Goal: Task Accomplishment & Management: Manage account settings

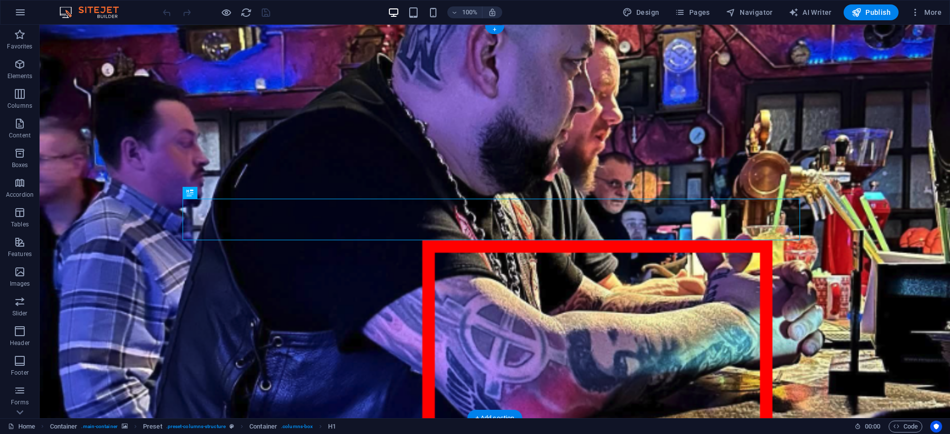
click at [308, 114] on figure at bounding box center [495, 222] width 910 height 394
select select "%"
select select "vh"
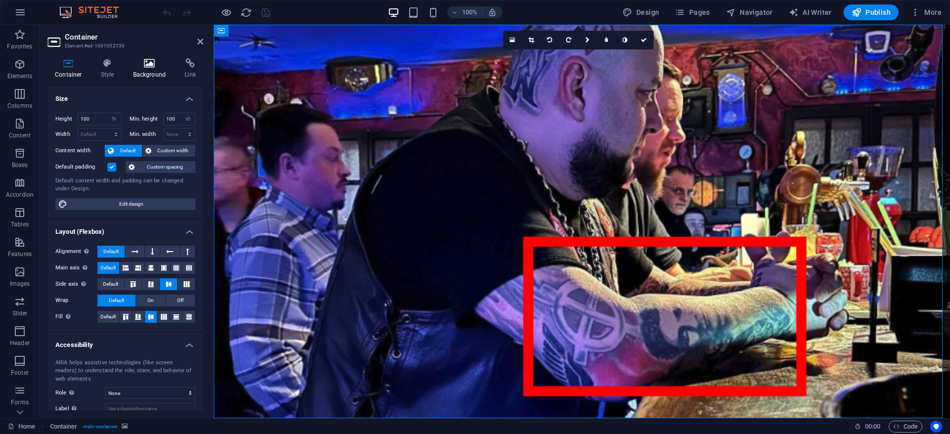
click at [140, 59] on icon at bounding box center [150, 63] width 48 height 10
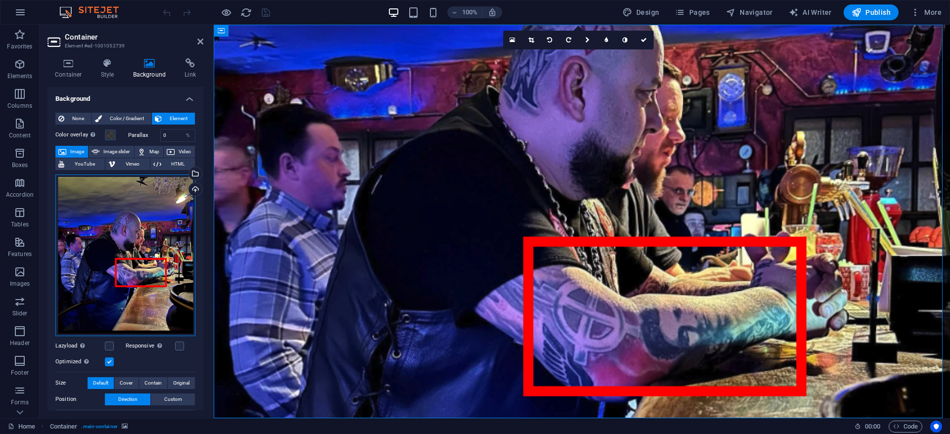
click at [146, 250] on div "Drag files here, click to choose files or select files from Files or our free s…" at bounding box center [125, 256] width 140 height 162
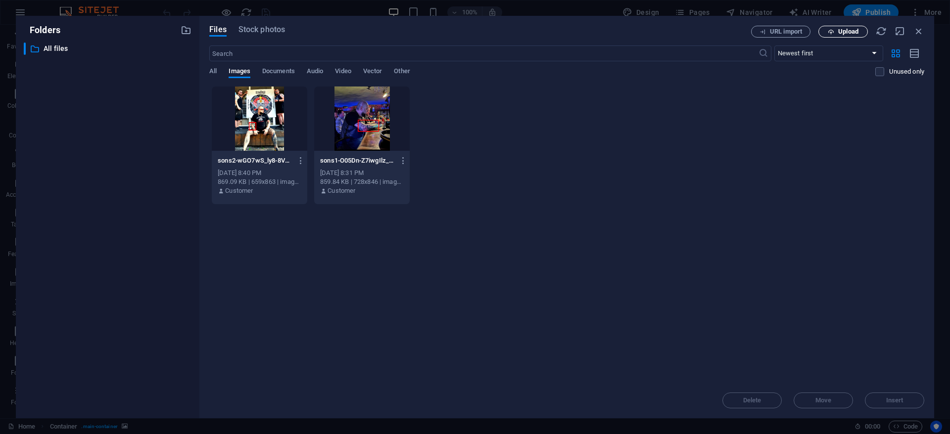
click at [841, 26] on button "Upload" at bounding box center [842, 32] width 49 height 12
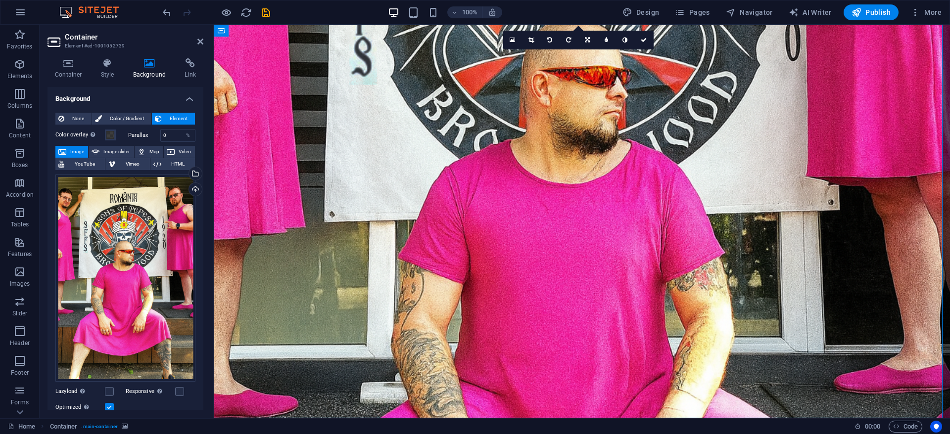
click at [316, 281] on figure at bounding box center [582, 222] width 736 height 394
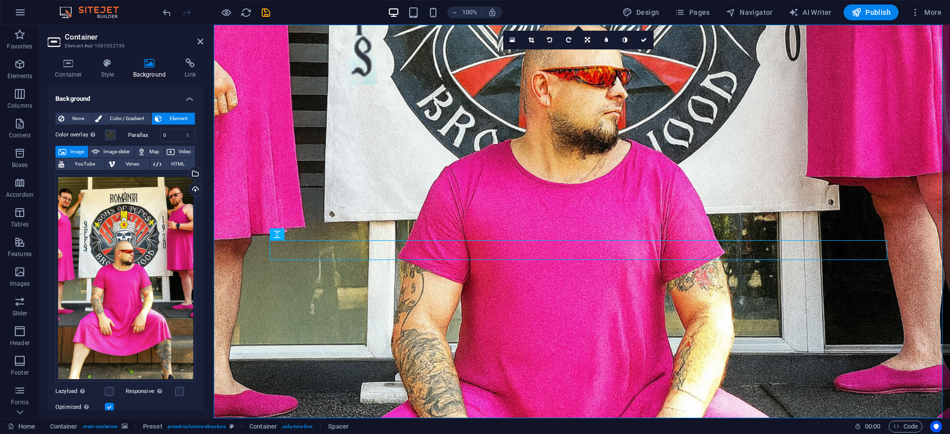
click at [391, 136] on figure at bounding box center [582, 222] width 736 height 394
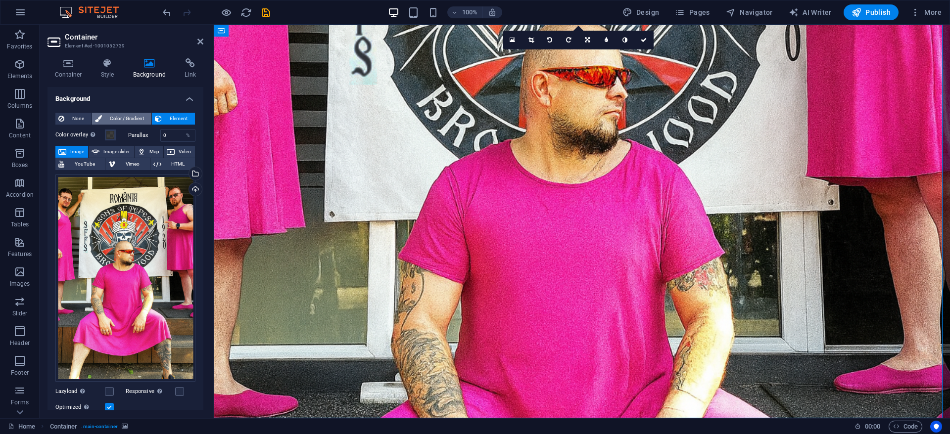
click at [131, 119] on span "Color / Gradient" at bounding box center [127, 119] width 44 height 12
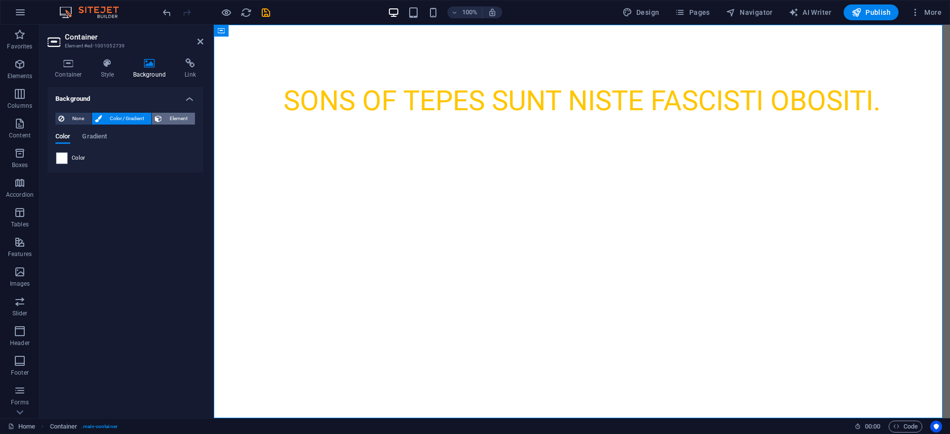
click at [175, 119] on span "Element" at bounding box center [178, 119] width 27 height 12
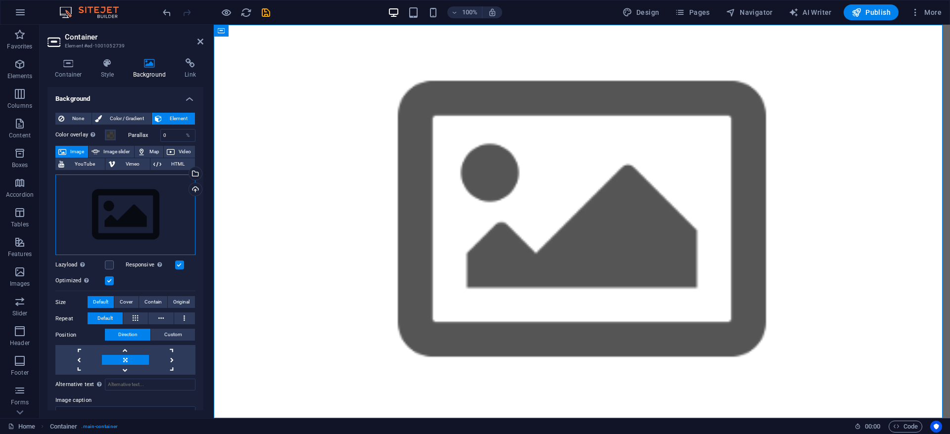
click at [140, 226] on div "Drag files here, click to choose files or select files from Files or our free s…" at bounding box center [125, 215] width 140 height 81
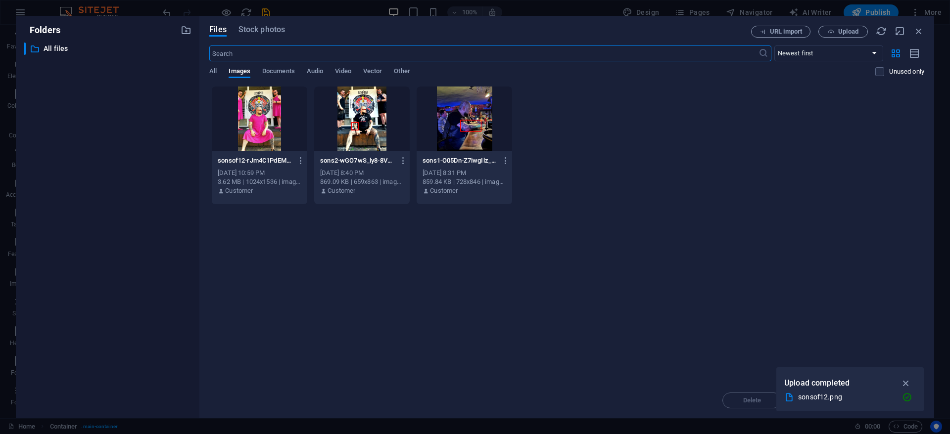
click at [260, 112] on div at bounding box center [259, 119] width 95 height 64
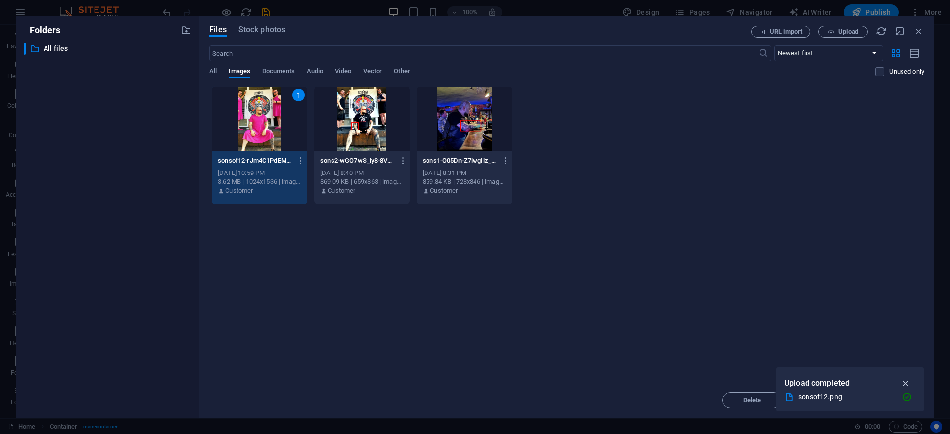
click at [906, 382] on icon "button" at bounding box center [905, 383] width 11 height 11
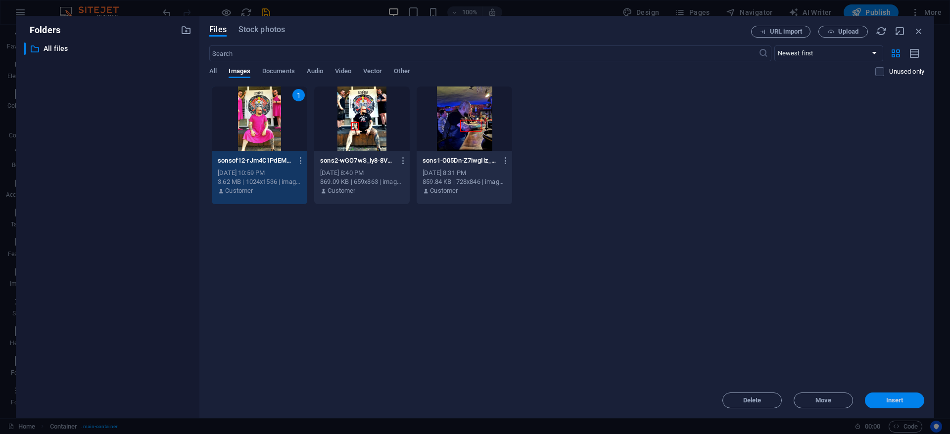
click at [884, 398] on span "Insert" at bounding box center [894, 401] width 51 height 6
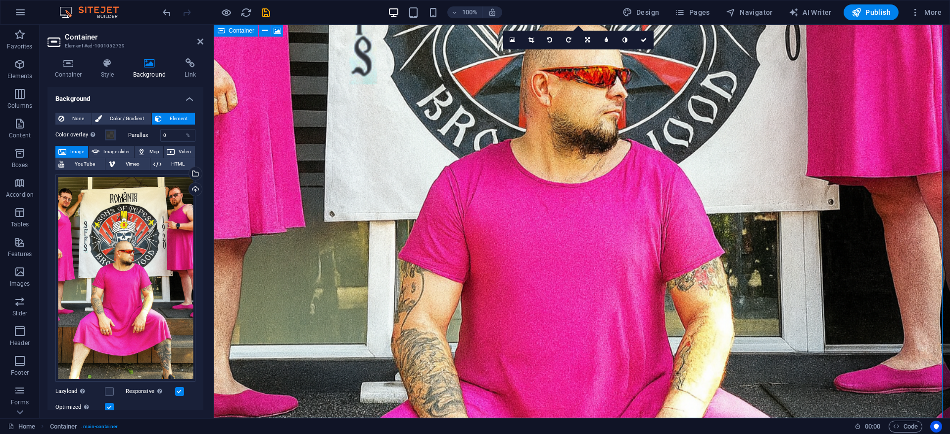
click at [216, 31] on div "Container" at bounding box center [236, 31] width 45 height 12
drag, startPoint x: 170, startPoint y: 135, endPoint x: 151, endPoint y: 133, distance: 19.4
click at [151, 133] on div "Parallax 0 %" at bounding box center [162, 135] width 68 height 13
type input "40"
click at [74, 71] on h4 "Container" at bounding box center [70, 68] width 46 height 21
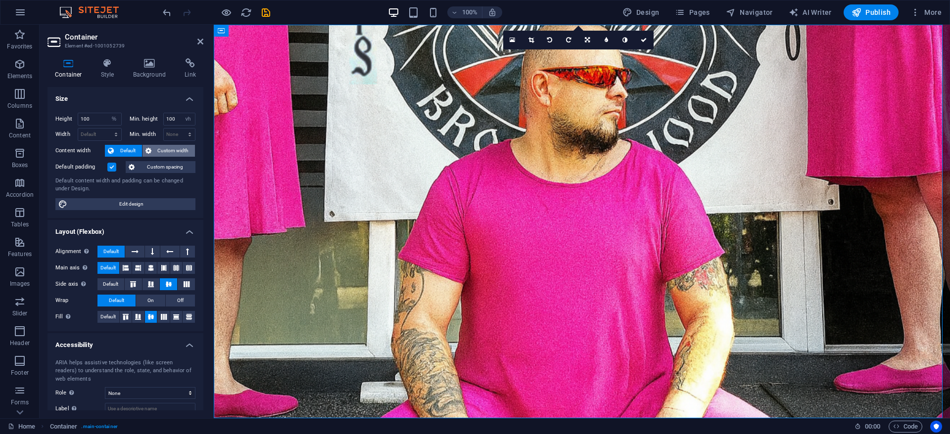
click at [160, 150] on span "Custom width" at bounding box center [173, 151] width 38 height 12
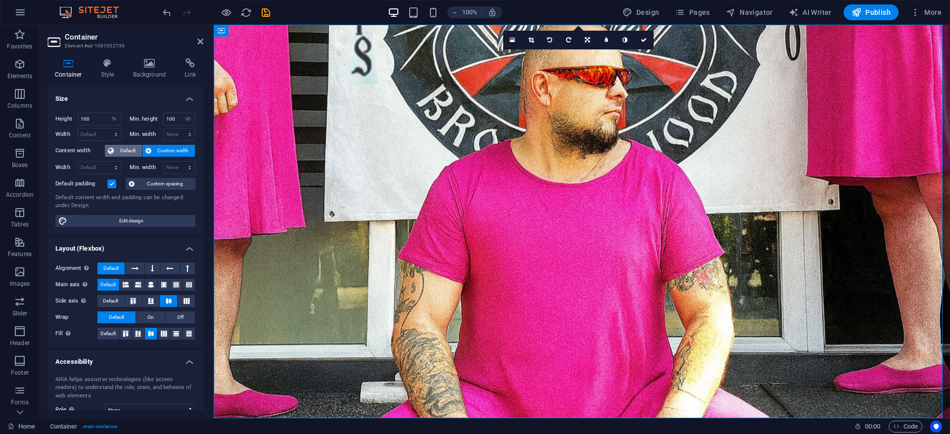
click at [130, 150] on span "Default" at bounding box center [128, 151] width 22 height 12
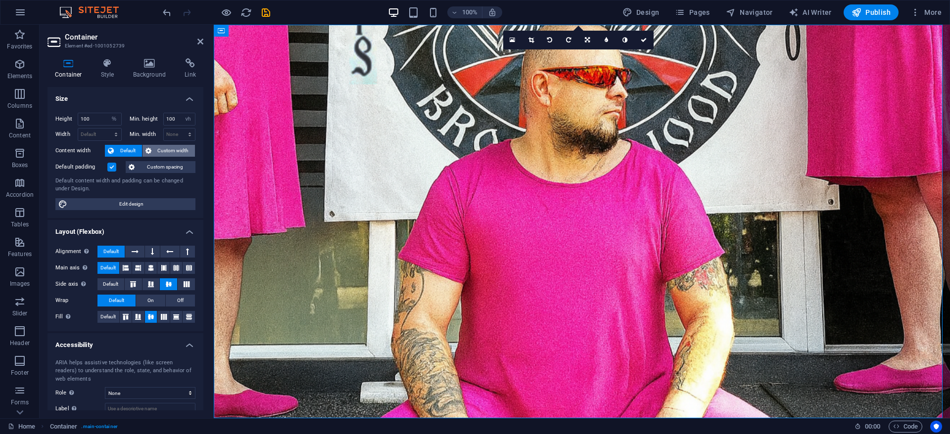
click at [156, 148] on span "Custom width" at bounding box center [173, 151] width 38 height 12
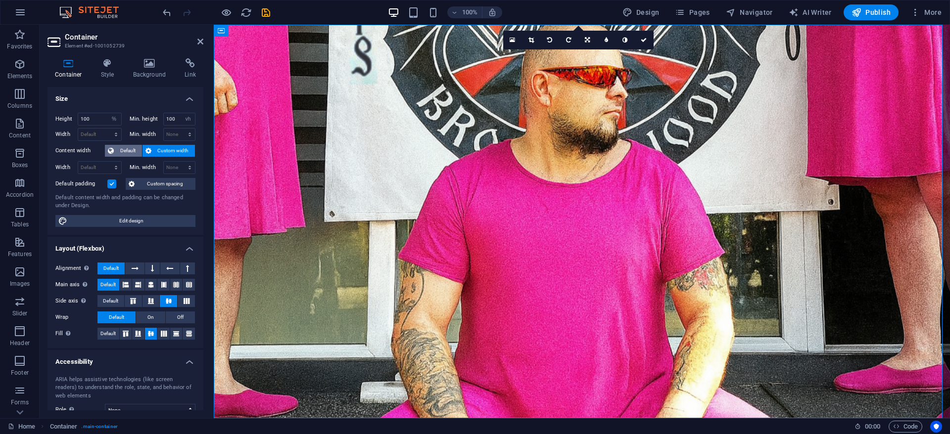
click at [119, 149] on span "Default" at bounding box center [128, 151] width 22 height 12
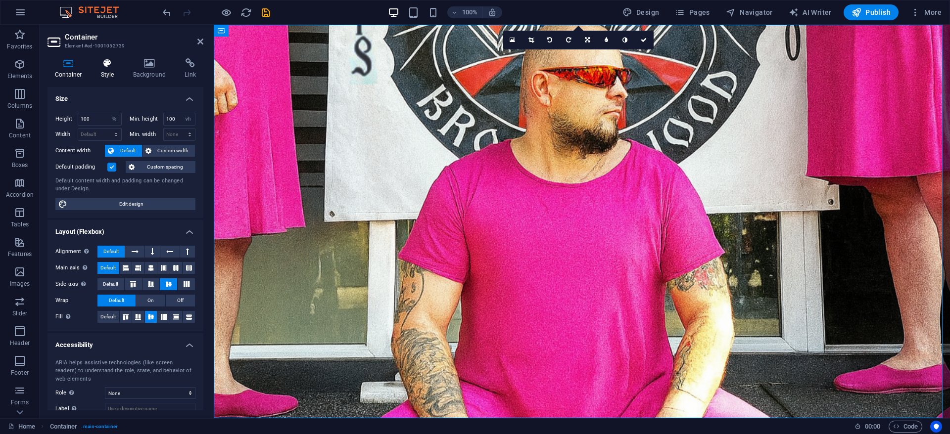
click at [104, 59] on icon at bounding box center [107, 63] width 28 height 10
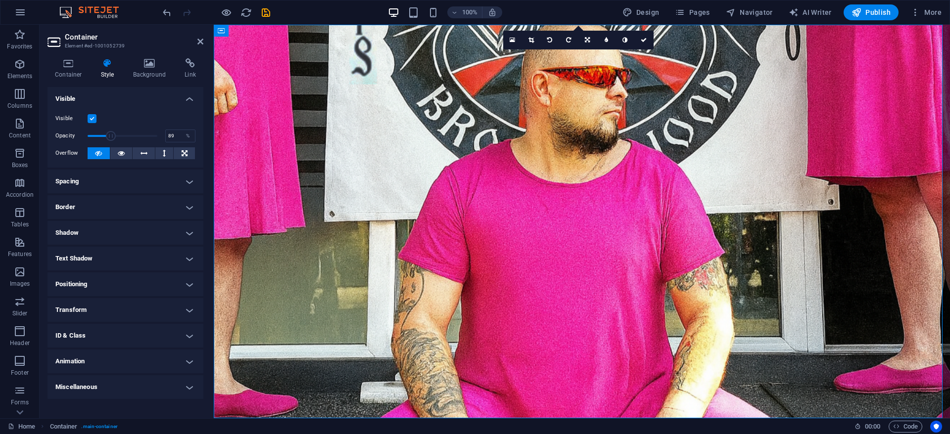
type input "100"
drag, startPoint x: 368, startPoint y: 160, endPoint x: 231, endPoint y: 136, distance: 139.2
click at [161, 66] on icon at bounding box center [150, 63] width 48 height 10
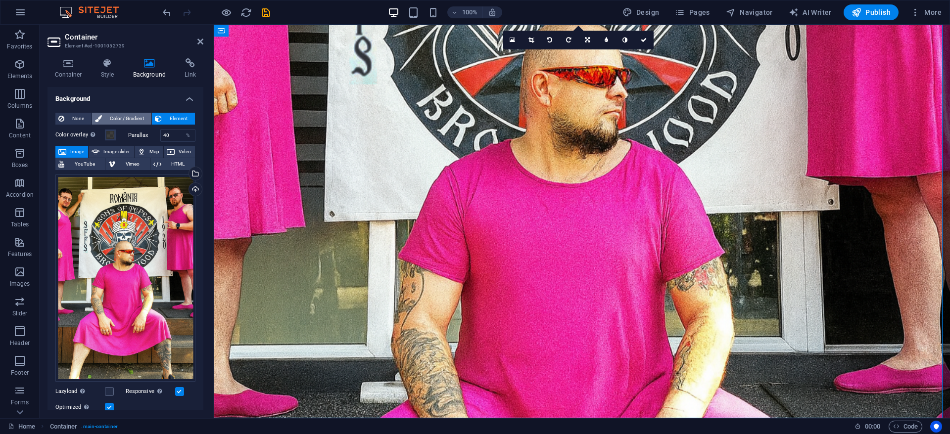
click at [133, 116] on span "Color / Gradient" at bounding box center [127, 119] width 44 height 12
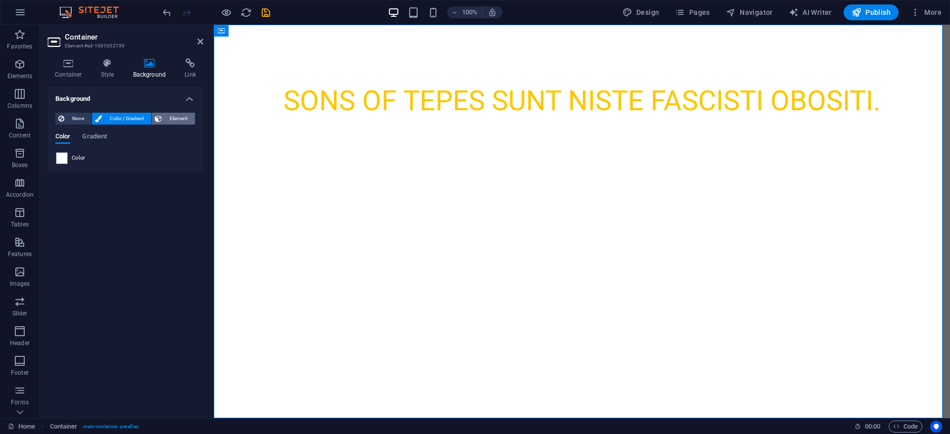
click at [163, 118] on button "Element" at bounding box center [173, 119] width 43 height 12
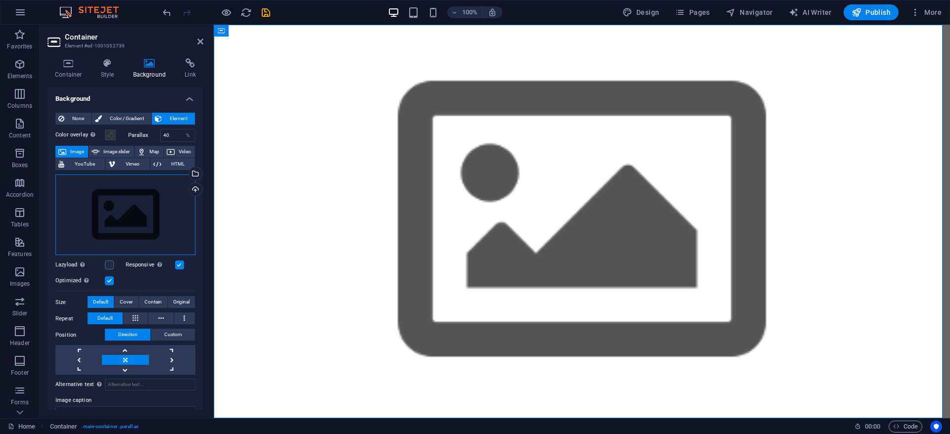
click at [126, 211] on div "Drag files here, click to choose files or select files from Files or our free s…" at bounding box center [125, 215] width 140 height 81
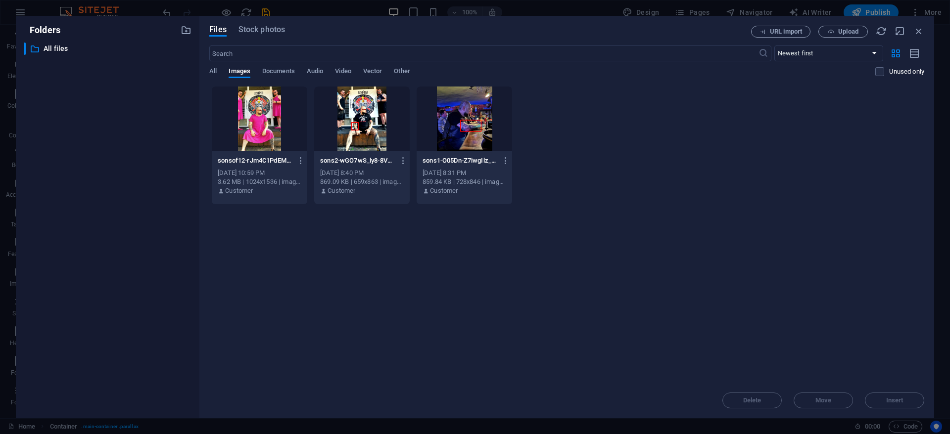
click at [261, 114] on div at bounding box center [259, 119] width 95 height 64
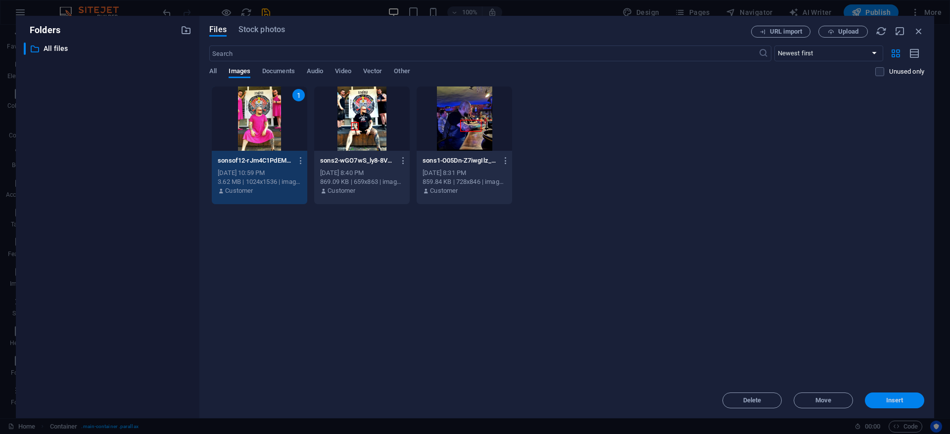
click at [900, 400] on span "Insert" at bounding box center [894, 401] width 17 height 6
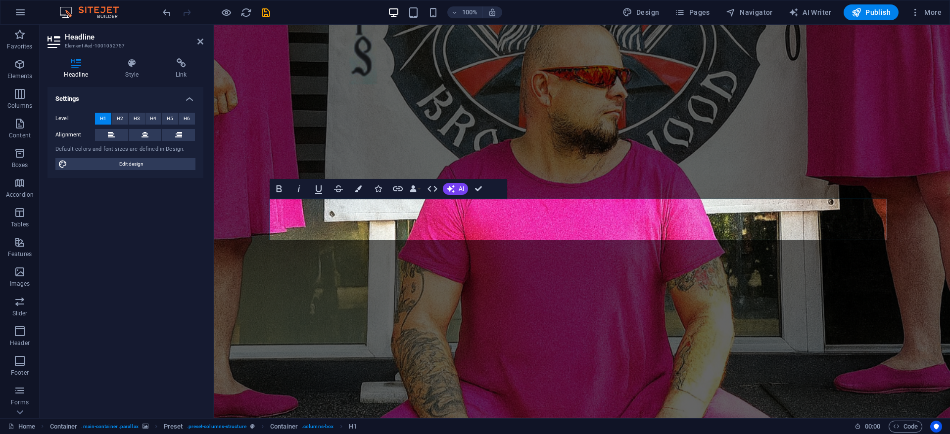
click at [315, 89] on figure at bounding box center [582, 222] width 736 height 394
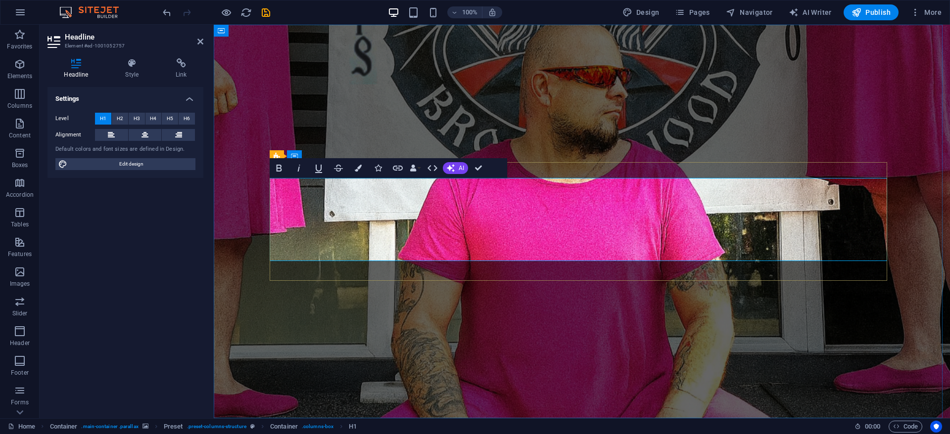
click at [539, 92] on figure at bounding box center [582, 222] width 736 height 394
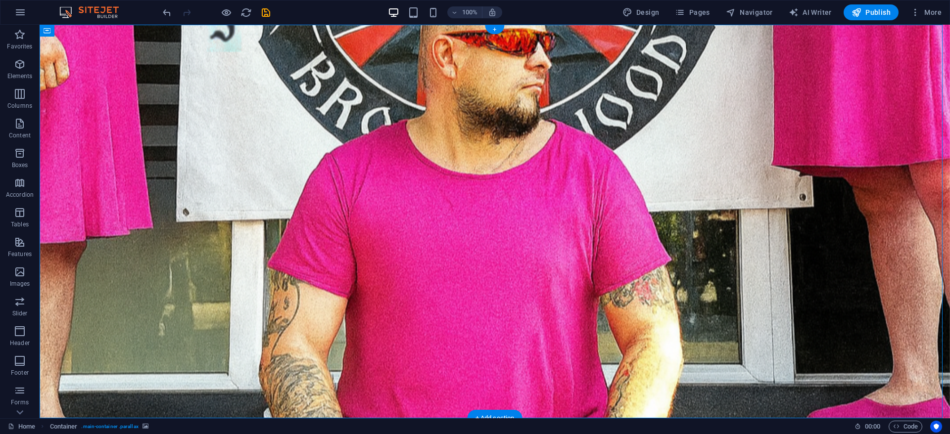
click at [491, 331] on figure at bounding box center [495, 222] width 910 height 394
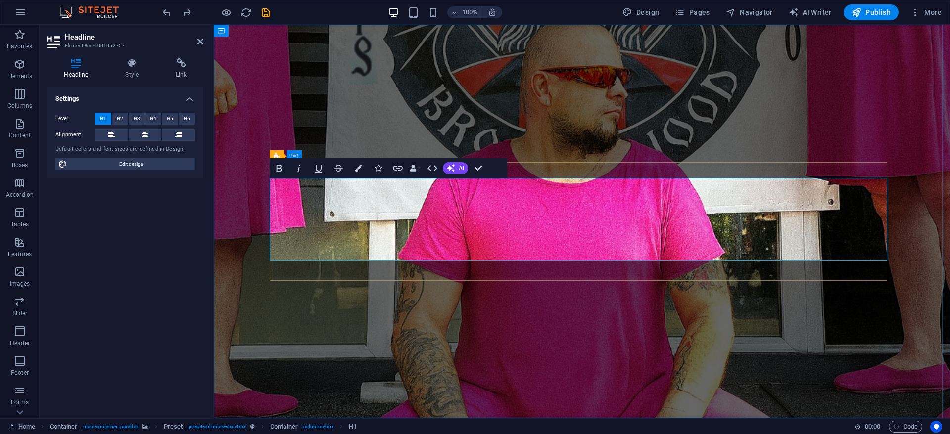
drag, startPoint x: 766, startPoint y: 240, endPoint x: 444, endPoint y: 183, distance: 327.0
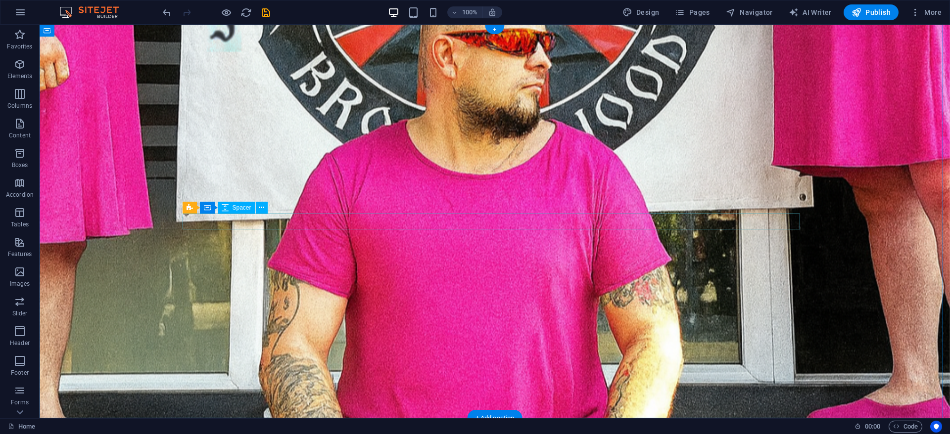
click at [500, 184] on figure at bounding box center [495, 222] width 910 height 394
click at [495, 167] on figure at bounding box center [495, 222] width 910 height 394
click at [167, 102] on figure at bounding box center [495, 222] width 910 height 394
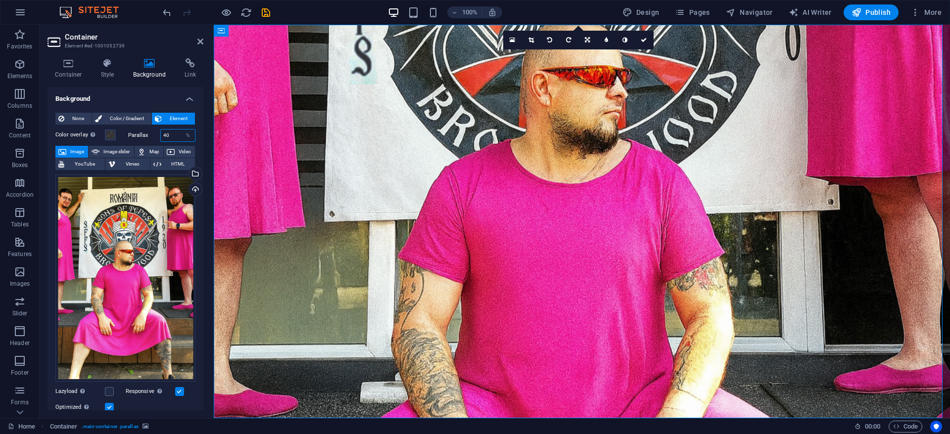
drag, startPoint x: 171, startPoint y: 135, endPoint x: 146, endPoint y: 135, distance: 24.2
click at [146, 135] on div "Parallax 40 %" at bounding box center [162, 135] width 68 height 13
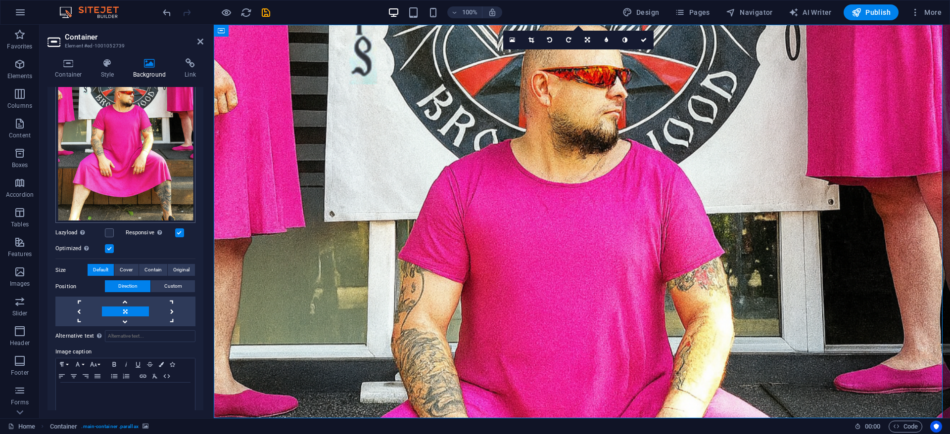
scroll to position [167, 0]
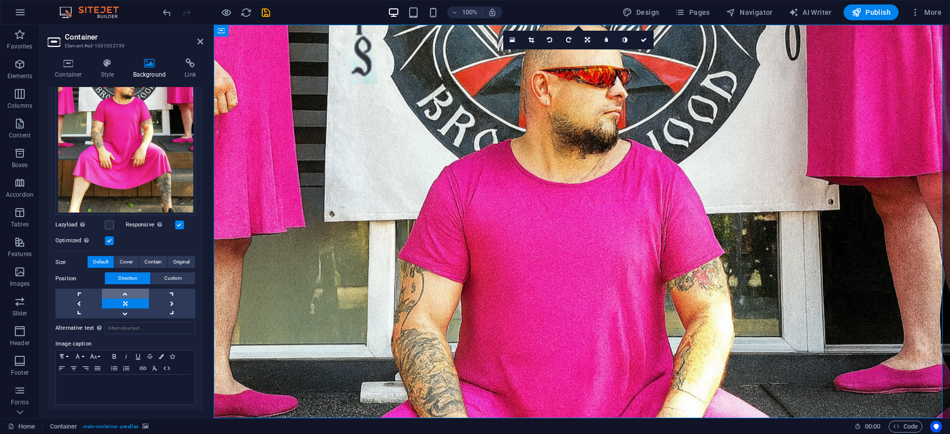
click at [124, 289] on link at bounding box center [125, 294] width 47 height 10
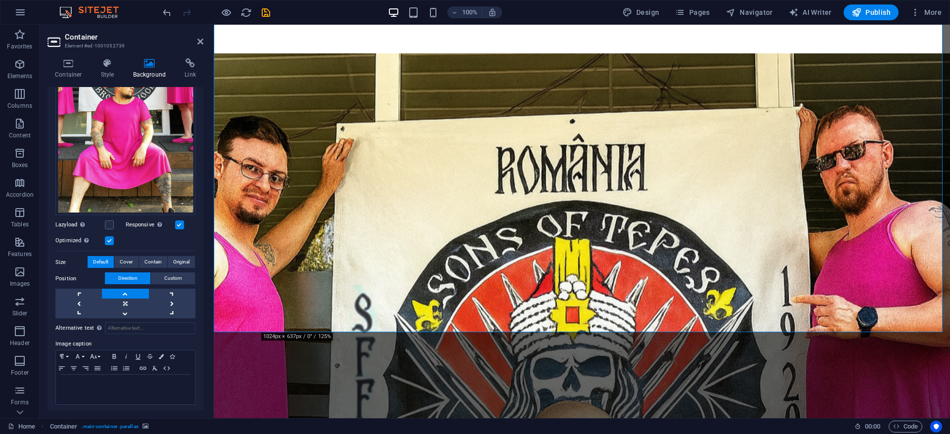
scroll to position [0, 0]
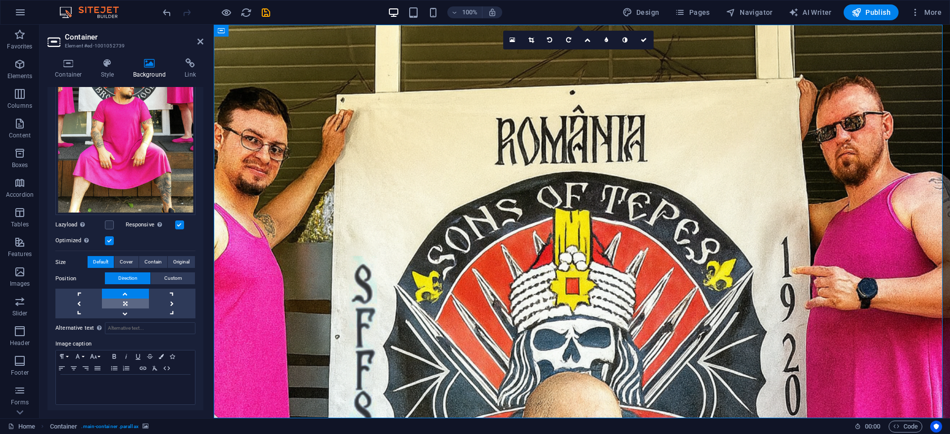
click at [126, 299] on link at bounding box center [125, 304] width 47 height 10
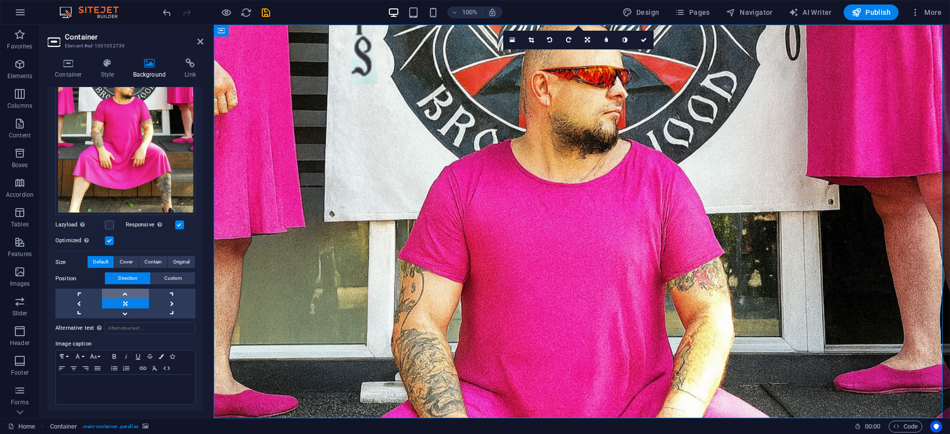
click at [126, 289] on link at bounding box center [125, 294] width 47 height 10
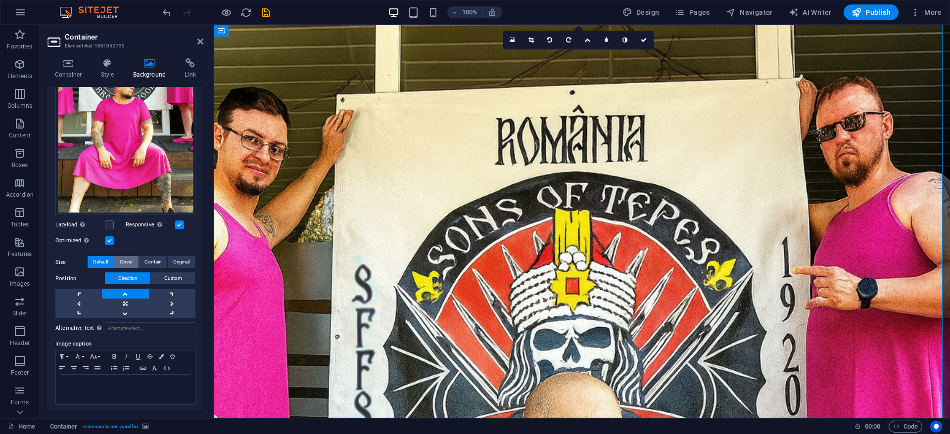
click at [132, 260] on span "Cover" at bounding box center [126, 262] width 13 height 12
click at [141, 259] on button "Contain" at bounding box center [153, 262] width 28 height 12
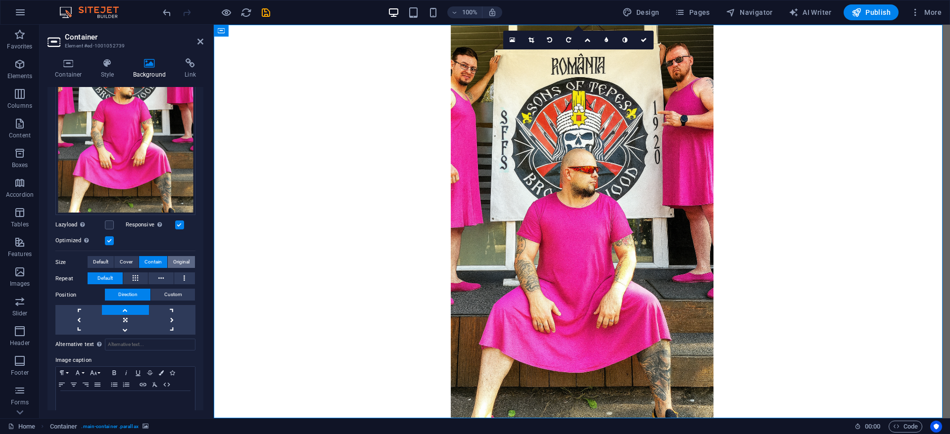
click at [182, 259] on span "Original" at bounding box center [181, 262] width 16 height 12
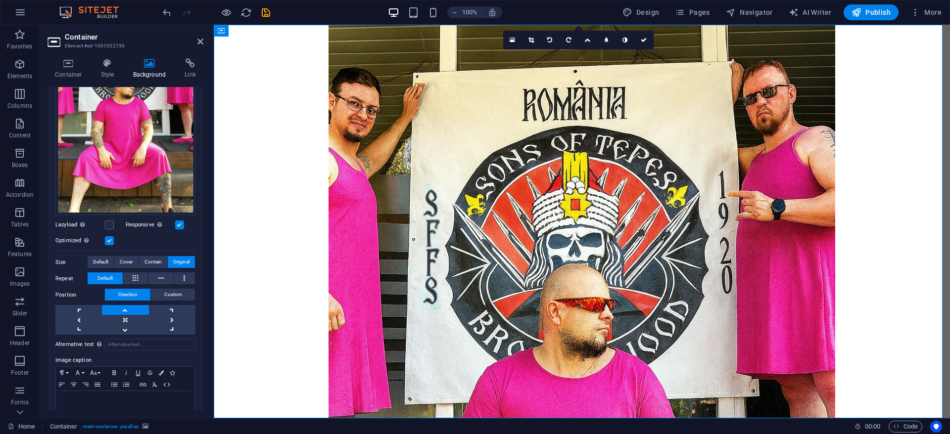
click at [318, 270] on figure at bounding box center [582, 222] width 736 height 394
click at [277, 271] on figure at bounding box center [582, 222] width 736 height 394
click at [760, 251] on figure at bounding box center [582, 222] width 736 height 394
click at [240, 93] on figure at bounding box center [582, 222] width 736 height 394
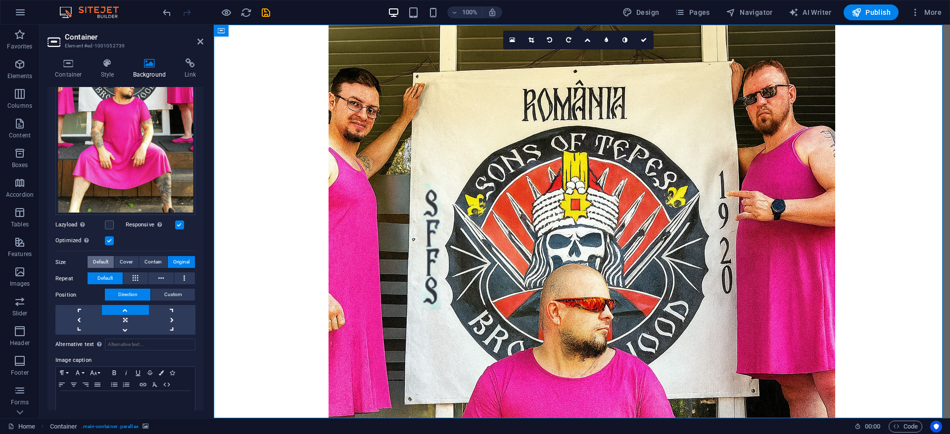
click at [104, 259] on span "Default" at bounding box center [100, 262] width 15 height 12
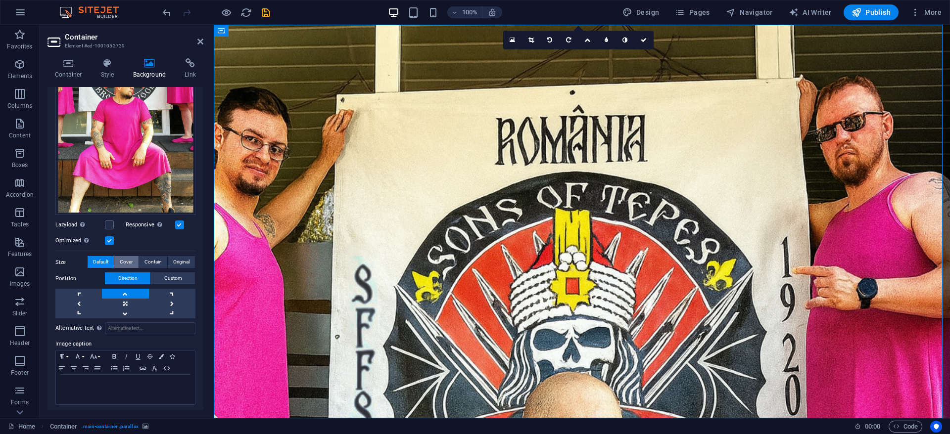
click at [132, 258] on button "Cover" at bounding box center [126, 262] width 24 height 12
click at [151, 259] on span "Contain" at bounding box center [152, 262] width 17 height 12
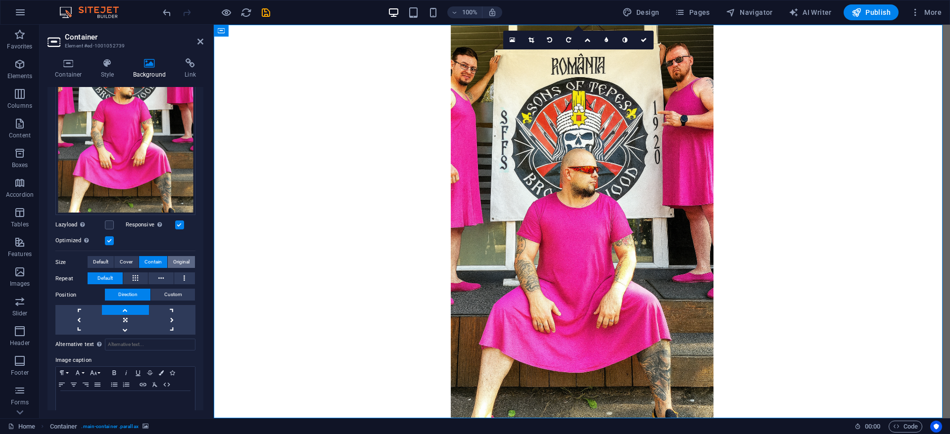
click at [173, 259] on span "Original" at bounding box center [181, 262] width 16 height 12
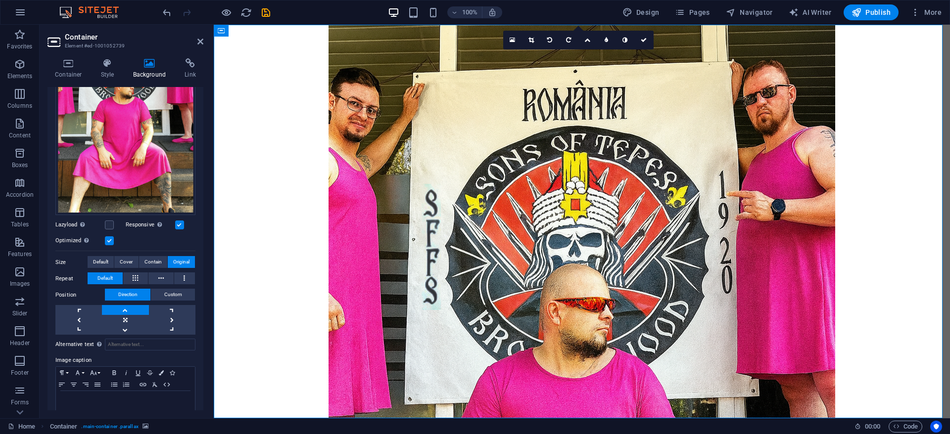
click at [914, 66] on figure at bounding box center [582, 222] width 736 height 394
click at [587, 7] on div "100% Design Pages Navigator AI Writer Publish More" at bounding box center [553, 12] width 785 height 16
drag, startPoint x: 205, startPoint y: 41, endPoint x: 200, endPoint y: 42, distance: 5.0
click at [205, 41] on aside "Container Element #ed-1001052739 Container Style Background Link Size Height 10…" at bounding box center [127, 222] width 174 height 394
click at [198, 42] on icon at bounding box center [200, 42] width 6 height 8
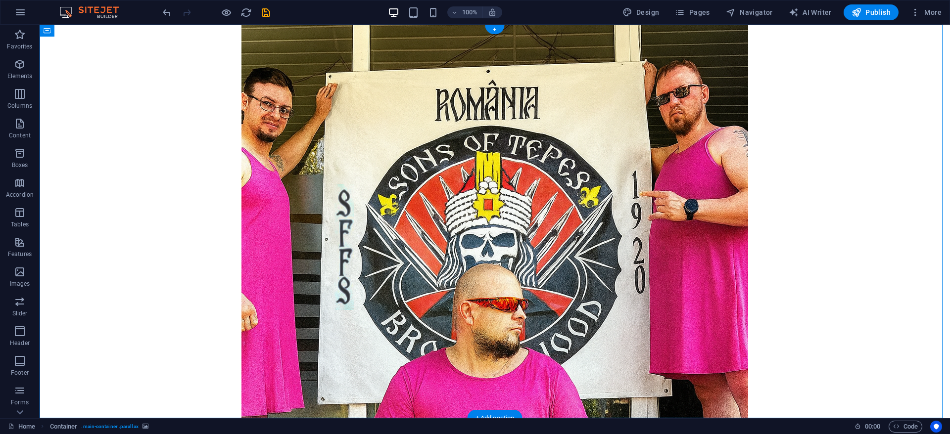
click at [175, 92] on figure at bounding box center [495, 222] width 910 height 394
click at [884, 10] on span "Publish" at bounding box center [870, 12] width 39 height 10
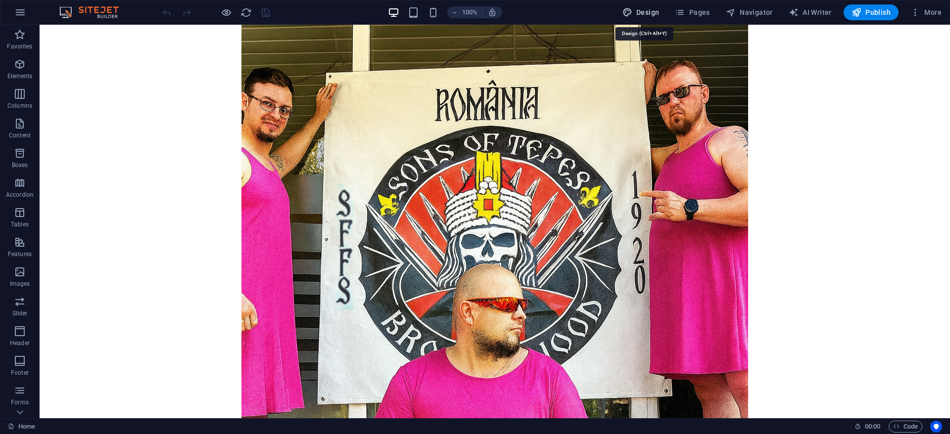
click at [654, 12] on span "Design" at bounding box center [640, 12] width 37 height 10
select select "rem"
select select "300"
select select "px"
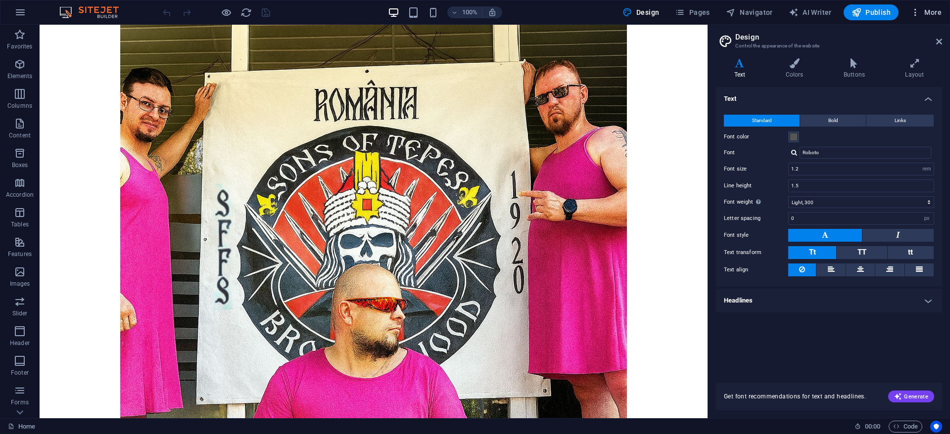
click at [933, 13] on span "More" at bounding box center [925, 12] width 31 height 10
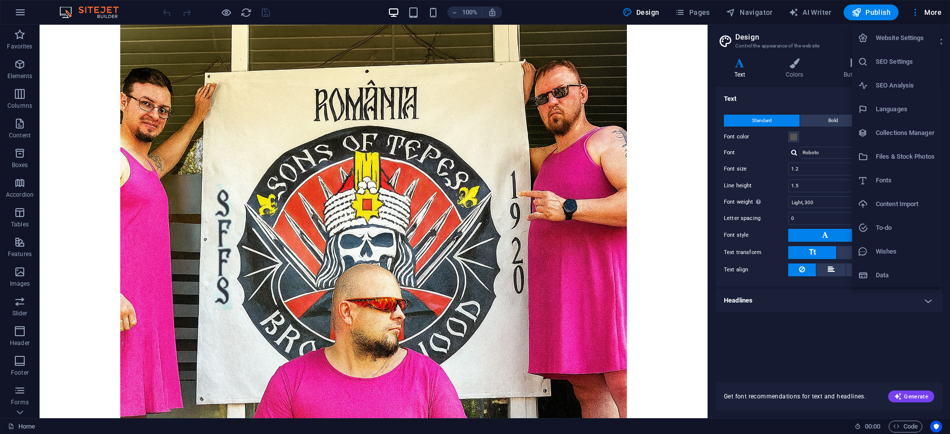
click at [910, 37] on h6 "Website Settings" at bounding box center [905, 38] width 59 height 12
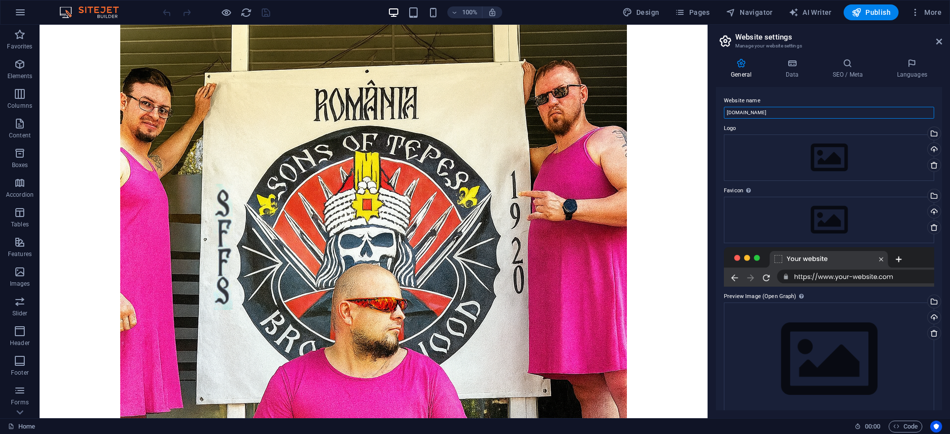
drag, startPoint x: 776, startPoint y: 135, endPoint x: 680, endPoint y: 107, distance: 100.4
drag, startPoint x: 832, startPoint y: 138, endPoint x: 671, endPoint y: 107, distance: 163.7
drag, startPoint x: 727, startPoint y: 109, endPoint x: 775, endPoint y: 110, distance: 48.5
click at [727, 109] on input "Sons of Tepes"" at bounding box center [829, 113] width 210 height 12
click at [776, 110] on input ""Sons of Tepes"" at bounding box center [829, 113] width 210 height 12
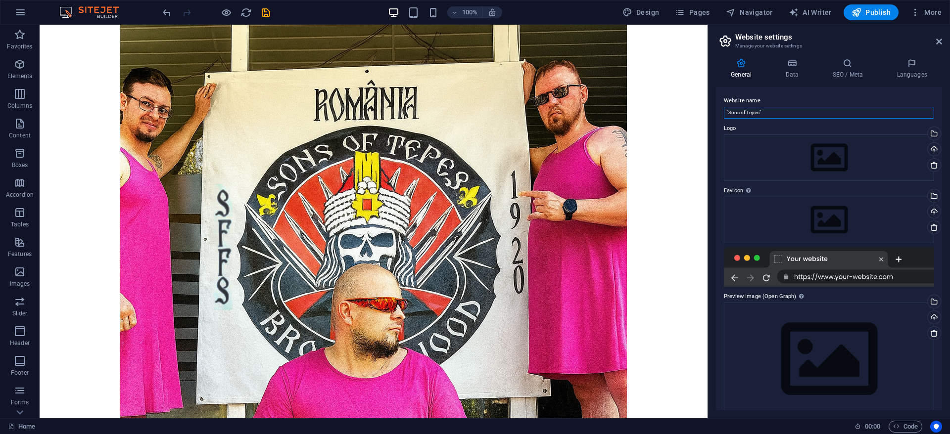
type input ""Sons of Tepes""
type input "O"
drag, startPoint x: 909, startPoint y: 138, endPoint x: 658, endPoint y: 108, distance: 252.6
drag, startPoint x: 844, startPoint y: 112, endPoint x: 862, endPoint y: 112, distance: 17.8
click at [846, 112] on input "Esti un inadaptat social? Hai in organizatia Sons of Tepes" at bounding box center [829, 113] width 210 height 12
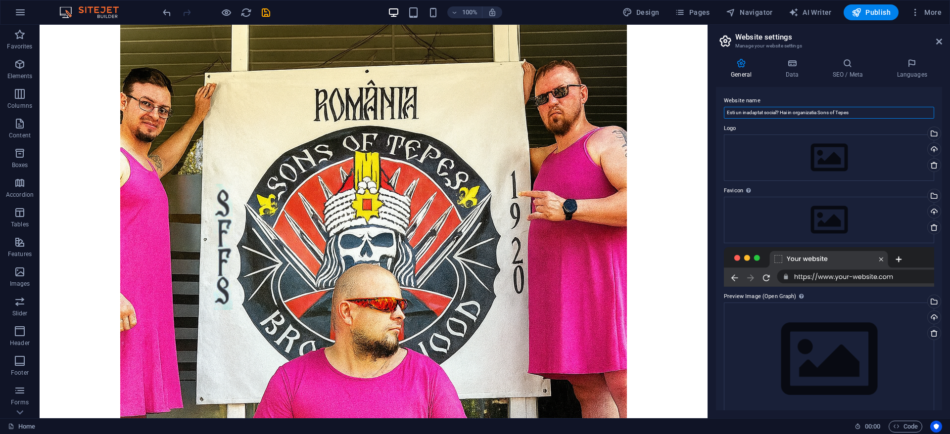
drag, startPoint x: 835, startPoint y: 112, endPoint x: 821, endPoint y: 112, distance: 13.4
click at [821, 112] on input "Esti un inadaptat social? Hai in organizatia Sons of Tepes" at bounding box center [829, 113] width 210 height 12
click at [858, 112] on input "Esti un inadaptat social? Hai in organizatia Sons of Tepes" at bounding box center [829, 113] width 210 height 12
drag, startPoint x: 908, startPoint y: 137, endPoint x: 664, endPoint y: 106, distance: 246.4
paste input "ști un inadaptat social? Hai în organizația Sons of Țepeș"
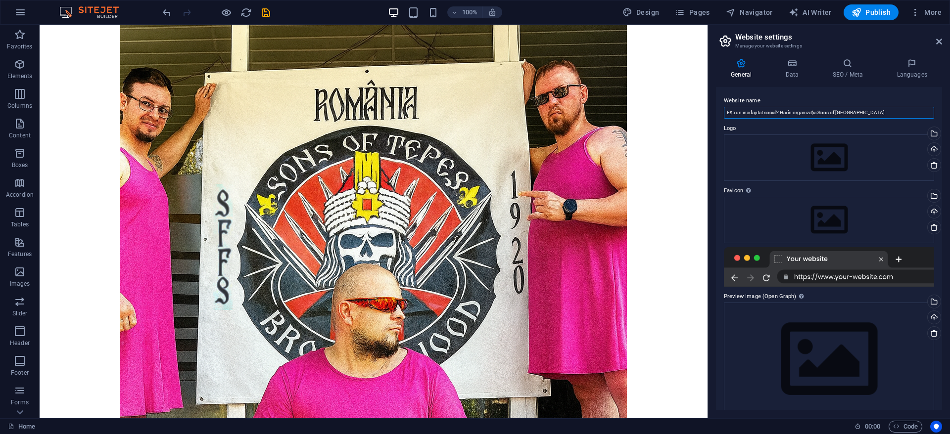
click at [778, 110] on input "Ești un inadaptat social? Hai în organizația Sons of Țepeș" at bounding box center [829, 113] width 210 height 12
click at [915, 112] on input "Ești un inadaptat social care se crede neo-fascist? Hai în organizația Sons of …" at bounding box center [829, 113] width 210 height 12
drag, startPoint x: 834, startPoint y: 110, endPoint x: 778, endPoint y: 110, distance: 56.4
click at [778, 110] on input "Ești un inadaptat social care se crede neo-fascist? Hai în organizația Sons of …" at bounding box center [829, 113] width 210 height 12
click at [857, 110] on input "Ești un inadaptat social? Hai în organizația Sons of Țepeș" at bounding box center [829, 113] width 210 height 12
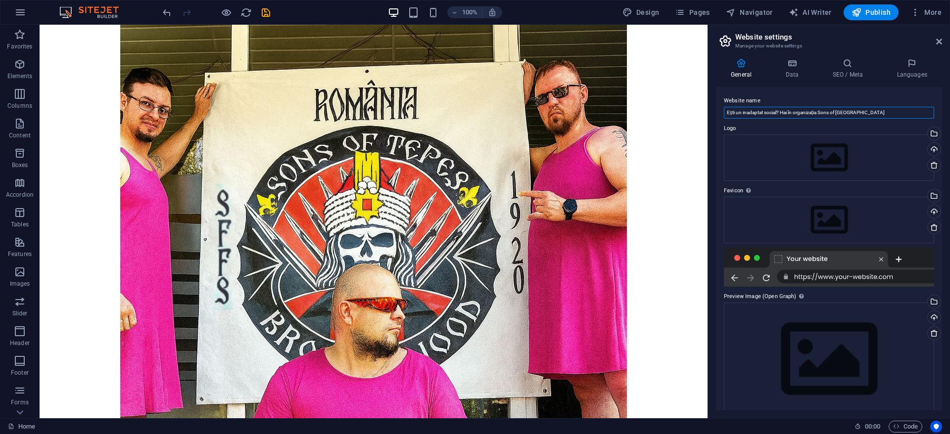
drag, startPoint x: 798, startPoint y: 110, endPoint x: 783, endPoint y: 110, distance: 15.3
click at [783, 110] on input "Ești un inadaptat social? Hai în organizația Sons of Țepeș" at bounding box center [829, 113] width 210 height 12
click at [856, 115] on input "Ești un inadaptat social? Organizația Sons of Țepeș" at bounding box center [829, 113] width 210 height 12
click at [862, 113] on input "Ești un inadaptat social? Organizația Sons of Țepeș te face fascist" at bounding box center [829, 113] width 210 height 12
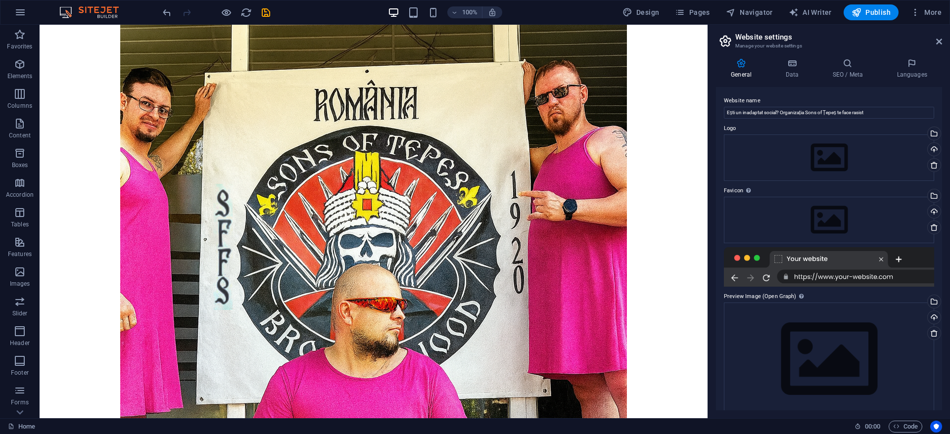
click at [884, 100] on label "Website name" at bounding box center [829, 101] width 210 height 12
click at [884, 107] on input "Ești un inadaptat social? Organizația Sons of Țepeș te face rasist" at bounding box center [829, 113] width 210 height 12
click at [862, 110] on input "Ești un inadaptat social? Organizația Sons of Țepeș te face rasist" at bounding box center [829, 113] width 210 height 12
click at [876, 112] on input "Ești un inadaptat social? Organizația Sons of Țepeș te face rasist" at bounding box center [829, 113] width 210 height 12
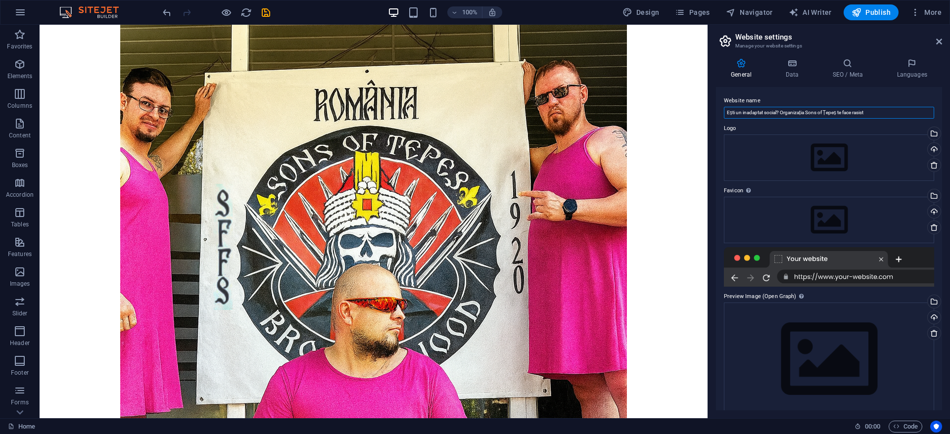
drag, startPoint x: 885, startPoint y: 112, endPoint x: 781, endPoint y: 111, distance: 103.9
click at [781, 111] on input "Ești un inadaptat social? Organizația Sons of Țepeș te face rasist" at bounding box center [829, 113] width 210 height 12
type input "Ești un inadaptat social? Aici este locul perfect"
click at [794, 70] on h4 "Data" at bounding box center [793, 68] width 47 height 21
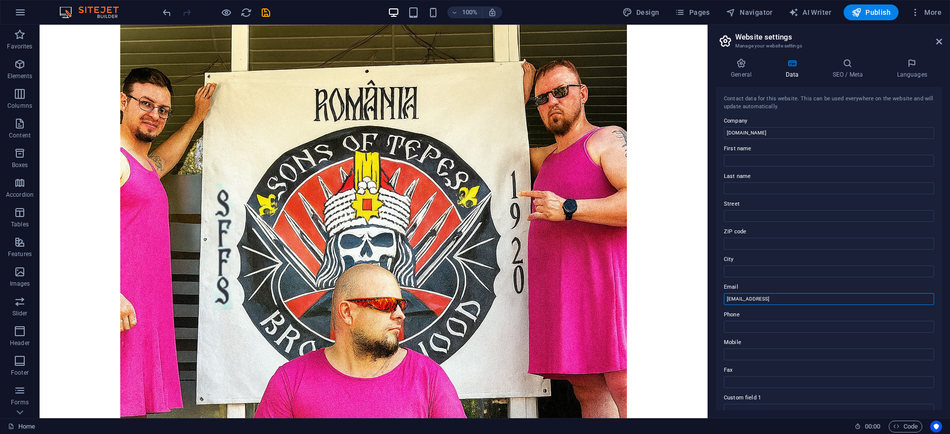
drag, startPoint x: 892, startPoint y: 322, endPoint x: 663, endPoint y: 287, distance: 231.6
type input "i"
type input "n"
type input "contact@sonsoftepes.ro"
click at [849, 70] on h4 "SEO / Meta" at bounding box center [849, 68] width 64 height 21
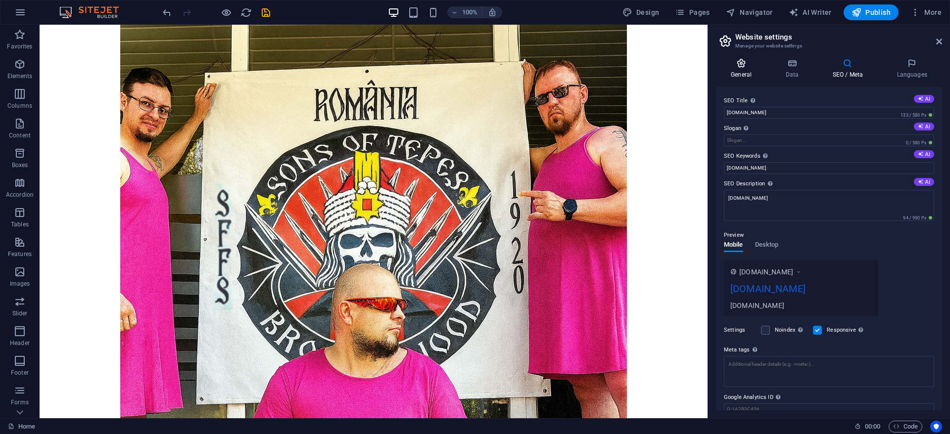
click at [739, 67] on icon at bounding box center [741, 63] width 50 height 10
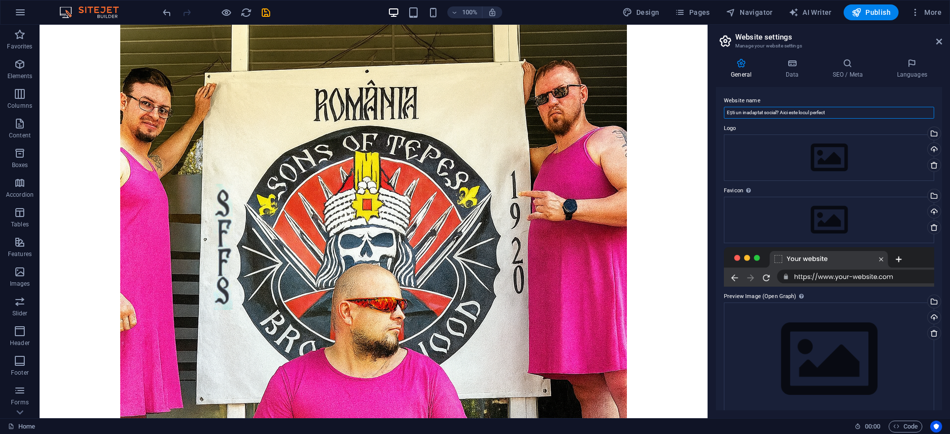
drag, startPoint x: 883, startPoint y: 139, endPoint x: 619, endPoint y: 107, distance: 266.1
click at [845, 68] on h4 "SEO / Meta" at bounding box center [849, 68] width 64 height 21
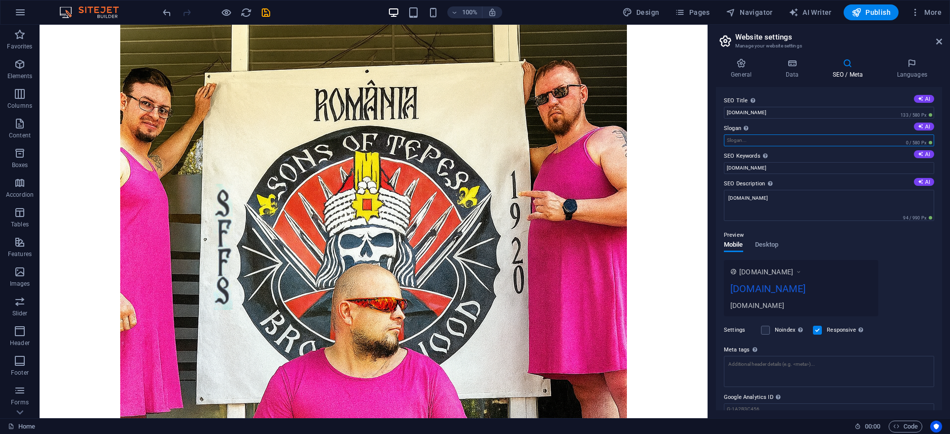
click at [753, 142] on input "Slogan The slogan of your website. AI" at bounding box center [829, 141] width 210 height 12
paste input "Ești un inadaptat social? Aici este locul perfect"
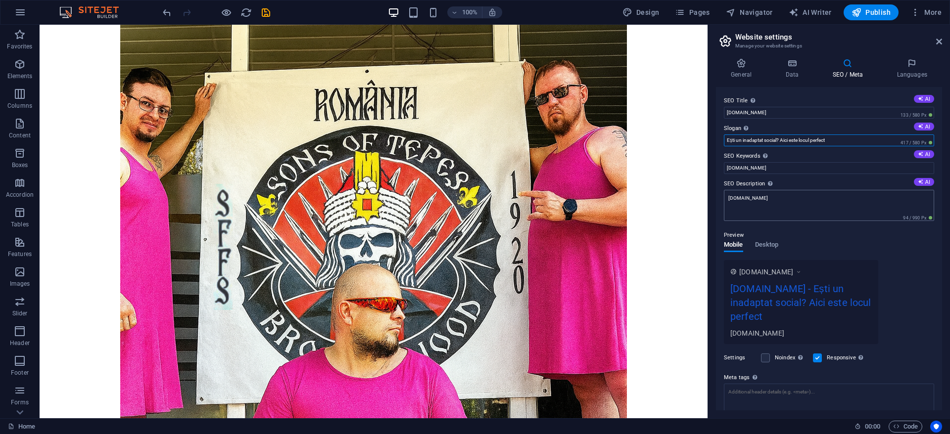
type input "Ești un inadaptat social? Aici este locul perfect"
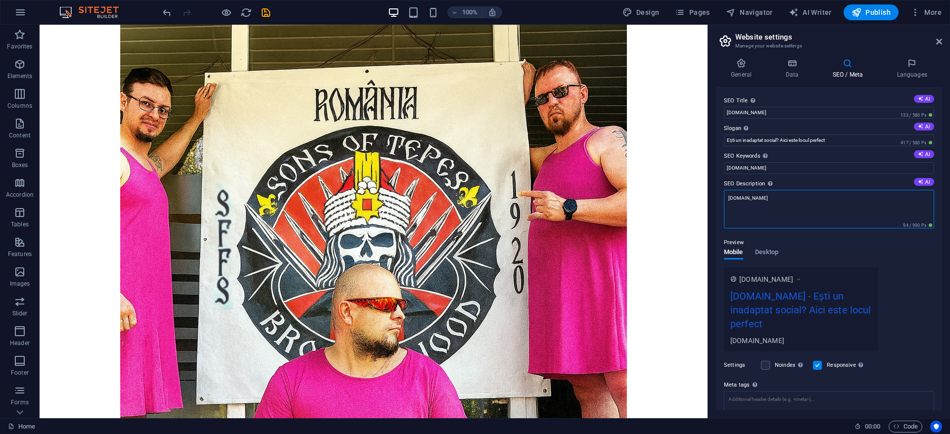
click at [767, 201] on textarea "[DOMAIN_NAME]" at bounding box center [829, 209] width 210 height 39
drag, startPoint x: 819, startPoint y: 224, endPoint x: 654, endPoint y: 190, distance: 169.2
paste textarea "Ești un inadaptat social? Aici este locul perfect"
click at [843, 197] on textarea "Ești un inadaptat social? Aici este locul perfect" at bounding box center [829, 209] width 210 height 39
drag, startPoint x: 895, startPoint y: 222, endPoint x: 657, endPoint y: 181, distance: 241.5
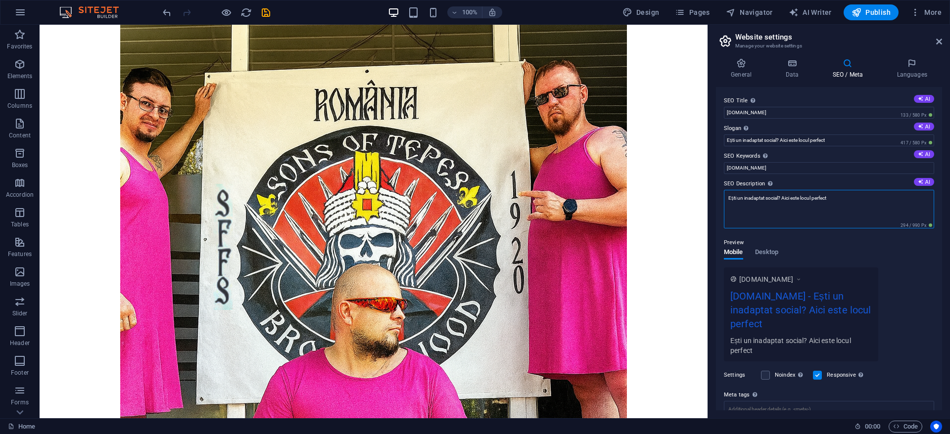
click at [842, 194] on textarea "Ești un inadaptat social? Aici este locul perfect" at bounding box center [829, 209] width 210 height 39
drag, startPoint x: 800, startPoint y: 192, endPoint x: 780, endPoint y: 196, distance: 20.7
click at [780, 196] on textarea "Ești un inadaptat social? Aici este locul perfect" at bounding box center [829, 209] width 210 height 39
drag, startPoint x: 758, startPoint y: 213, endPoint x: 632, endPoint y: 185, distance: 129.4
paste textarea "ă simți că eș"
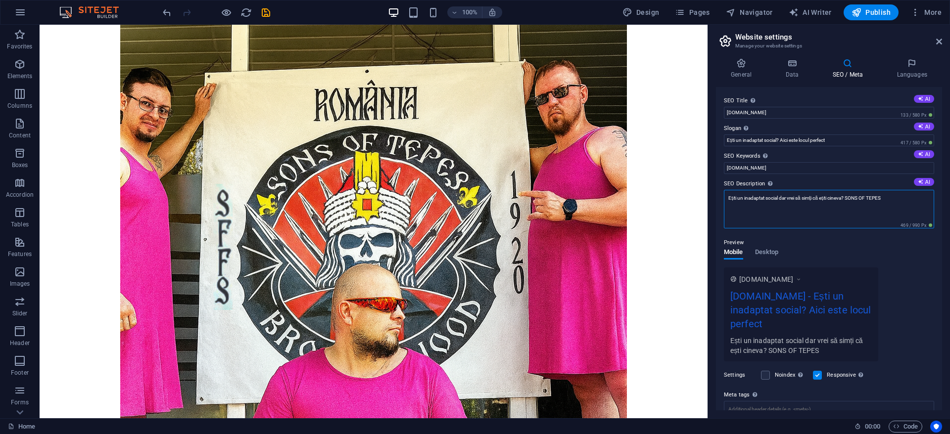
drag, startPoint x: 933, startPoint y: 223, endPoint x: 612, endPoint y: 192, distance: 322.0
type textarea "Ești un inadaptat social dar vrei să simți că ești cineva? SONS OF TEPES"
drag, startPoint x: 786, startPoint y: 192, endPoint x: 617, endPoint y: 165, distance: 170.9
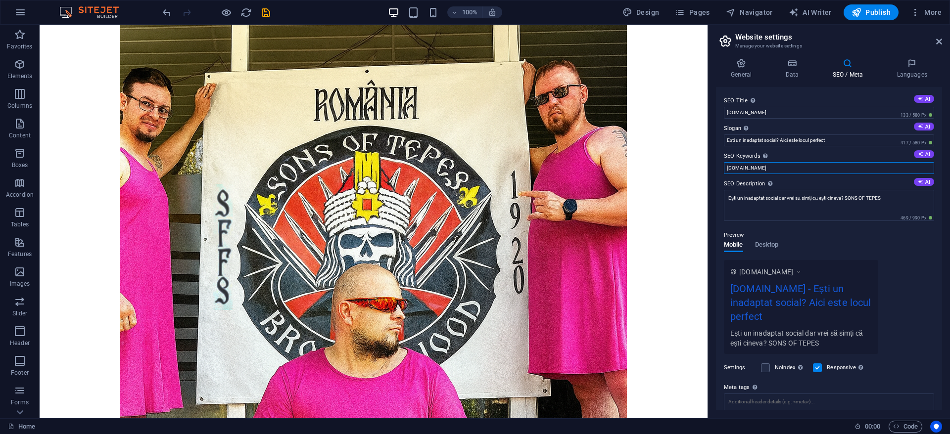
paste input "Ești un inadaptat social dar vrei să simți că ești cineva? SONS OF TEPES"
type input "Ești un inadaptat social dar vrei să simți că ești cineva? SONS OF TEPES"
click at [839, 128] on label "Slogan The slogan of your website. AI" at bounding box center [829, 129] width 210 height 12
click at [839, 135] on input "Ești un inadaptat social? Aici este locul perfect" at bounding box center [829, 141] width 210 height 12
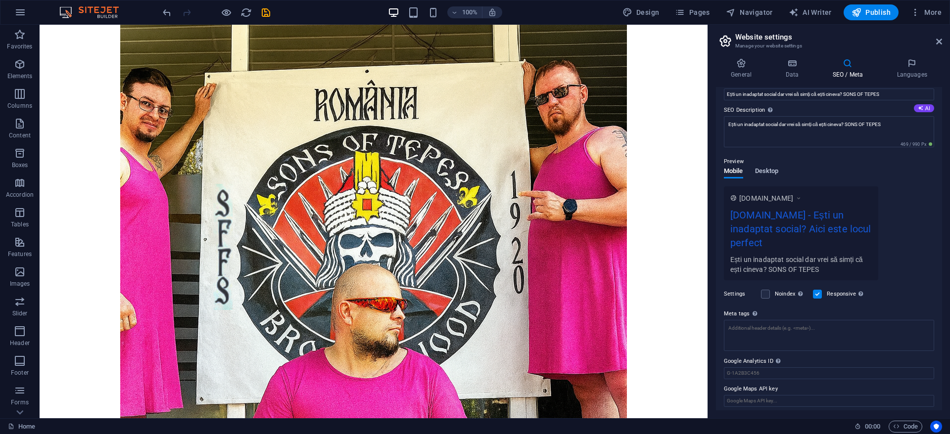
scroll to position [78, 0]
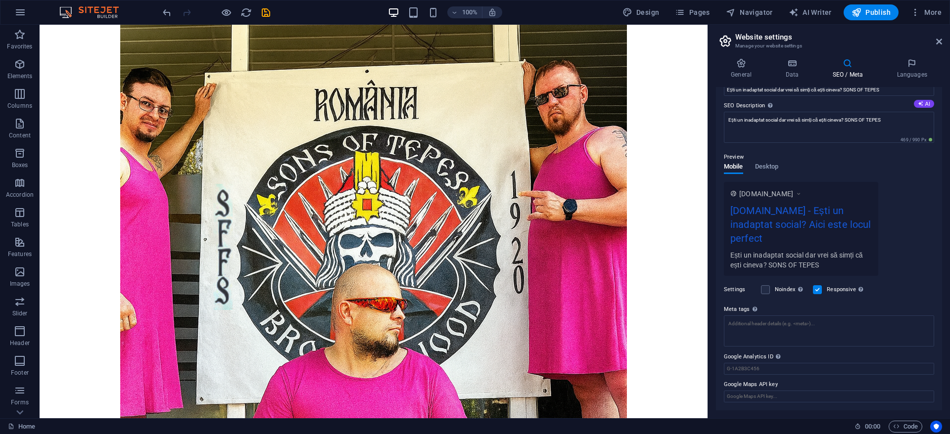
click at [770, 161] on div "Preview" at bounding box center [829, 157] width 210 height 12
click at [767, 165] on span "Desktop" at bounding box center [767, 168] width 24 height 14
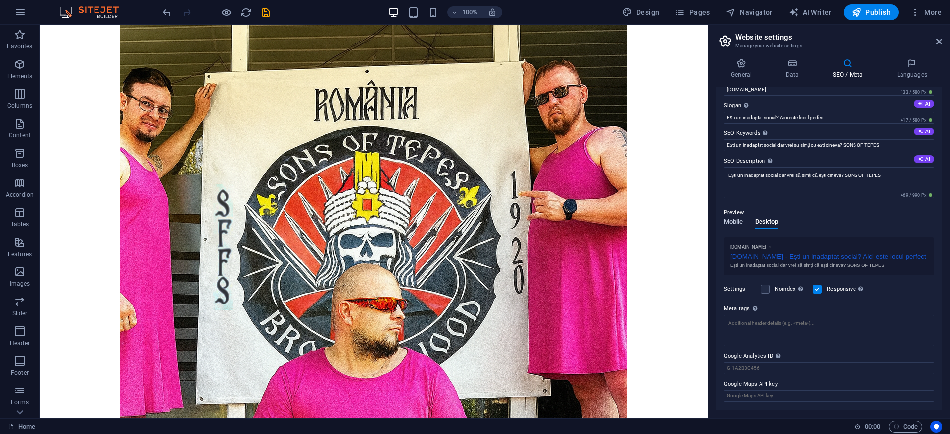
click at [732, 223] on span "Mobile" at bounding box center [733, 223] width 19 height 14
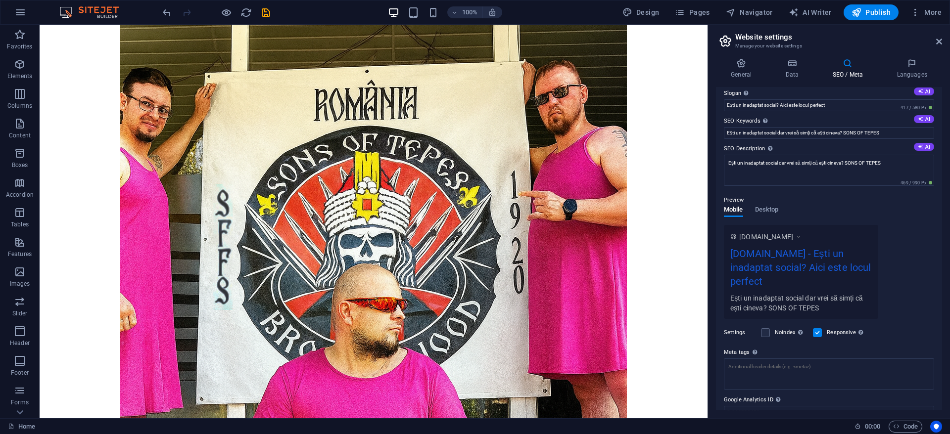
scroll to position [78, 0]
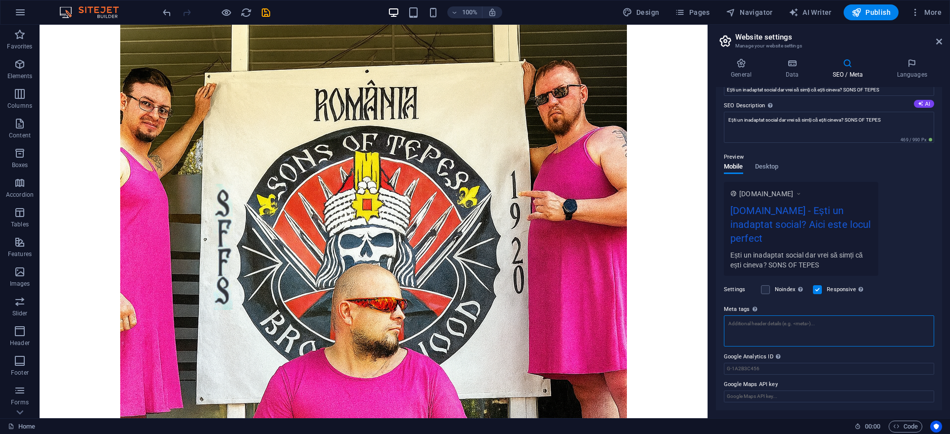
click at [762, 332] on textarea "Meta tags Enter HTML code here that will be placed inside the tags of your webs…" at bounding box center [829, 331] width 210 height 31
paste textarea "Ești un inadaptat social dar vrei să simți că ești cineva? SONS OF TEPES"
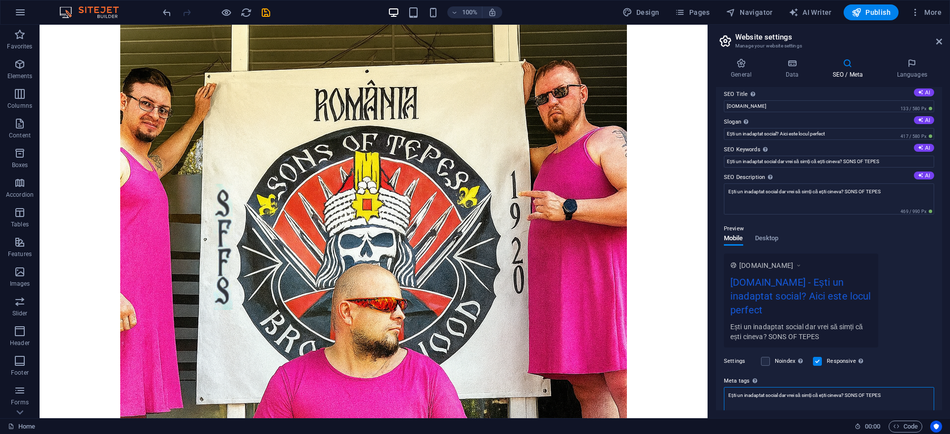
scroll to position [0, 0]
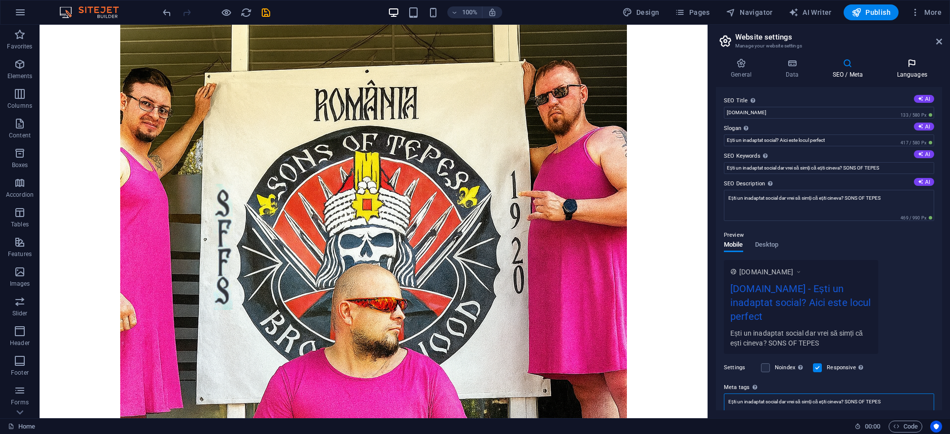
type textarea "Ești un inadaptat social dar vrei să simți că ești cineva? SONS OF TEPES"
click at [905, 63] on body "sonsoftepes.ro Home Favorites Elements Columns Content Boxes Accordion Tables F…" at bounding box center [475, 217] width 950 height 434
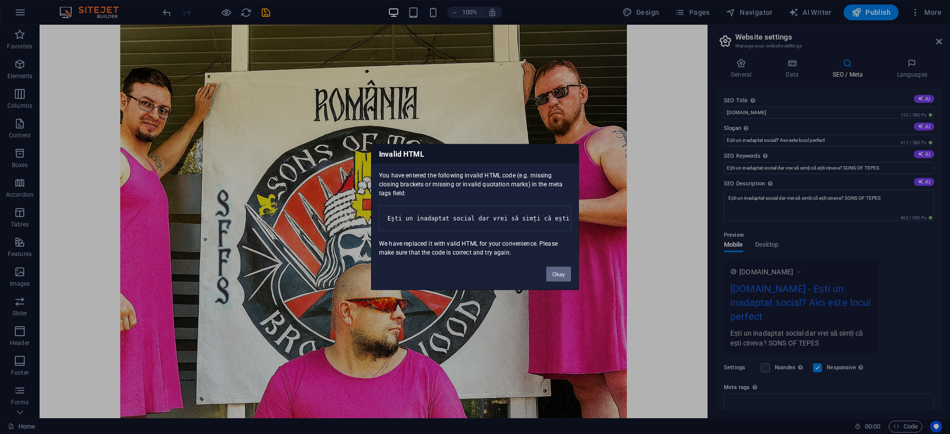
click at [560, 282] on button "Okay" at bounding box center [558, 274] width 25 height 15
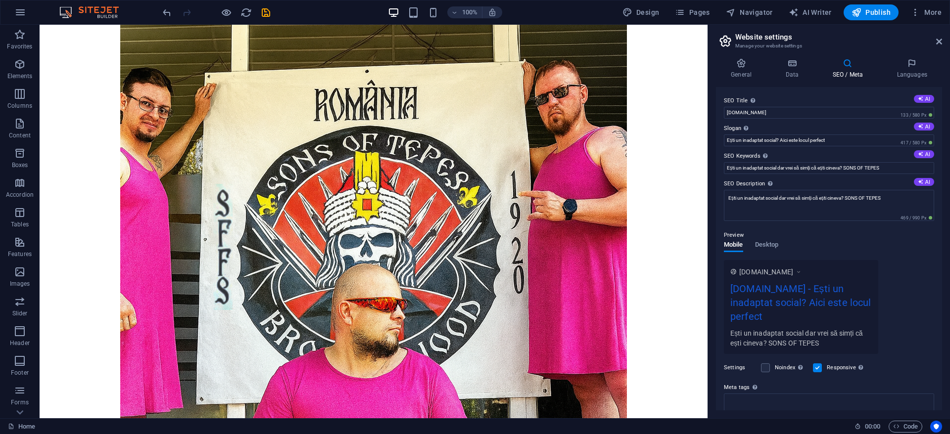
click at [850, 71] on h4 "SEO / Meta" at bounding box center [849, 68] width 64 height 21
click at [806, 70] on h4 "Data" at bounding box center [793, 68] width 47 height 21
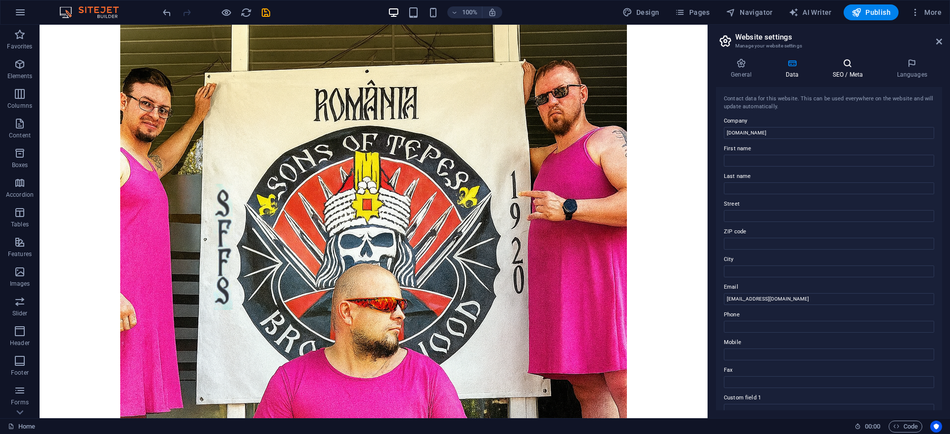
click at [838, 70] on h4 "SEO / Meta" at bounding box center [849, 68] width 64 height 21
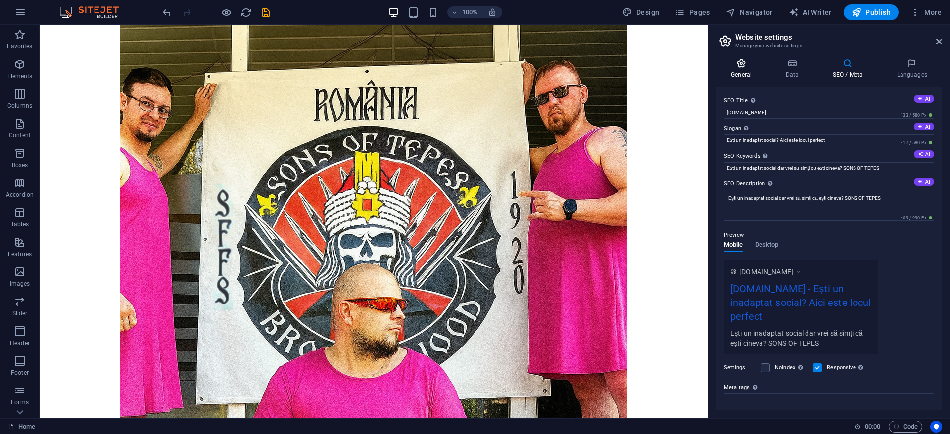
click at [745, 67] on icon at bounding box center [741, 63] width 50 height 10
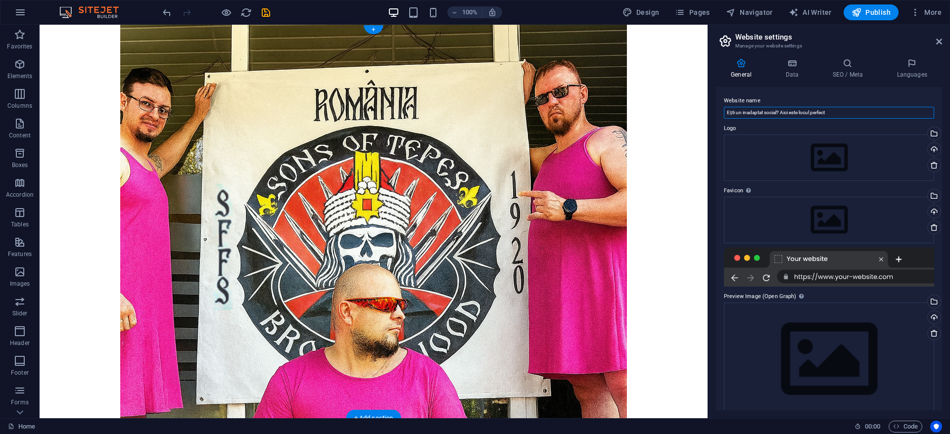
drag, startPoint x: 810, startPoint y: 129, endPoint x: 608, endPoint y: 91, distance: 205.5
paste input "dar vrei să simți că ești cineva? SONS OF TEPES"
drag, startPoint x: 844, startPoint y: 111, endPoint x: 780, endPoint y: 112, distance: 64.8
click at [778, 112] on input "Ești un inadaptat social dar vrei să simți că ești cineva? SONS OF TEPES" at bounding box center [829, 113] width 210 height 12
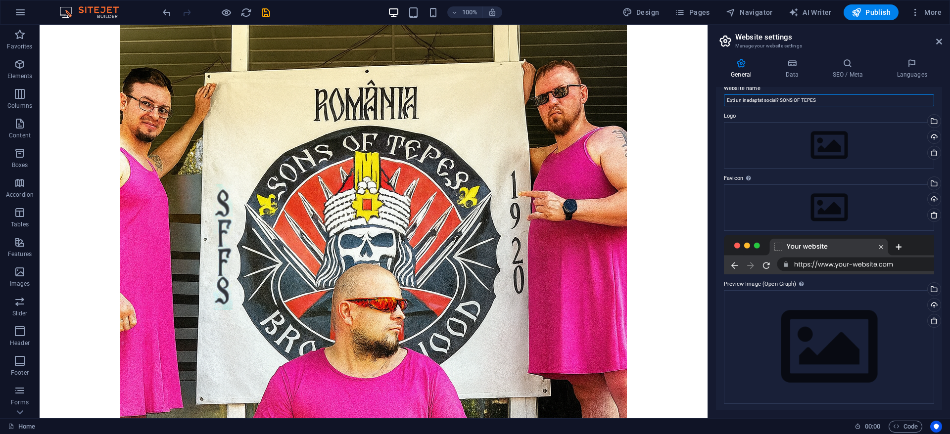
scroll to position [14, 0]
type input "Ești un inadaptat social? SONS OF TEPES"
click at [792, 75] on h4 "Data" at bounding box center [793, 68] width 47 height 21
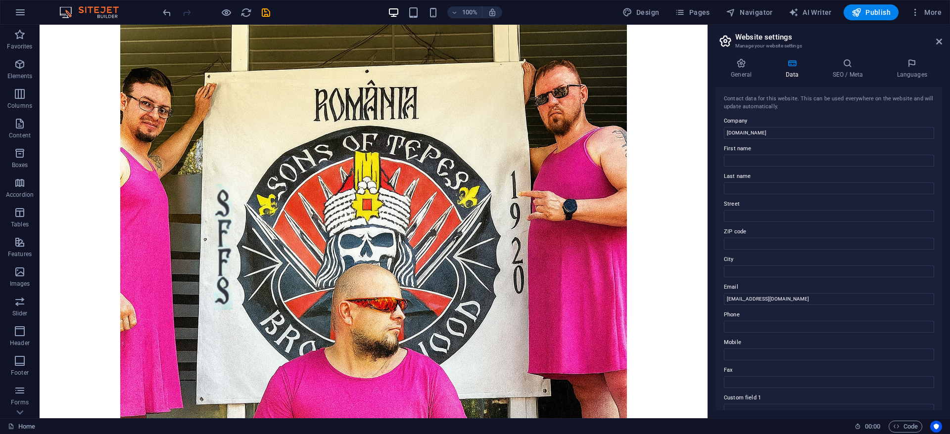
drag, startPoint x: 848, startPoint y: 67, endPoint x: 854, endPoint y: 41, distance: 27.3
click at [849, 67] on icon at bounding box center [847, 63] width 60 height 10
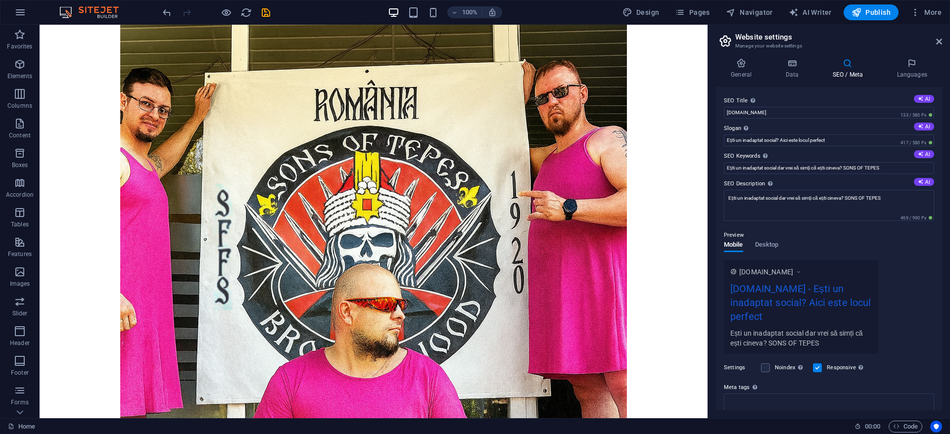
click at [855, 36] on h2 "Website settings" at bounding box center [838, 37] width 207 height 9
drag, startPoint x: 843, startPoint y: 140, endPoint x: 782, endPoint y: 139, distance: 61.4
click at [782, 139] on input "Ești un inadaptat social? Aici este locul perfect" at bounding box center [829, 141] width 210 height 12
paste input "Ești un inadaptat social dar vrei să simți că ești cineva? SONS OF TEPES"
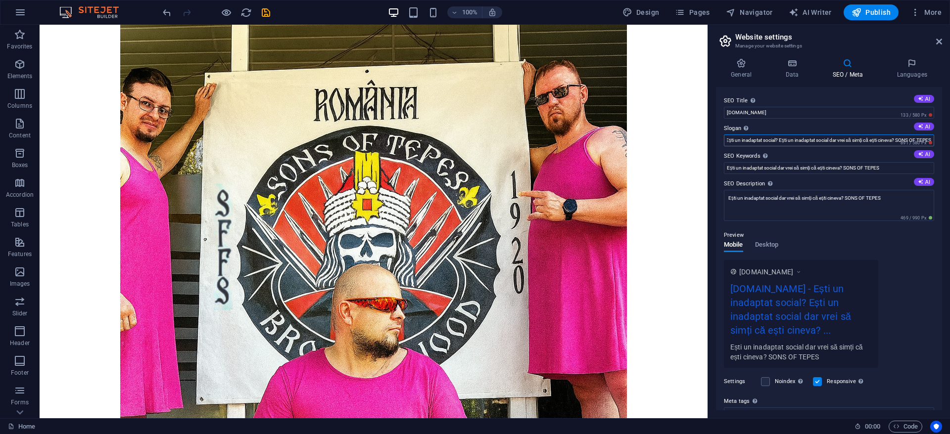
drag, startPoint x: 893, startPoint y: 139, endPoint x: 773, endPoint y: 138, distance: 120.7
click at [773, 138] on input "Ești un inadaptat social? Ești un inadaptat social dar vrei să simți că ești ci…" at bounding box center [829, 141] width 210 height 12
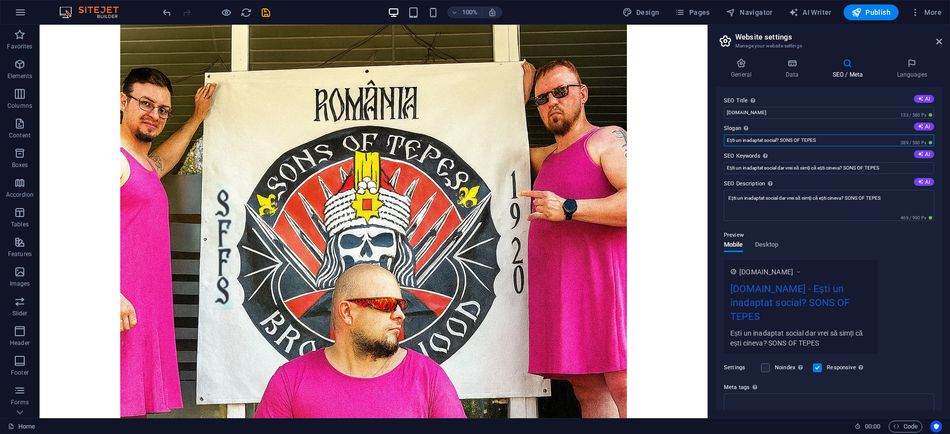
click at [779, 138] on input "Ești un inadaptat social? SONS OF TEPES" at bounding box center [829, 141] width 210 height 12
type input "Ești un inadaptat social rasist si fascist? SONS OF TEPES"
drag, startPoint x: 915, startPoint y: 189, endPoint x: 591, endPoint y: 150, distance: 326.9
paste input "rasist si fascist"
type input "Ești un inadaptat social rasist si fascist? SONS OF TEPES"
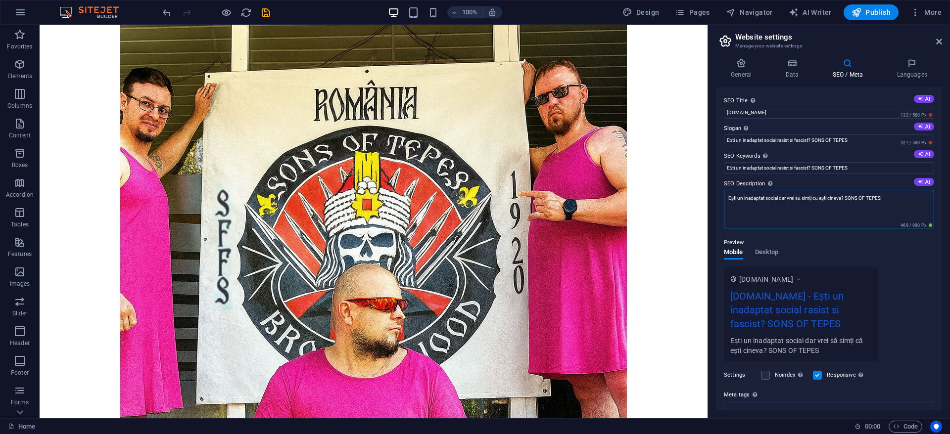
drag, startPoint x: 939, startPoint y: 224, endPoint x: 612, endPoint y: 182, distance: 330.1
paste textarea "rasist si fascist"
type textarea "Ești un inadaptat social rasist si fascist? SONS OF TEPES"
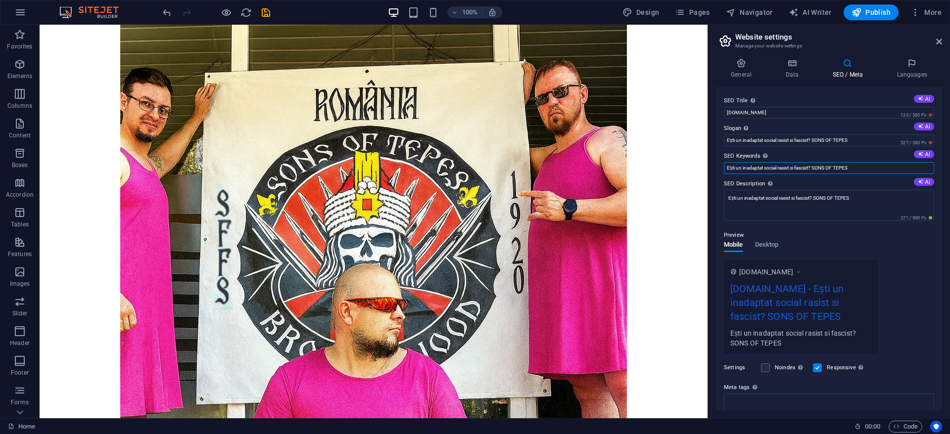
click at [730, 167] on input "Ești un inadaptat social rasist si fascist? SONS OF TEPES" at bounding box center [829, 168] width 210 height 12
click at [794, 166] on input "Ești un inadaptat social rasist si fascist? SONS OF TEPES" at bounding box center [829, 168] width 210 height 12
paste input "ș"
drag, startPoint x: 888, startPoint y: 190, endPoint x: 589, endPoint y: 155, distance: 300.9
type input "Ești un inadaptat social rasist și fascist? SONS OF TEPES"
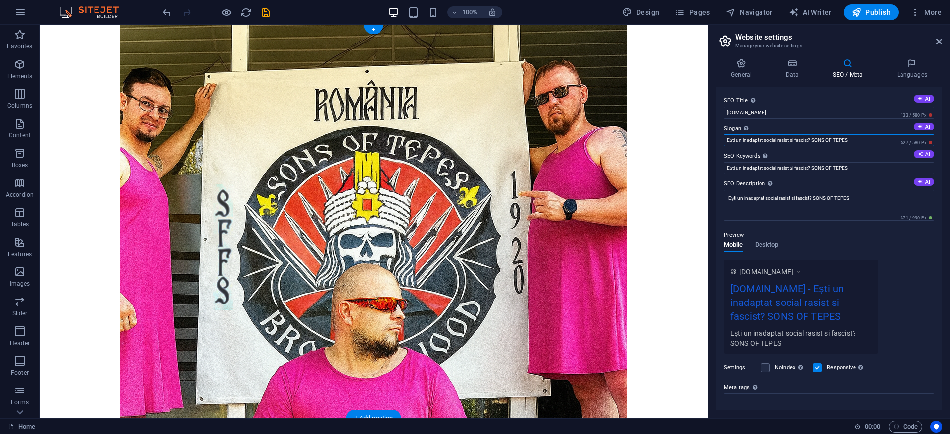
drag, startPoint x: 905, startPoint y: 166, endPoint x: 605, endPoint y: 125, distance: 303.1
paste input "ș"
type input "Ești un inadaptat social rasist și fascist? SONS OF TEPES"
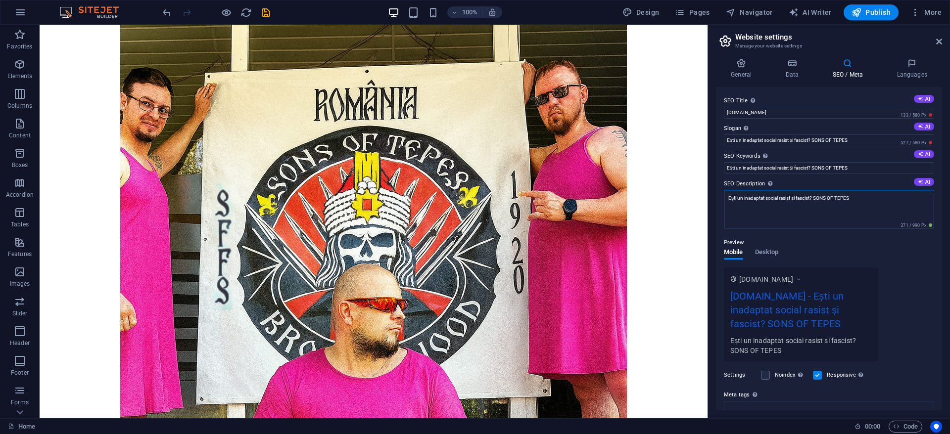
drag, startPoint x: 911, startPoint y: 221, endPoint x: 598, endPoint y: 173, distance: 316.4
paste textarea "ș"
type textarea "Ești un inadaptat social rasist și fascist? SONS OF TEPES"
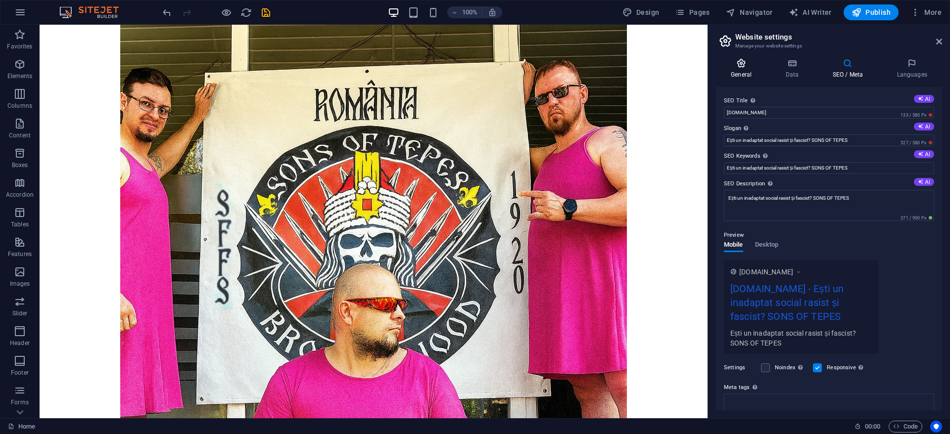
click at [745, 74] on h4 "General" at bounding box center [743, 68] width 54 height 21
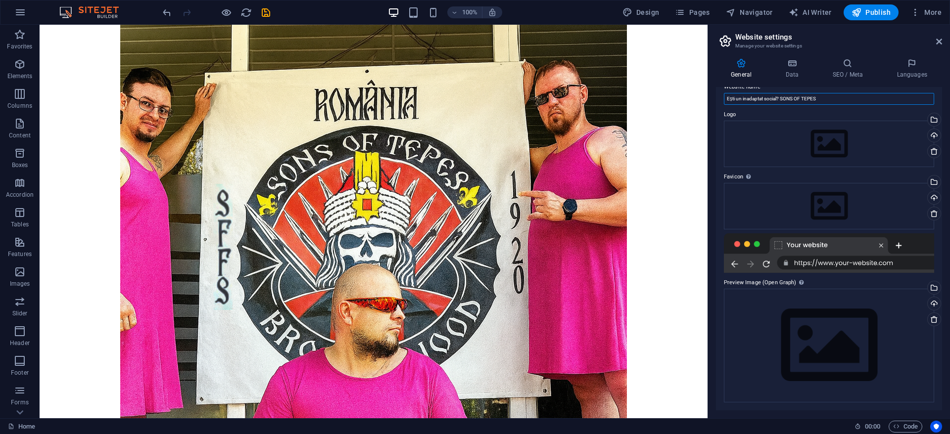
click at [799, 97] on input "Ești un inadaptat social? SONS OF TEPES" at bounding box center [829, 99] width 210 height 12
paste input "rasist și fascist"
type input "Ești un inadaptat social rasist și fascist? SONS OF TEPES"
click at [783, 70] on h4 "Data" at bounding box center [793, 68] width 47 height 21
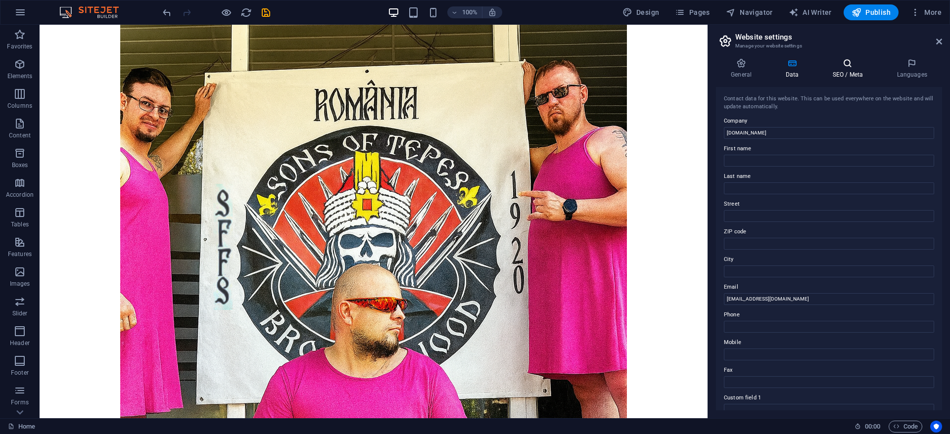
click at [835, 70] on h4 "SEO / Meta" at bounding box center [849, 68] width 64 height 21
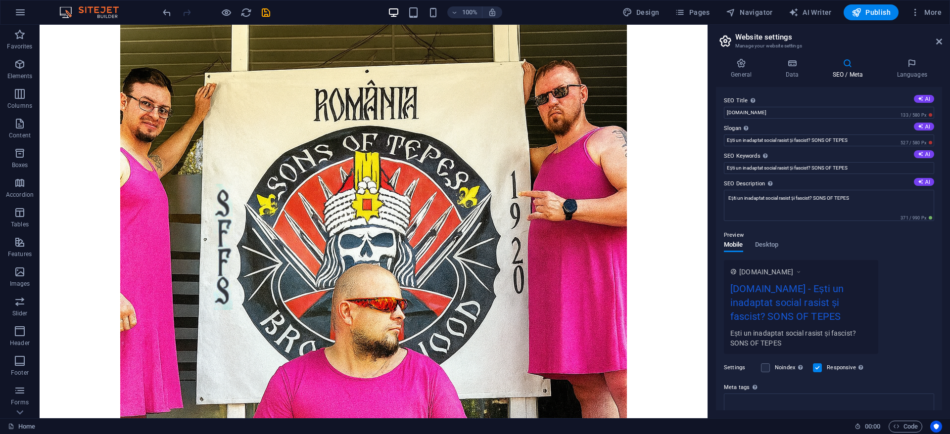
click at [768, 123] on label "Slogan The slogan of your website. AI" at bounding box center [829, 129] width 210 height 12
click at [768, 135] on input "Ești un inadaptat social rasist și fascist? SONS OF TEPES" at bounding box center [829, 141] width 210 height 12
drag, startPoint x: 819, startPoint y: 139, endPoint x: 634, endPoint y: 103, distance: 187.8
paste input "Ești un inadaptat social rasist și fascist? SONS OF TEPES"
click at [786, 124] on label "Slogan The slogan of your website. AI" at bounding box center [829, 129] width 210 height 12
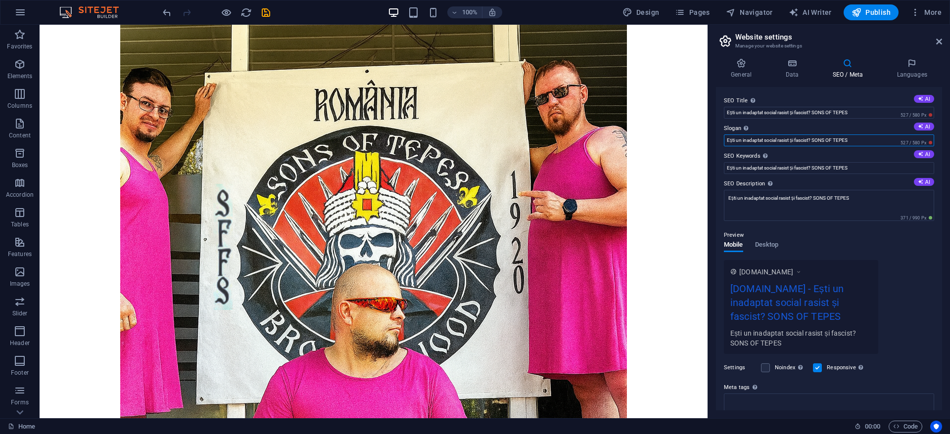
click at [786, 135] on input "Ești un inadaptat social rasist și fascist? SONS OF TEPES" at bounding box center [829, 141] width 210 height 12
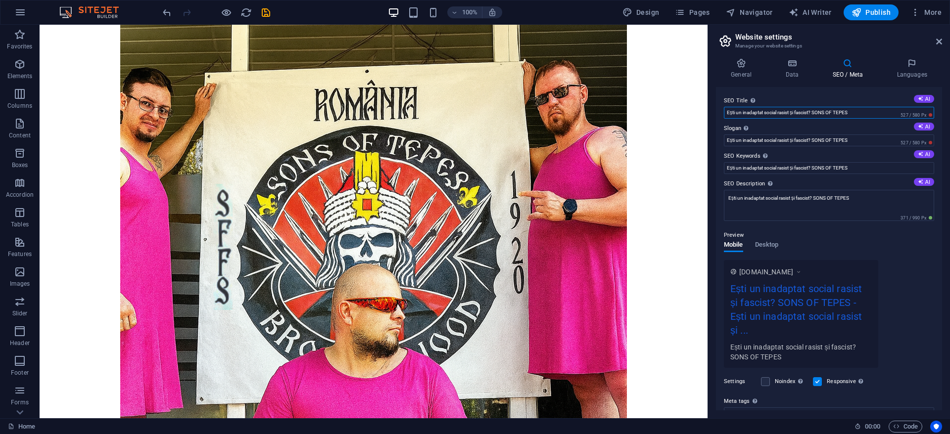
click at [781, 111] on input "Ești un inadaptat social rasist și fascist? SONS OF TEPES" at bounding box center [829, 113] width 210 height 12
type input "[DOMAIN_NAME]"
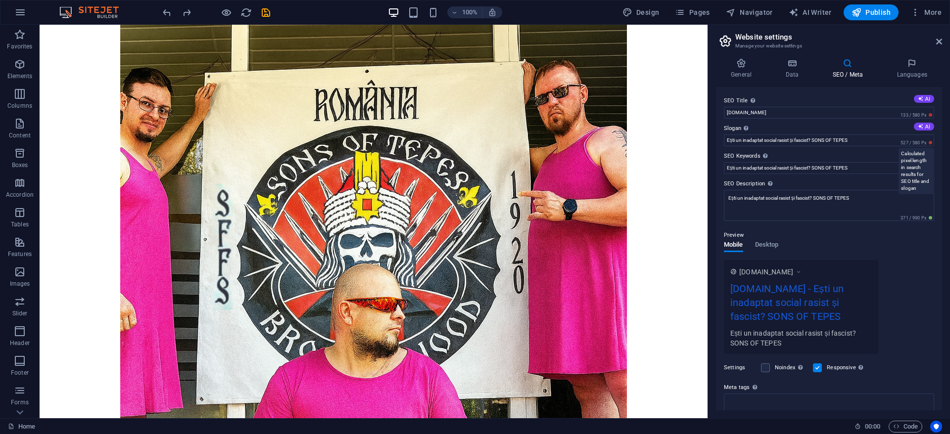
click at [928, 143] on span "527 / 580 Px" at bounding box center [916, 143] width 36 height 7
click at [514, 114] on figure at bounding box center [374, 222] width 668 height 394
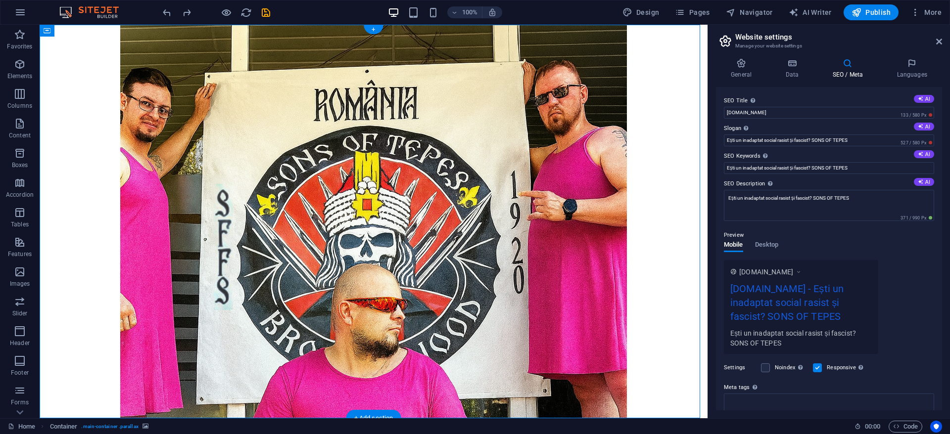
click at [421, 175] on figure at bounding box center [374, 222] width 668 height 394
select select "%"
select select "vh"
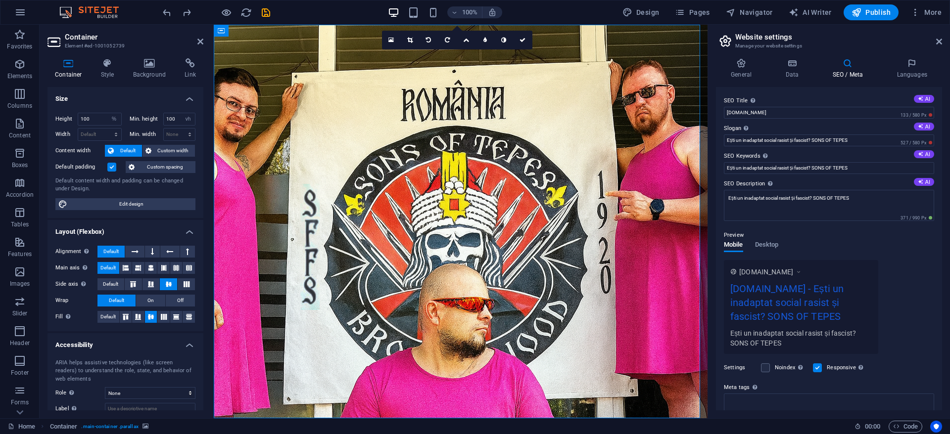
click at [303, 179] on figure at bounding box center [461, 222] width 494 height 394
click at [195, 73] on h4 "Link" at bounding box center [190, 68] width 26 height 21
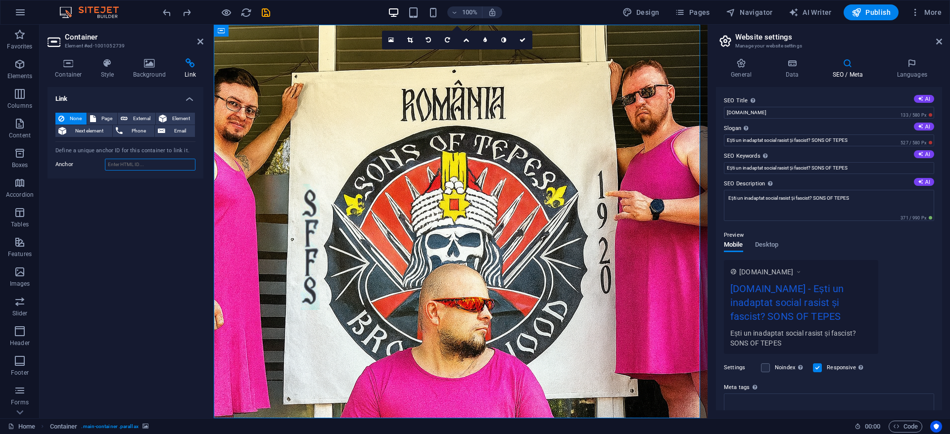
click at [132, 165] on input "Anchor" at bounding box center [150, 165] width 91 height 12
click at [100, 117] on span "Page" at bounding box center [106, 119] width 15 height 12
select select
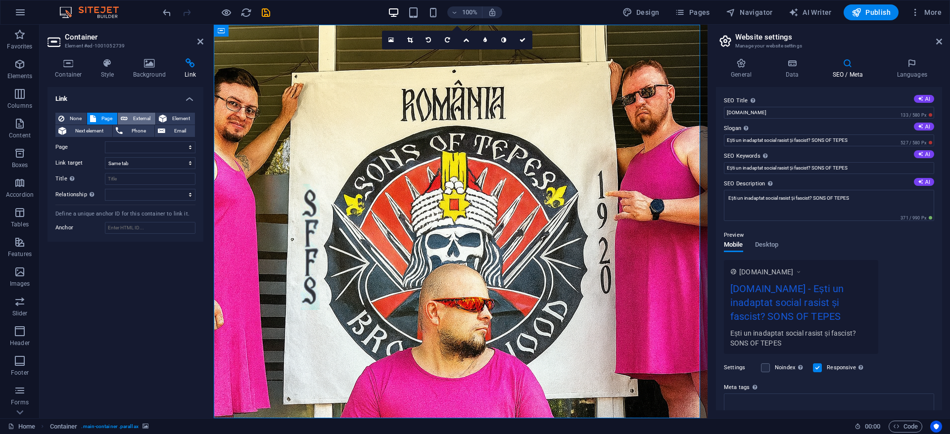
click at [133, 118] on span "External" at bounding box center [142, 119] width 22 height 12
select select "blank"
click at [124, 149] on input "URL" at bounding box center [150, 147] width 91 height 12
paste input "https://www.facebook.com/profile.php?id=100023082172245"
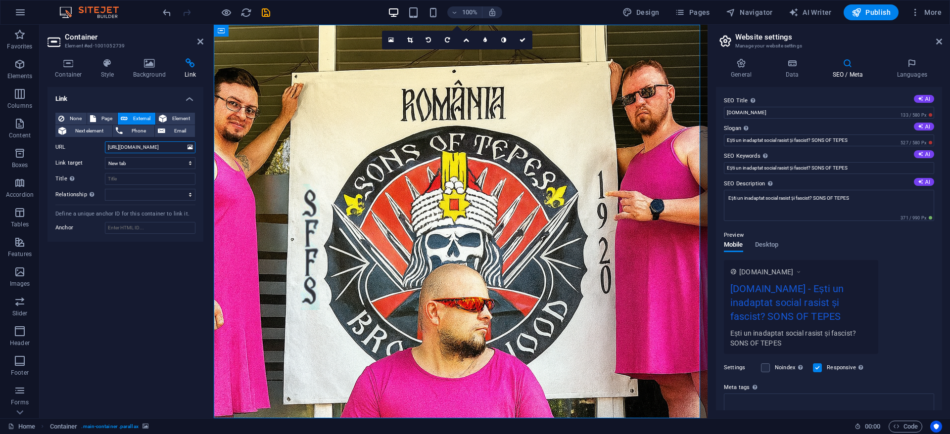
type input "https://www.facebook.com/profile.php?id=100023082172245"
click at [150, 254] on div "Link None Page External Element Next element Phone Email Page Home Legal Notice…" at bounding box center [125, 249] width 156 height 324
click at [263, 10] on icon "save" at bounding box center [265, 12] width 11 height 11
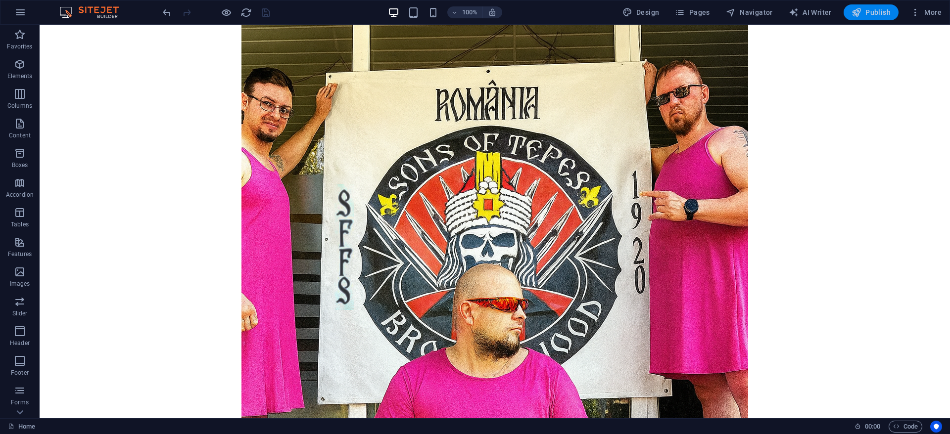
click at [859, 15] on icon "button" at bounding box center [856, 12] width 10 height 10
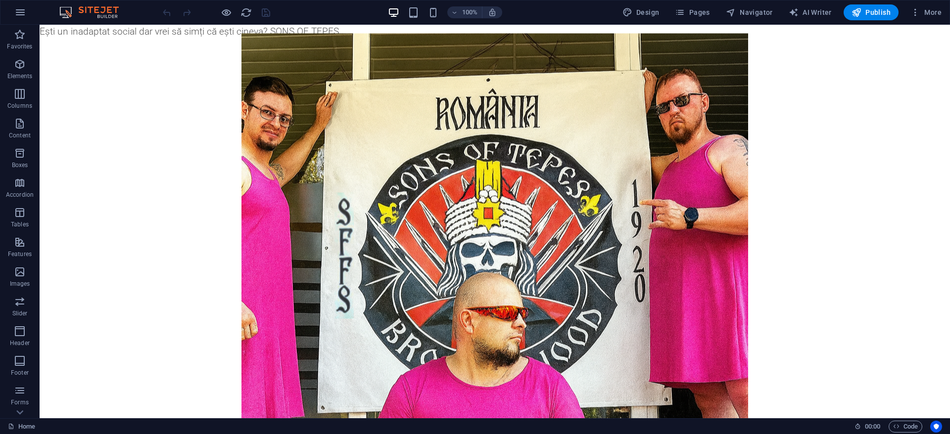
click at [309, 33] on body "Ești un inadaptat social dar vrei să simți că ești cineva? SONS OF TEPES Skip t…" at bounding box center [495, 294] width 910 height 538
click at [698, 14] on span "Pages" at bounding box center [692, 12] width 35 height 10
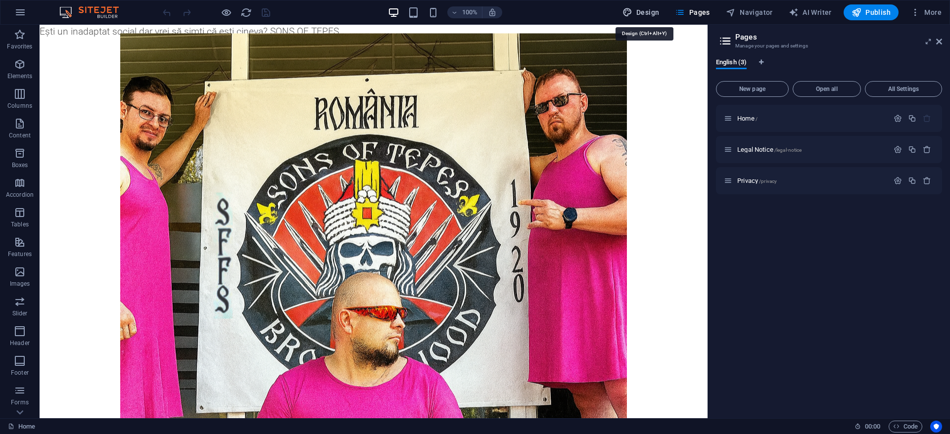
click at [649, 15] on span "Design" at bounding box center [640, 12] width 37 height 10
select select "rem"
select select "300"
select select "px"
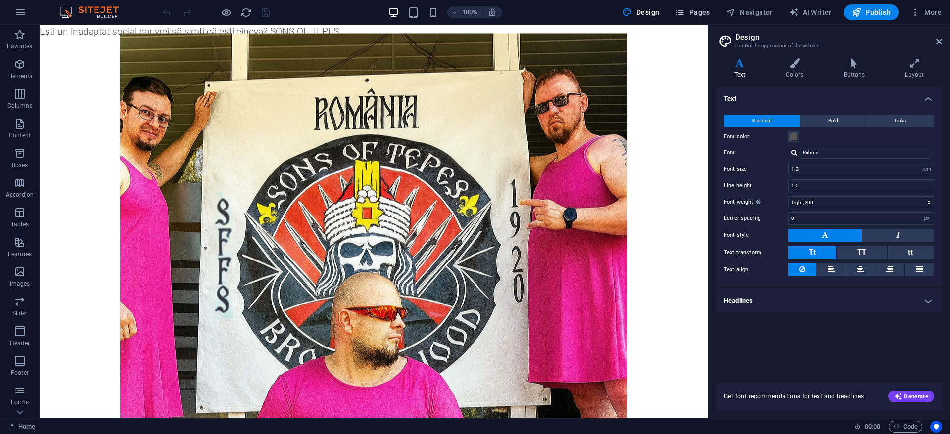
click at [708, 12] on span "Pages" at bounding box center [692, 12] width 35 height 10
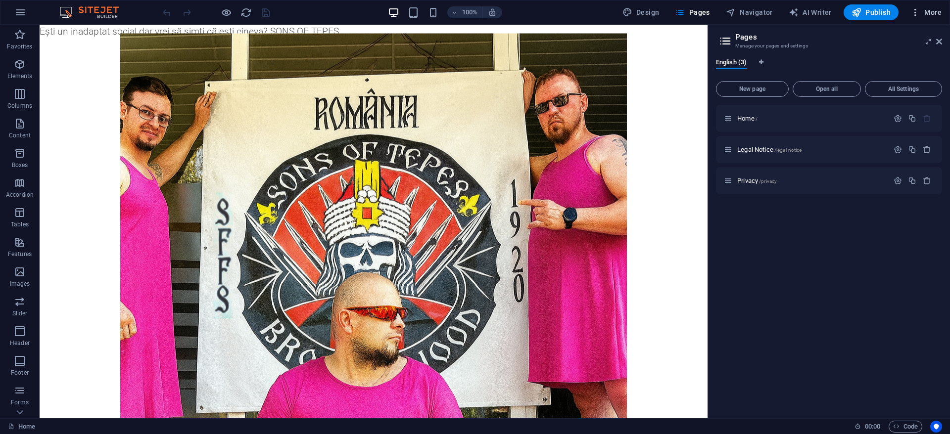
click at [932, 13] on span "More" at bounding box center [925, 12] width 31 height 10
click at [894, 58] on h6 "SEO Settings" at bounding box center [905, 62] width 59 height 12
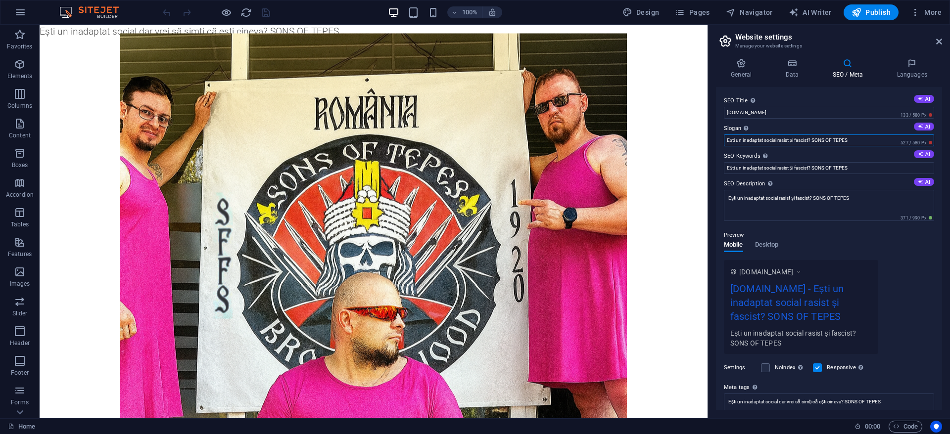
drag, startPoint x: 907, startPoint y: 166, endPoint x: 583, endPoint y: 141, distance: 325.0
click at [583, 141] on body "Ești un inadaptat social dar vrei să simți că ești cineva? SONS OF TEPES Skip t…" at bounding box center [374, 294] width 668 height 538
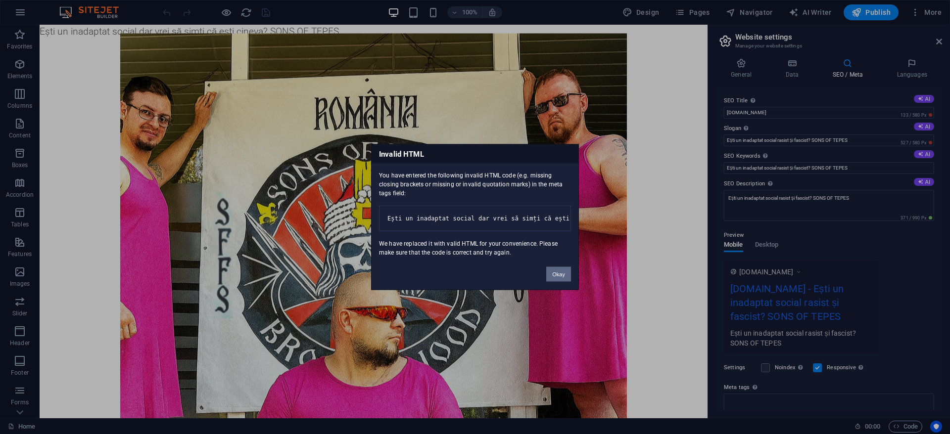
click at [562, 282] on button "Okay" at bounding box center [558, 274] width 25 height 15
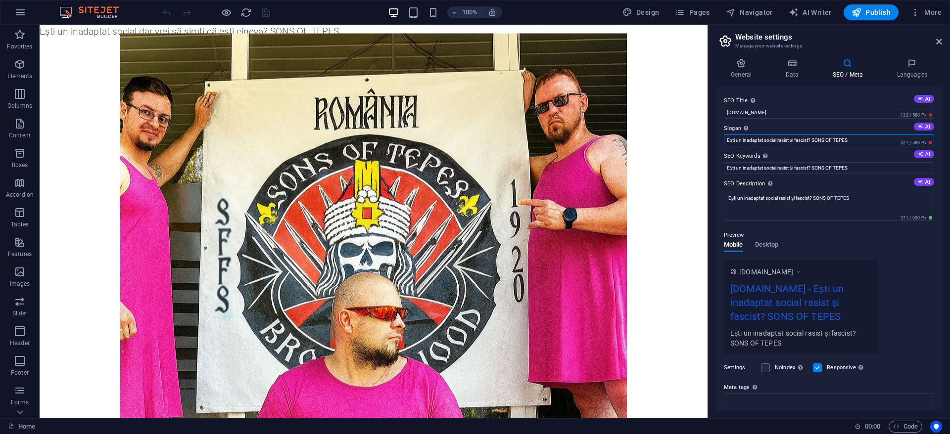
click at [856, 139] on input "Ești un inadaptat social rasist și fascist? SONS OF TEPES" at bounding box center [829, 141] width 210 height 12
drag, startPoint x: 896, startPoint y: 163, endPoint x: 620, endPoint y: 132, distance: 278.3
click at [782, 91] on div "SEO Title The title of your website - make it something that stands out in sear…" at bounding box center [829, 249] width 226 height 324
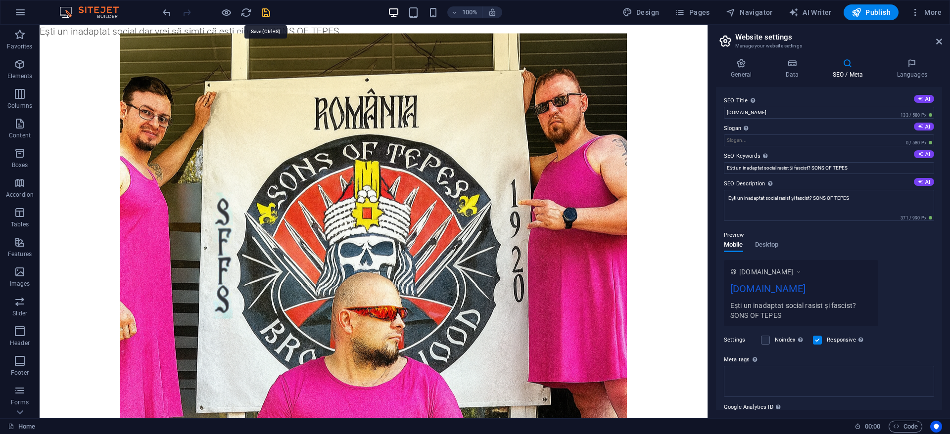
click at [270, 8] on icon "save" at bounding box center [265, 12] width 11 height 11
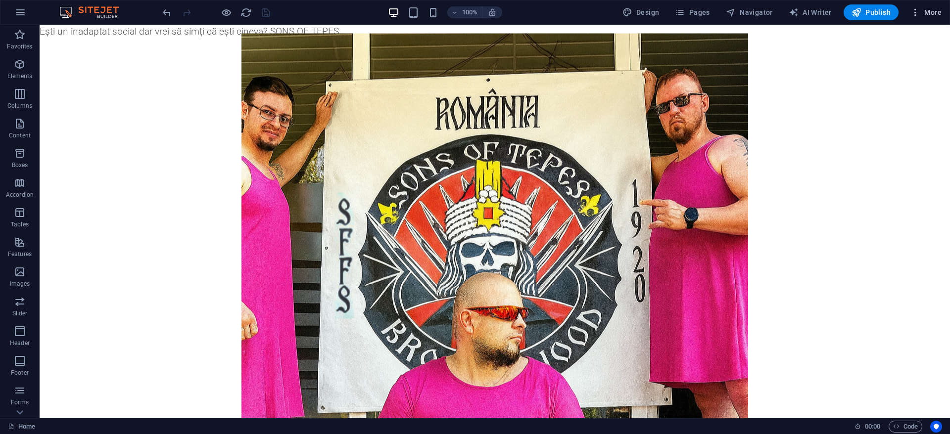
click at [915, 11] on icon "button" at bounding box center [915, 12] width 10 height 10
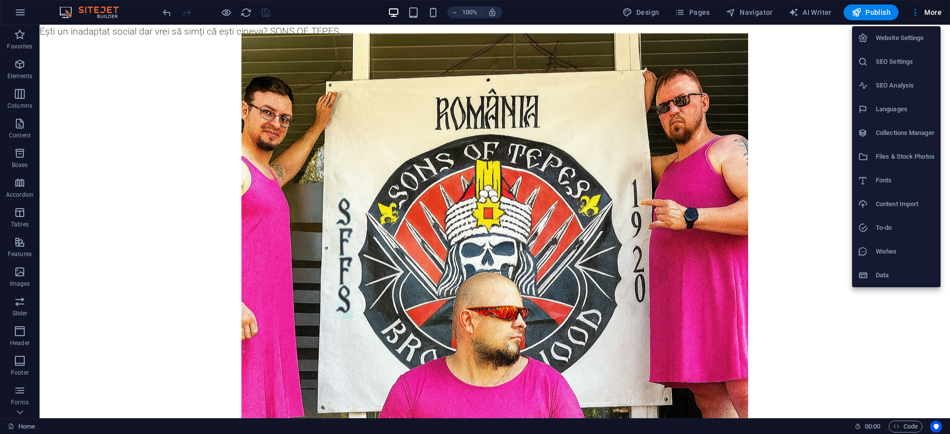
click at [888, 42] on h6 "Website Settings" at bounding box center [905, 38] width 59 height 12
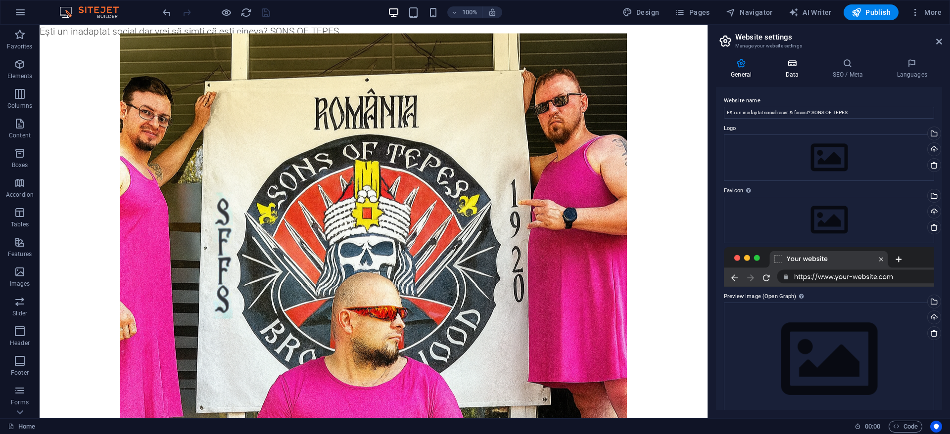
click at [791, 68] on h4 "Data" at bounding box center [793, 68] width 47 height 21
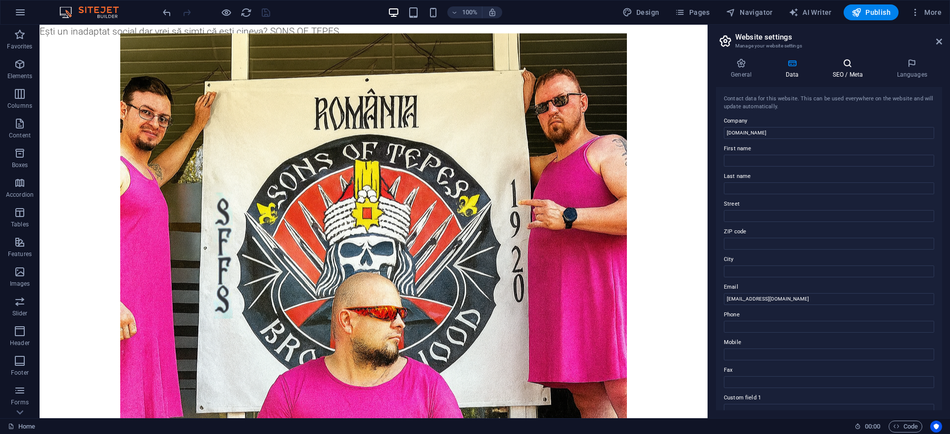
click at [844, 70] on h4 "SEO / Meta" at bounding box center [849, 68] width 64 height 21
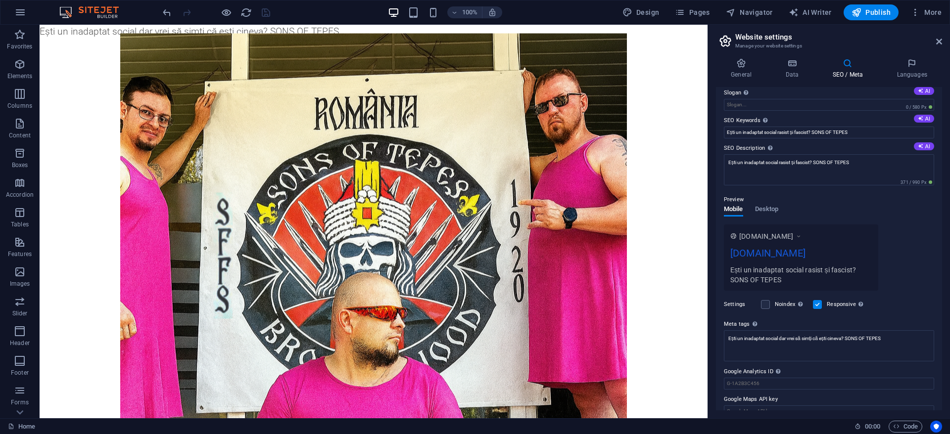
scroll to position [50, 0]
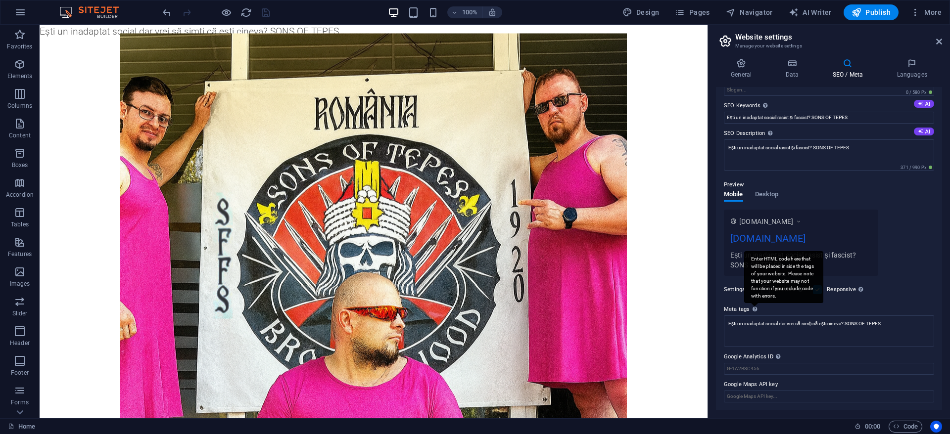
click at [753, 303] on div "Enter HTML code here that will be placed inside the tags of your website. Pleas…" at bounding box center [783, 277] width 79 height 52
click at [753, 316] on textarea "Ești un inadaptat social dar vrei să simți că ești cineva? SONS OF TEPES" at bounding box center [829, 331] width 210 height 31
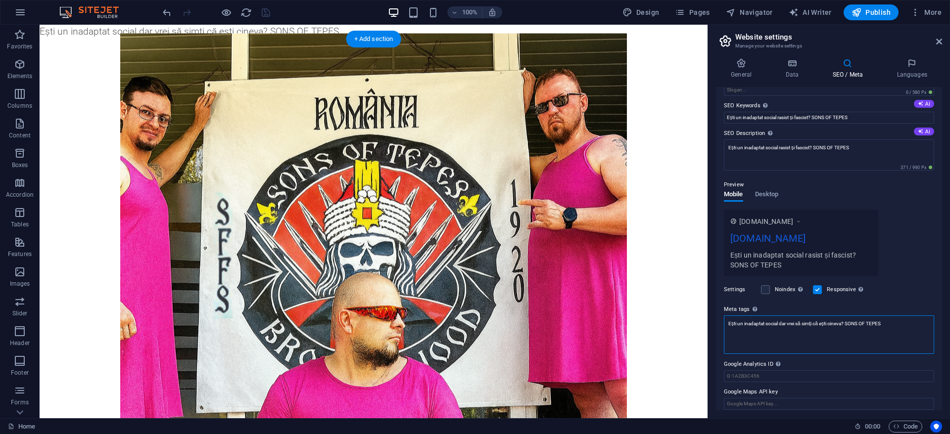
drag, startPoint x: 936, startPoint y: 346, endPoint x: 607, endPoint y: 298, distance: 332.4
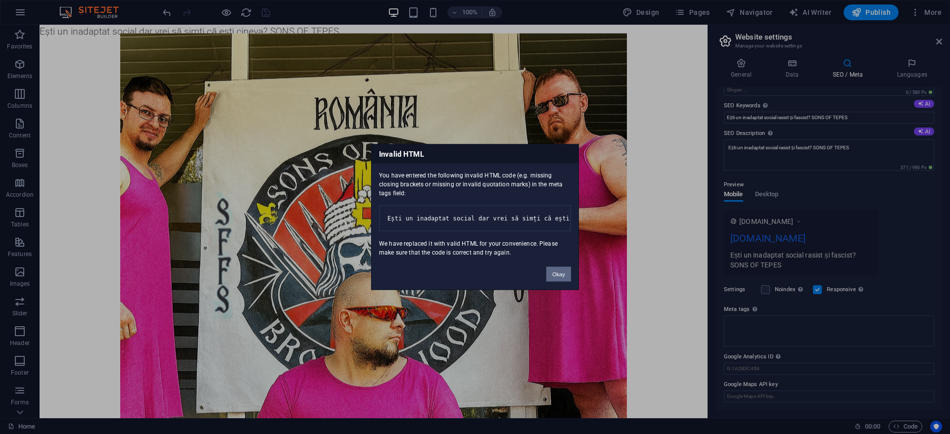
click at [560, 282] on button "Okay" at bounding box center [558, 274] width 25 height 15
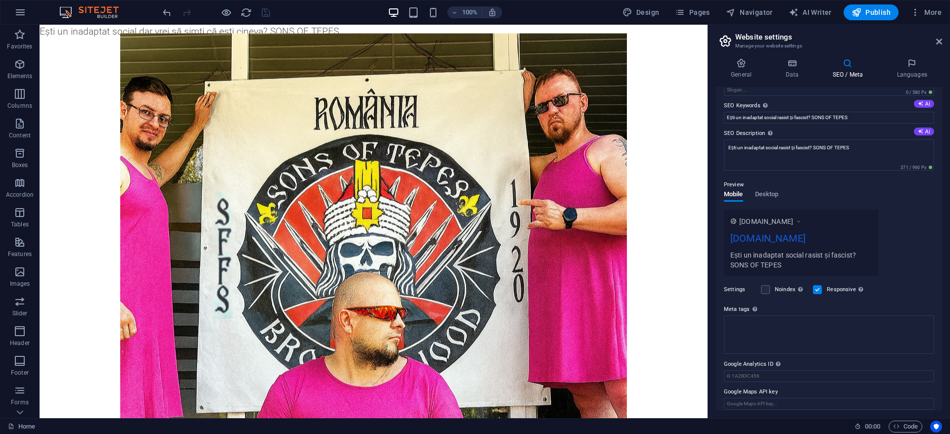
click at [421, 13] on div "100%" at bounding box center [445, 12] width 114 height 16
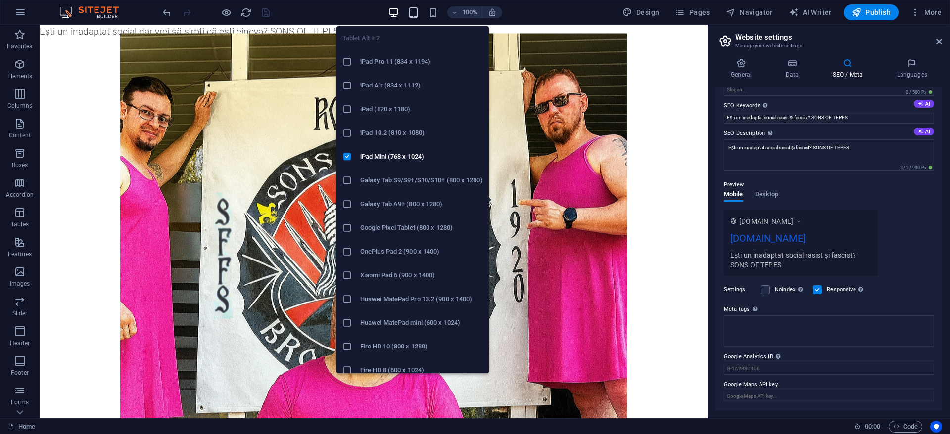
click at [415, 13] on icon "button" at bounding box center [413, 12] width 11 height 11
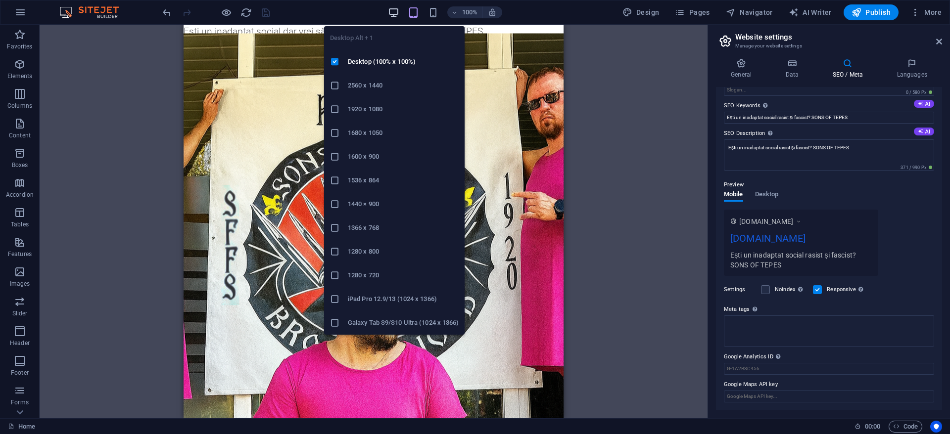
click at [396, 13] on icon "button" at bounding box center [393, 12] width 11 height 11
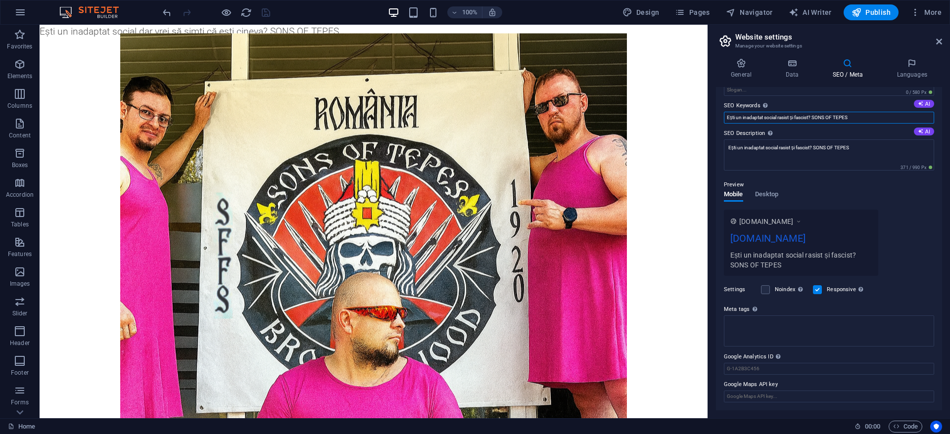
click at [865, 118] on input "Ești un inadaptat social rasist și fascist? SONS OF TEPES" at bounding box center [829, 118] width 210 height 12
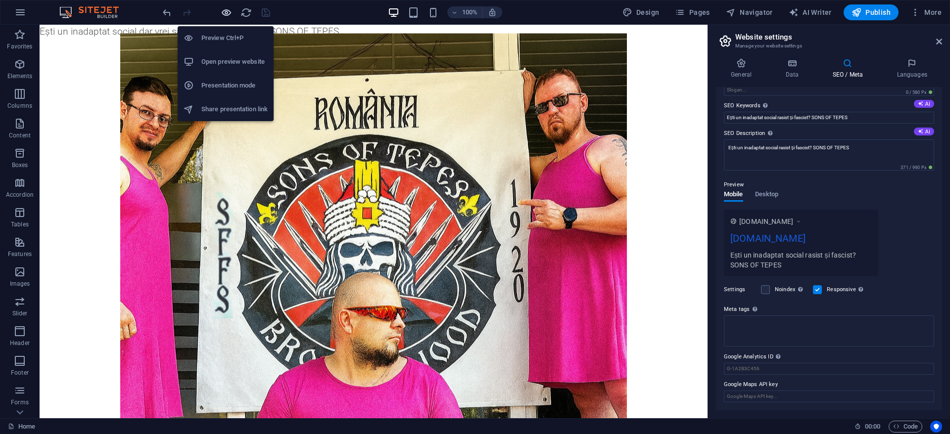
click at [227, 12] on icon "button" at bounding box center [226, 12] width 11 height 11
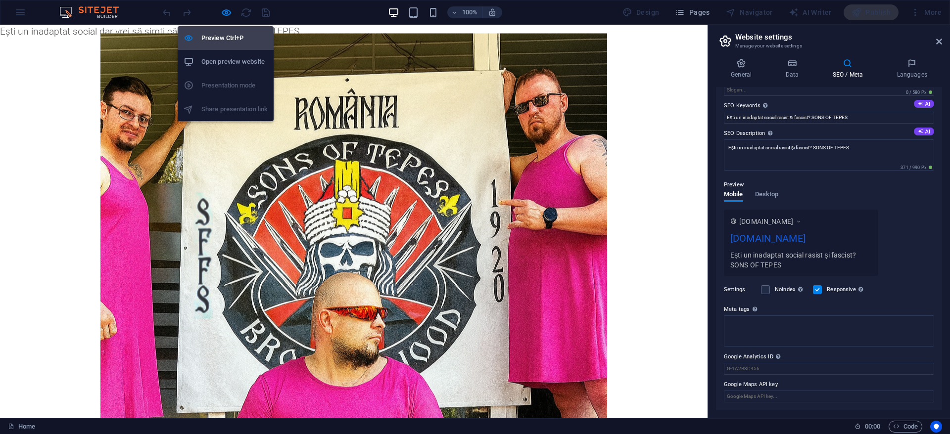
click at [225, 40] on h6 "Preview Ctrl+P" at bounding box center [234, 38] width 66 height 12
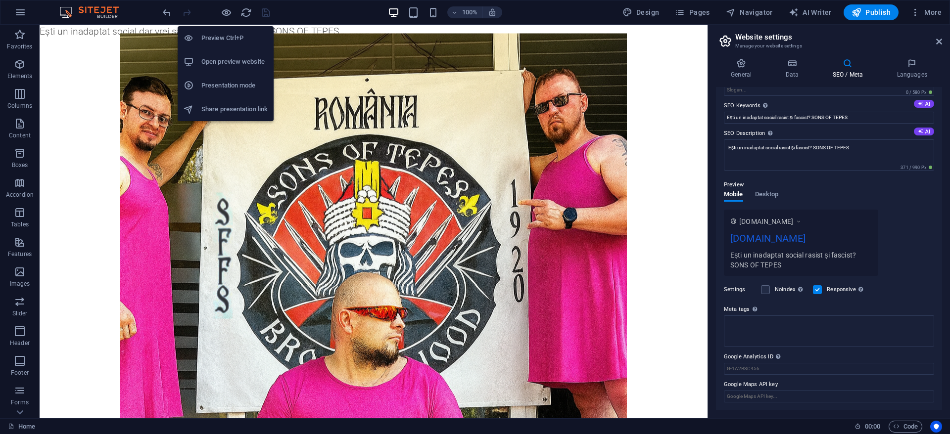
click at [226, 36] on h6 "Preview Ctrl+P" at bounding box center [234, 38] width 66 height 12
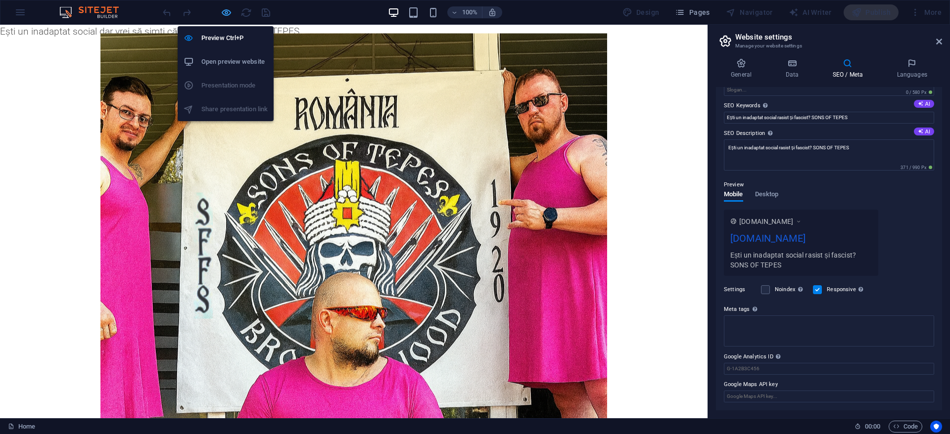
click at [227, 11] on icon "button" at bounding box center [226, 12] width 11 height 11
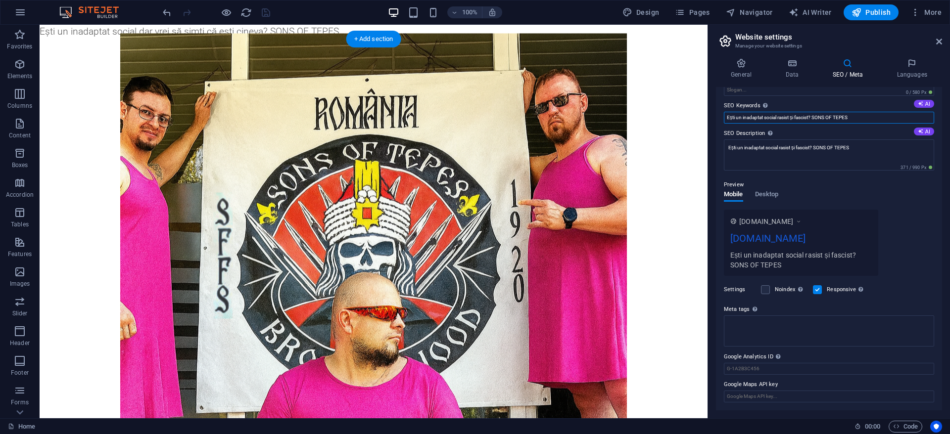
drag, startPoint x: 903, startPoint y: 141, endPoint x: 618, endPoint y: 109, distance: 286.7
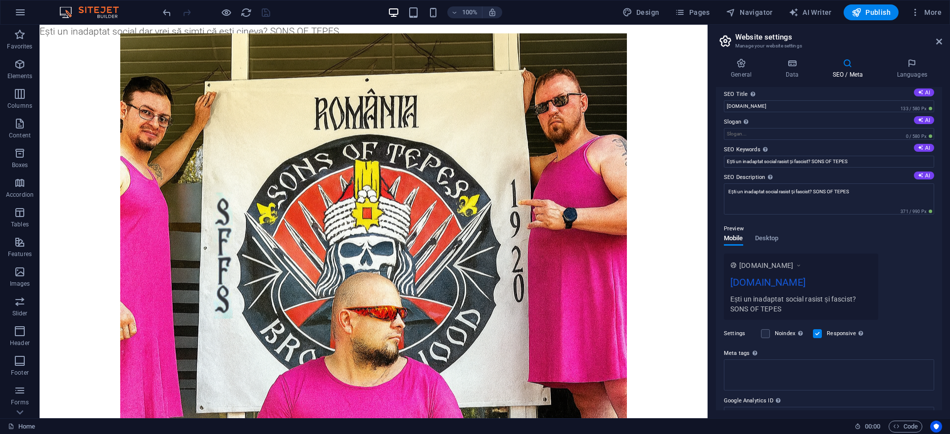
scroll to position [0, 0]
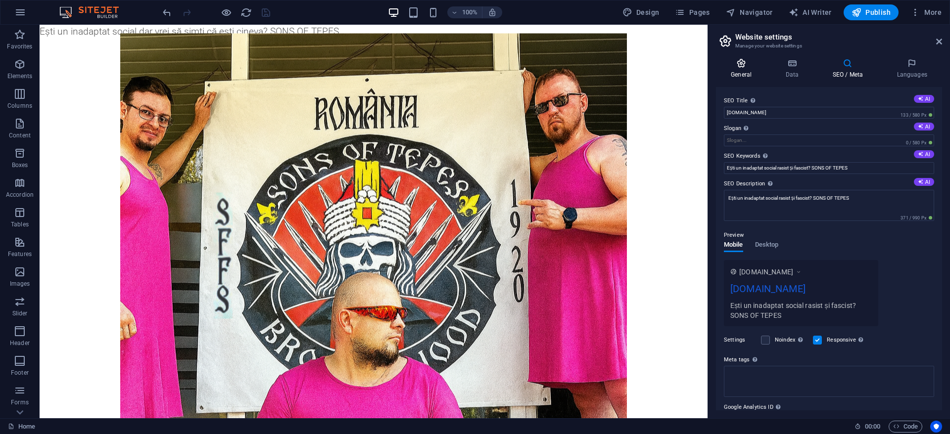
click at [735, 61] on icon at bounding box center [741, 63] width 50 height 10
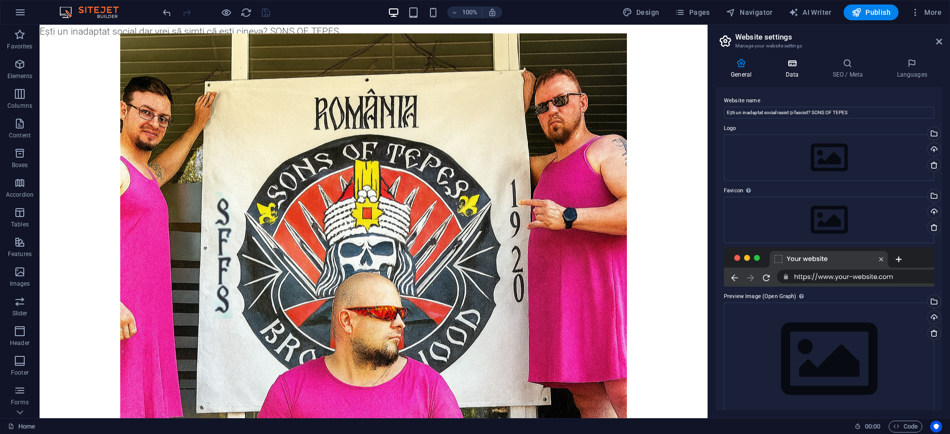
click at [790, 66] on icon at bounding box center [791, 63] width 43 height 10
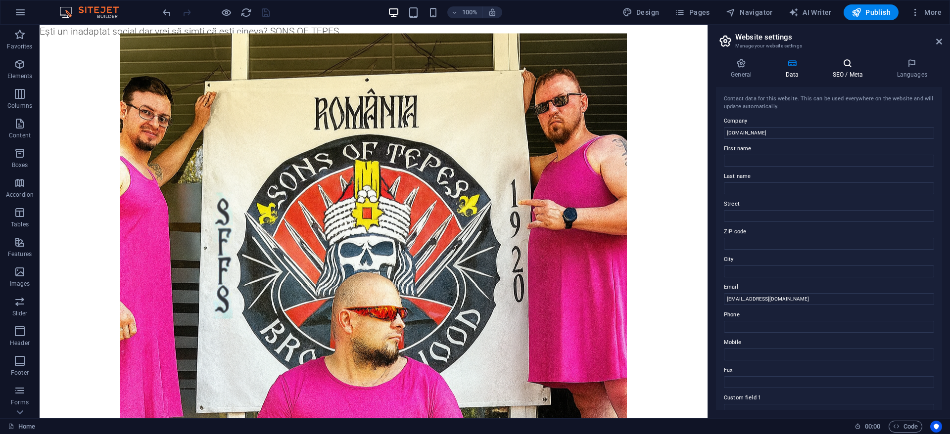
click at [835, 68] on h4 "SEO / Meta" at bounding box center [849, 68] width 64 height 21
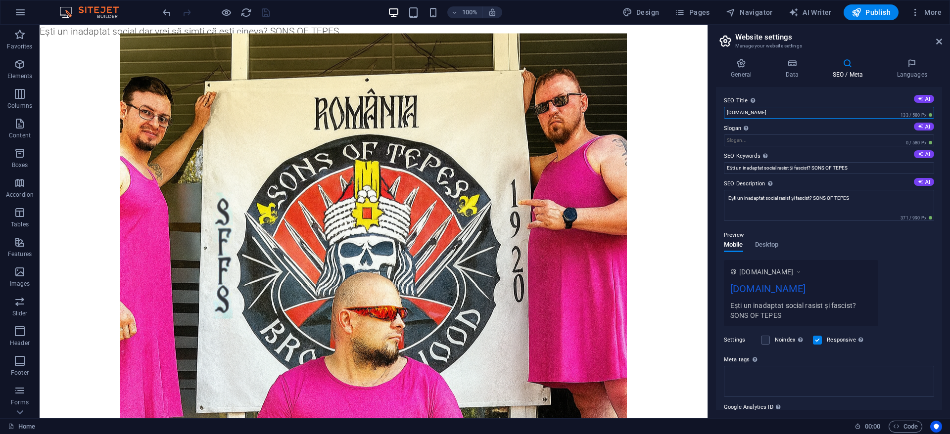
click at [791, 112] on input "[DOMAIN_NAME]" at bounding box center [829, 113] width 210 height 12
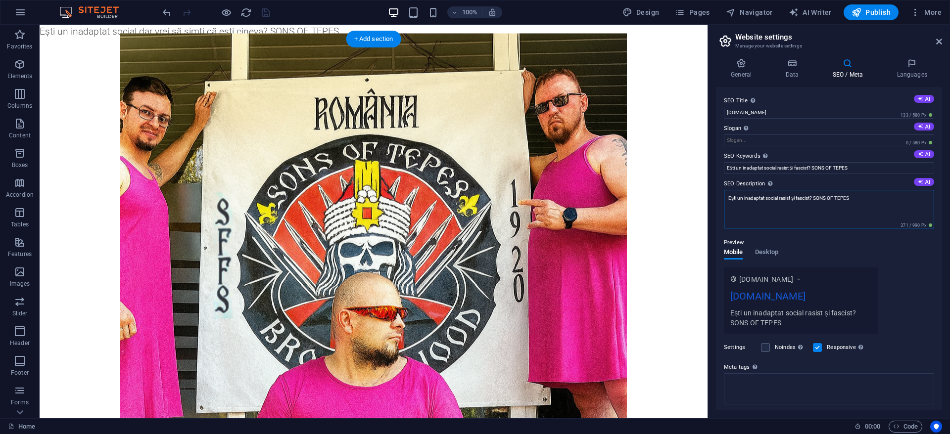
drag, startPoint x: 910, startPoint y: 228, endPoint x: 619, endPoint y: 179, distance: 295.5
click at [889, 256] on div "Preview Mobile Desktop www.example.com sonsoftepes.ro Ești un inadaptat social …" at bounding box center [829, 281] width 210 height 105
click at [796, 206] on textarea "SEO Description Describe the contents of your website - this is crucial for sea…" at bounding box center [829, 209] width 210 height 39
type textarea "Ești un inadaptat social rasist și fascist? SONS OF TEPES"
click at [935, 296] on div "SEO Title The title of your website - make it something that stands out in sear…" at bounding box center [829, 249] width 226 height 324
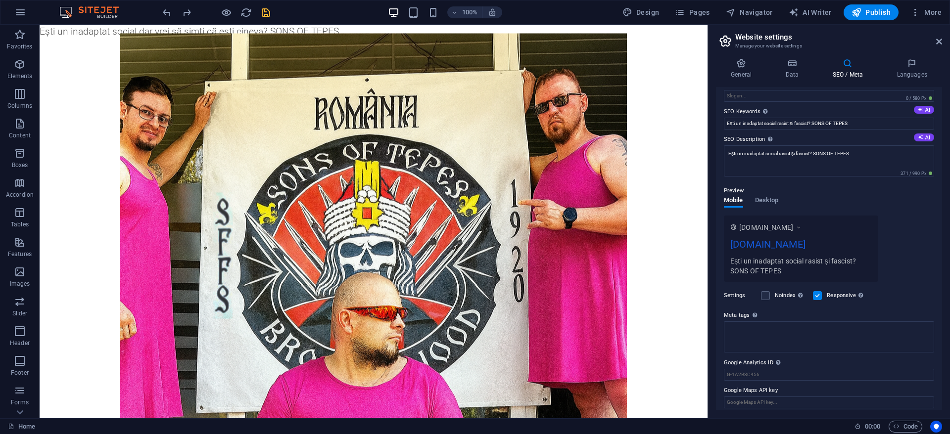
scroll to position [50, 0]
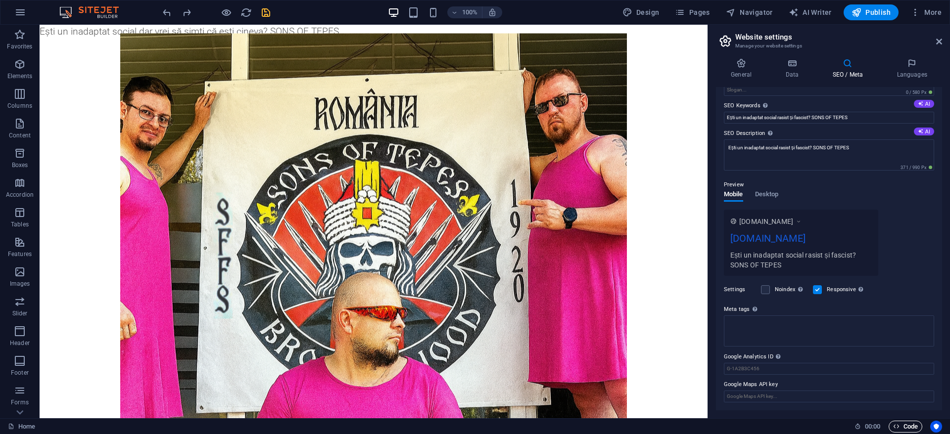
click at [904, 425] on span "Code" at bounding box center [905, 427] width 25 height 12
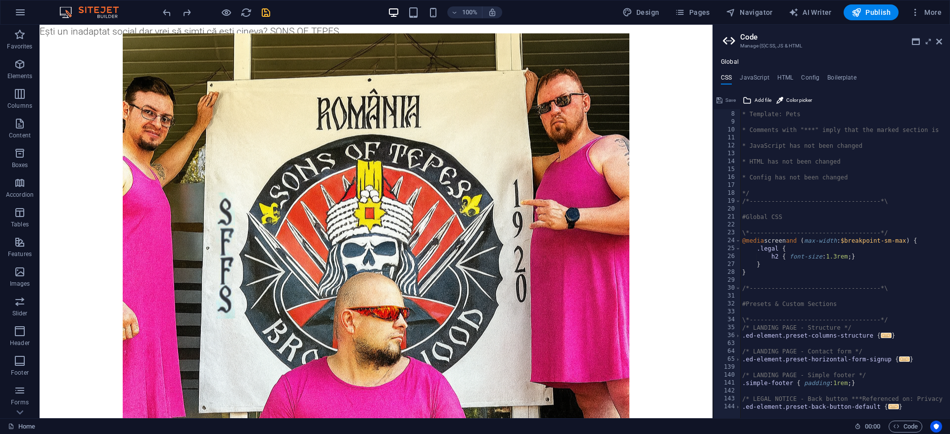
scroll to position [25, 0]
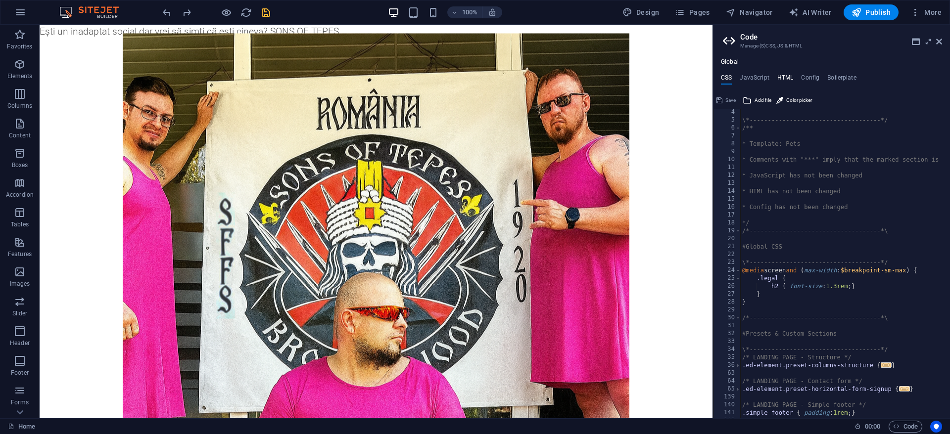
click at [784, 74] on h4 "HTML" at bounding box center [785, 79] width 16 height 11
type textarea "<a href="#main-content" class="wv-link-content button">Skip to main content</a>"
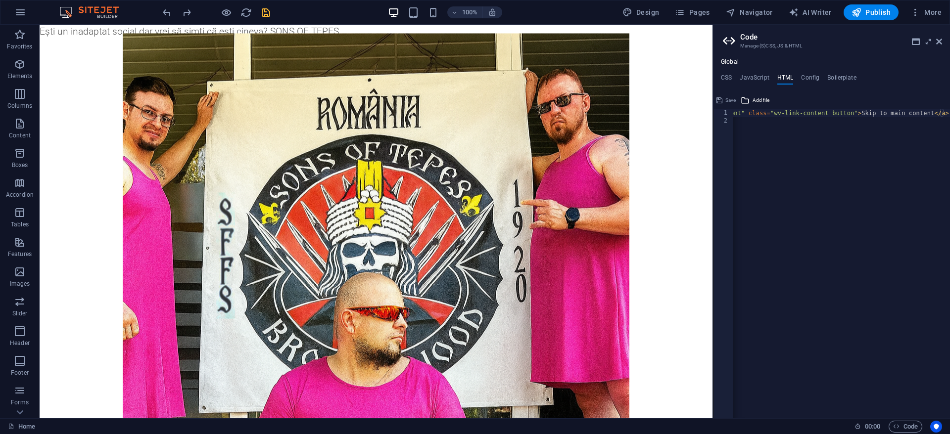
scroll to position [0, 0]
drag, startPoint x: 768, startPoint y: 413, endPoint x: 643, endPoint y: 371, distance: 132.2
click at [942, 42] on aside "Code Manage (S)CSS, JS & HTML Global CSS JavaScript HTML Config Boilerplate /*-…" at bounding box center [830, 222] width 237 height 394
click at [266, 13] on icon "save" at bounding box center [265, 12] width 11 height 11
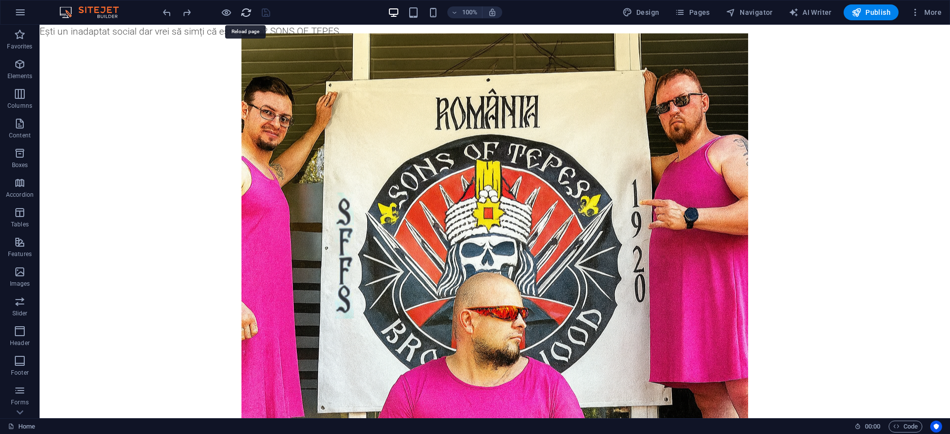
click at [244, 13] on icon "reload" at bounding box center [245, 12] width 11 height 11
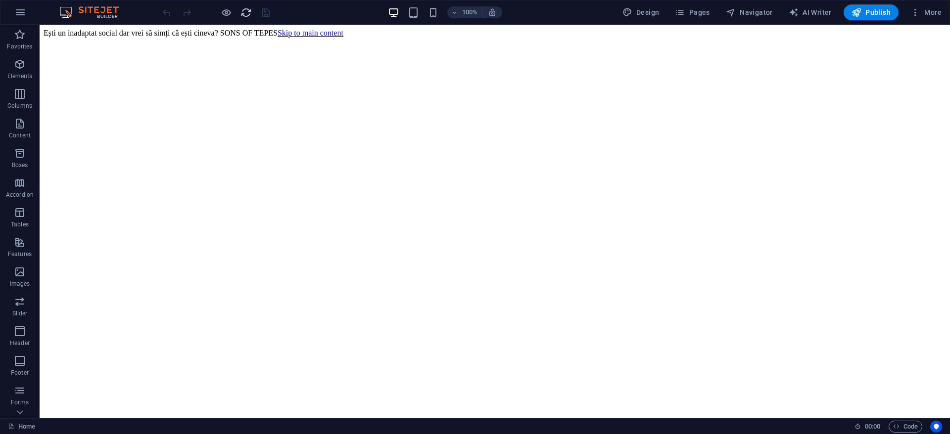
click at [246, 14] on icon "reload" at bounding box center [245, 12] width 11 height 11
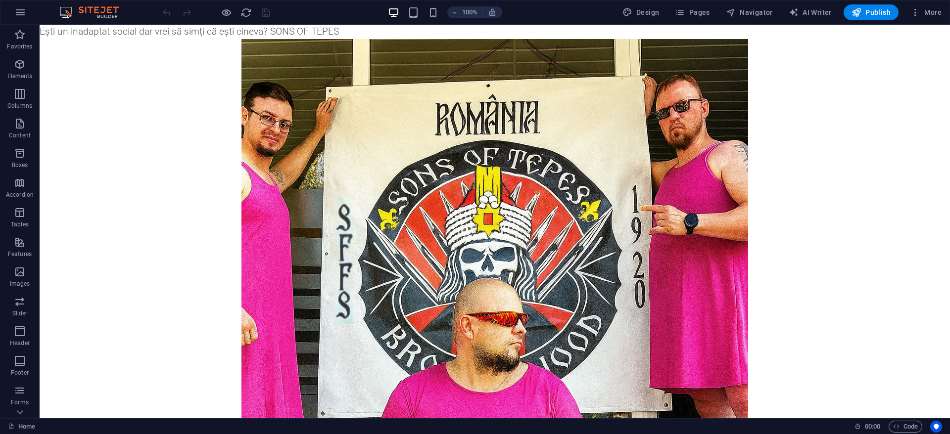
click at [130, 32] on body "Ești un inadaptat social dar vrei să simți că ești cineva? SONS OF TEPES Skip t…" at bounding box center [495, 294] width 910 height 538
click at [130, 31] on body "Ești un inadaptat social dar vrei să simți că ești cineva? SONS OF TEPES Skip t…" at bounding box center [495, 294] width 910 height 538
click at [942, 10] on button "More" at bounding box center [925, 12] width 39 height 16
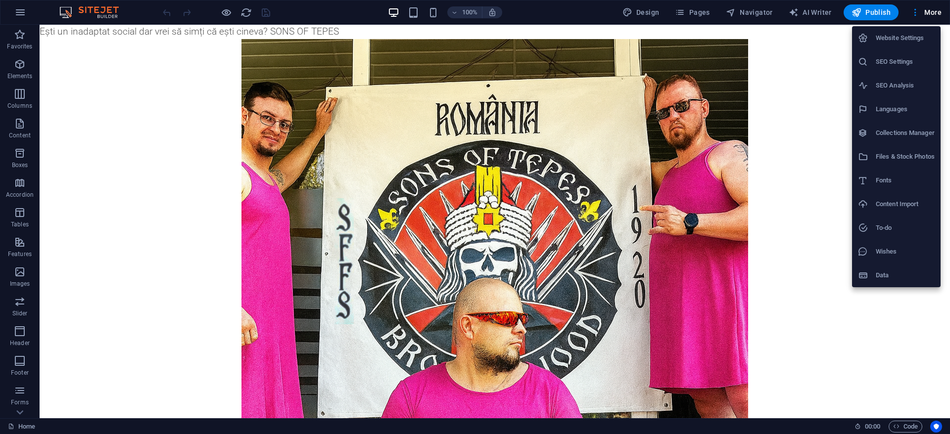
drag, startPoint x: 895, startPoint y: 45, endPoint x: 894, endPoint y: 62, distance: 16.8
click at [894, 62] on ul "Website Settings SEO Settings SEO Analysis Languages Collections Manager Files …" at bounding box center [896, 156] width 89 height 261
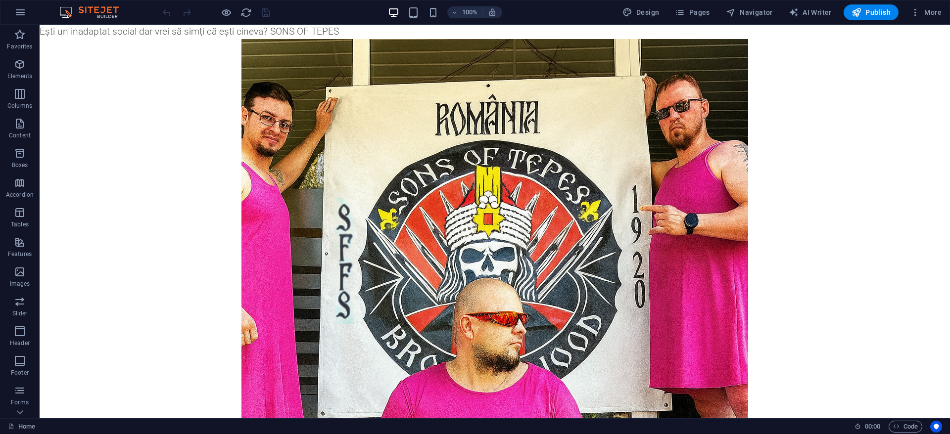
click at [894, 62] on li "SEO Analysis" at bounding box center [903, 59] width 66 height 13
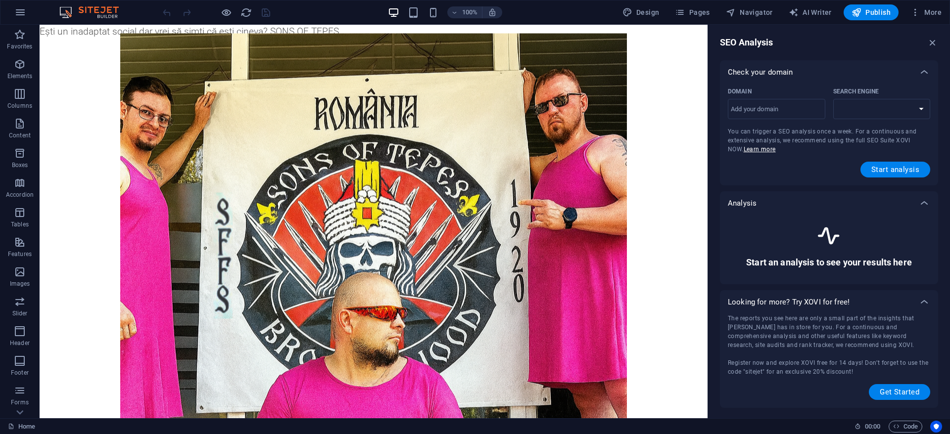
select select "google.com"
click at [924, 12] on span "More" at bounding box center [925, 12] width 31 height 10
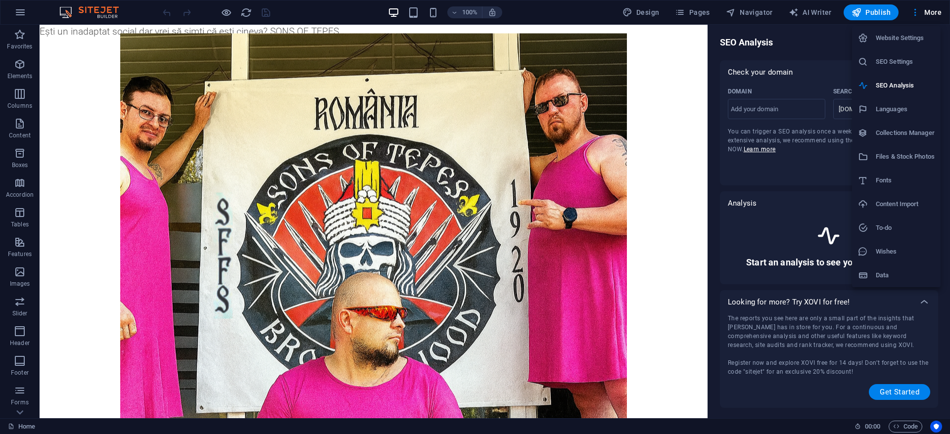
click at [896, 59] on h6 "SEO Settings" at bounding box center [905, 62] width 59 height 12
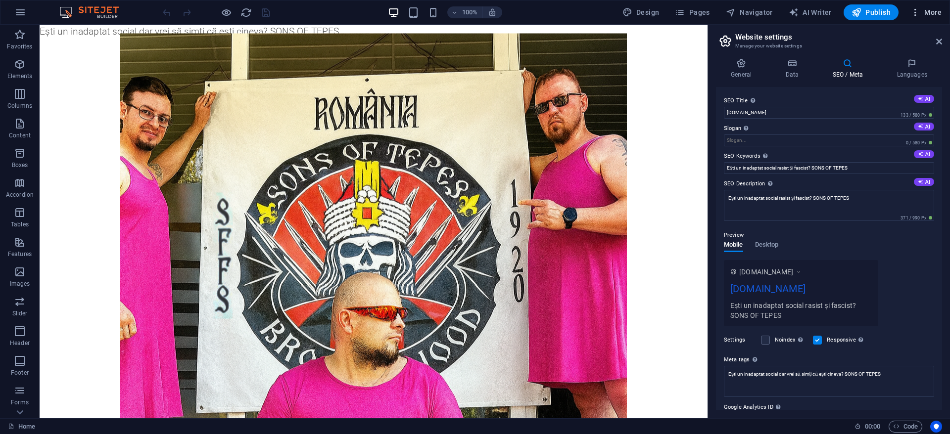
click at [926, 16] on span "More" at bounding box center [925, 12] width 31 height 10
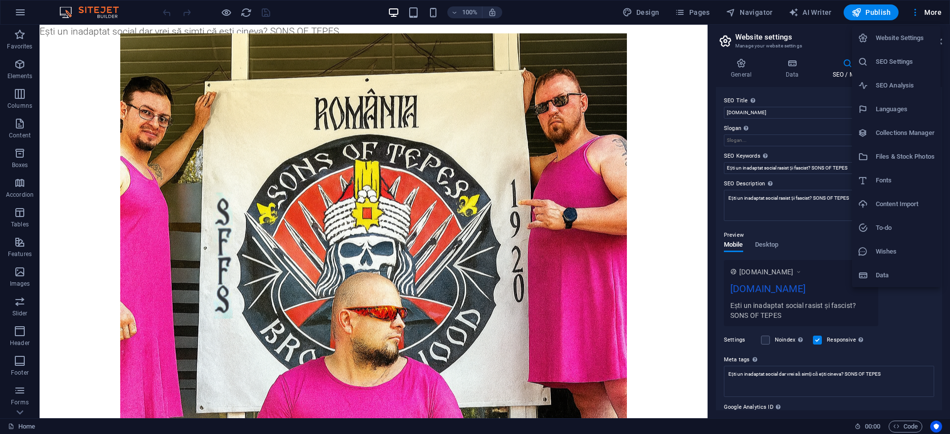
click at [893, 91] on h6 "SEO Analysis" at bounding box center [905, 86] width 59 height 12
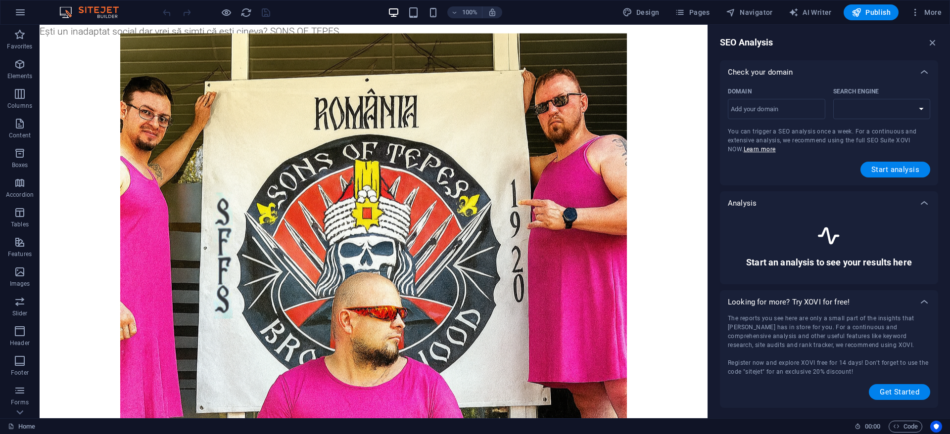
select select "google.com"
click at [933, 19] on button "More" at bounding box center [925, 12] width 39 height 16
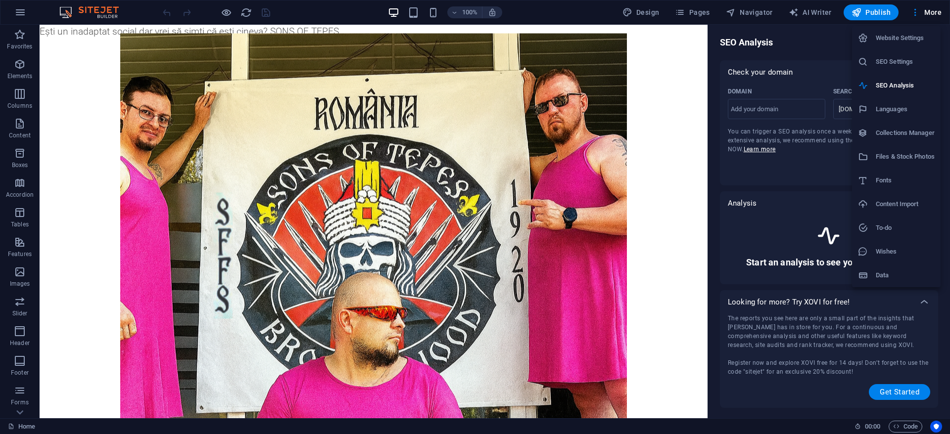
click at [891, 60] on h6 "SEO Settings" at bounding box center [905, 62] width 59 height 12
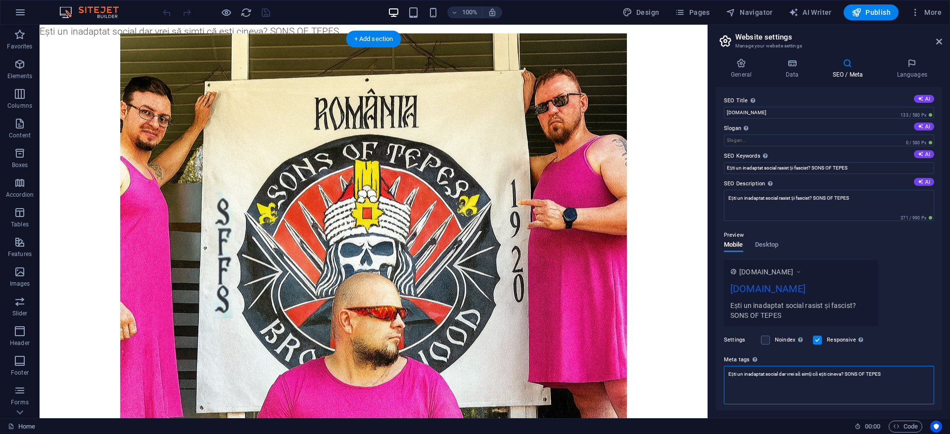
drag, startPoint x: 939, startPoint y: 398, endPoint x: 661, endPoint y: 363, distance: 280.3
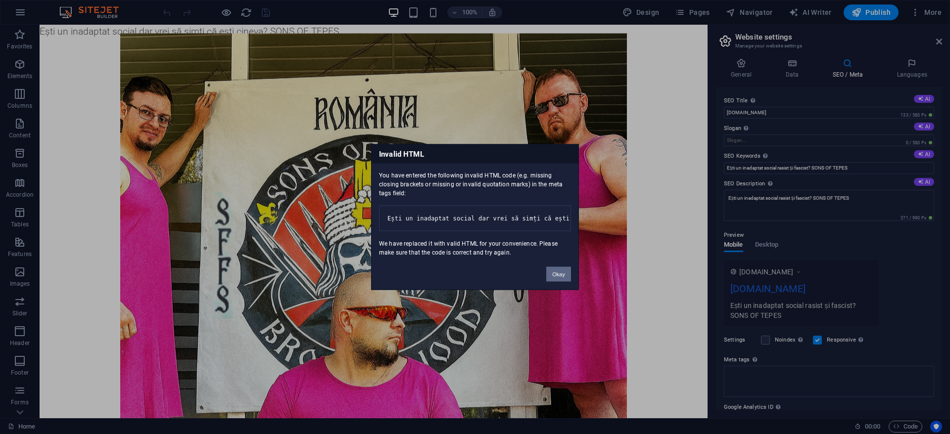
click at [562, 280] on button "Okay" at bounding box center [558, 274] width 25 height 15
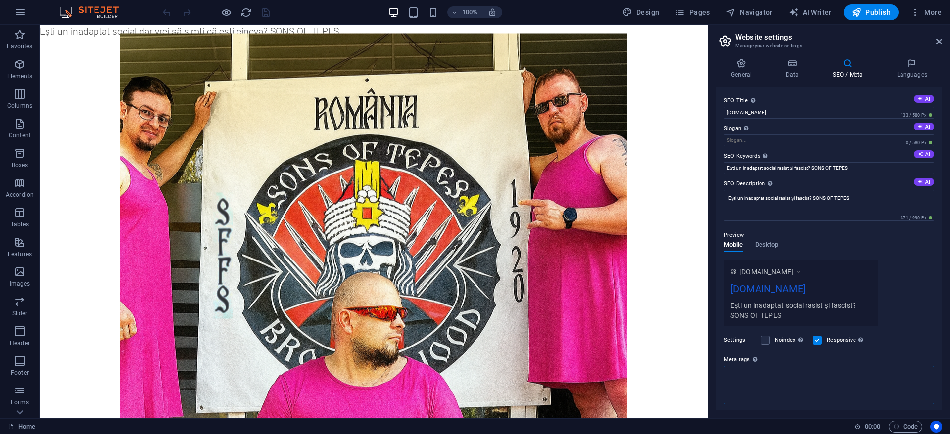
click at [847, 378] on textarea "Meta tags Enter HTML code here that will be placed inside the tags of your webs…" at bounding box center [829, 385] width 210 height 39
drag, startPoint x: 777, startPoint y: 398, endPoint x: 595, endPoint y: 362, distance: 186.2
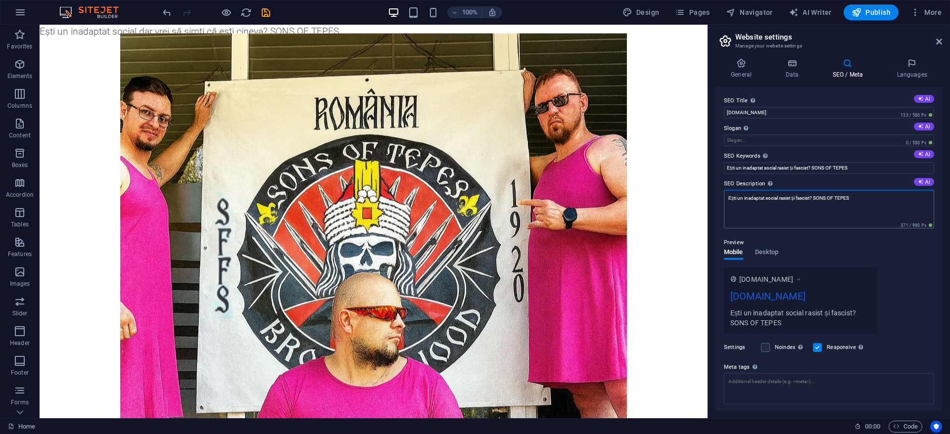
drag, startPoint x: 911, startPoint y: 221, endPoint x: 616, endPoint y: 187, distance: 297.2
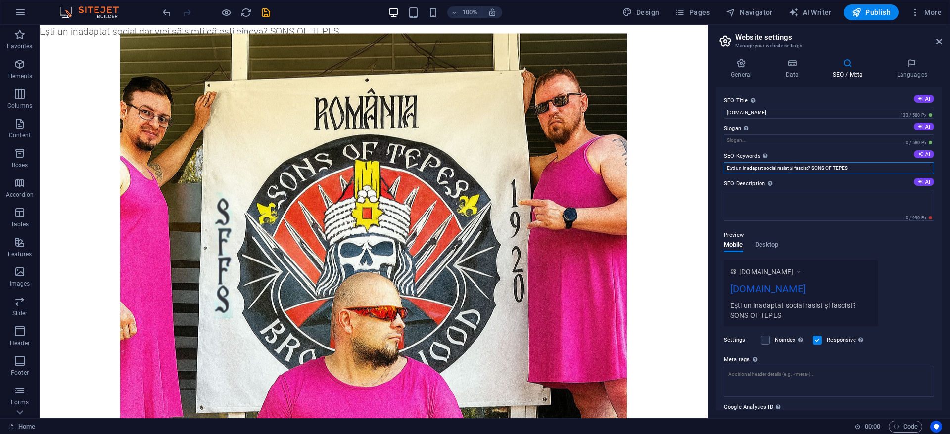
drag, startPoint x: 902, startPoint y: 192, endPoint x: 554, endPoint y: 157, distance: 349.5
click at [262, 11] on icon "save" at bounding box center [265, 12] width 11 height 11
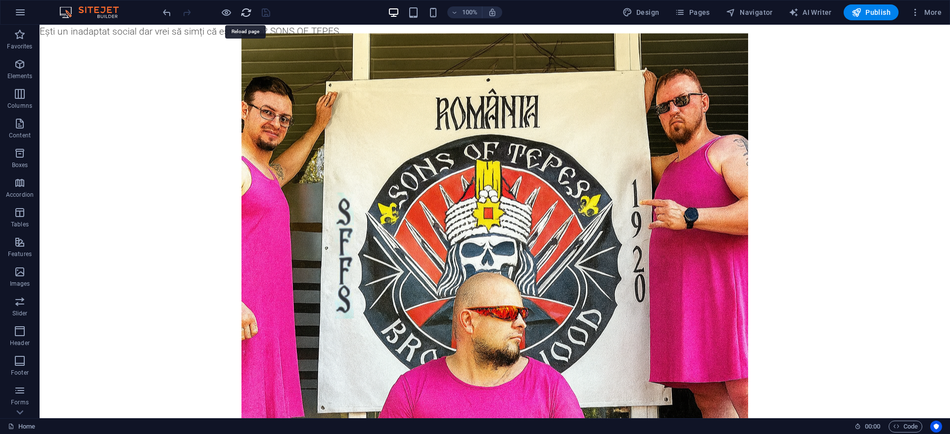
click at [247, 12] on icon "reload" at bounding box center [245, 12] width 11 height 11
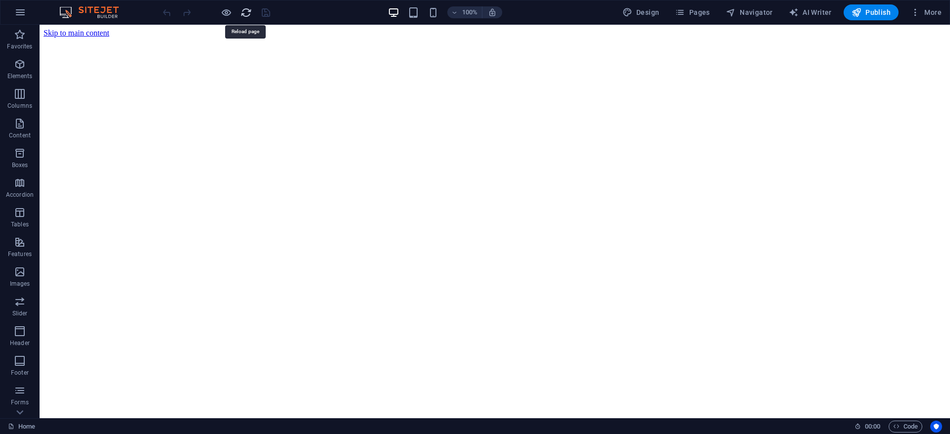
click at [244, 15] on icon "reload" at bounding box center [245, 12] width 11 height 11
click at [925, 11] on span "More" at bounding box center [925, 12] width 31 height 10
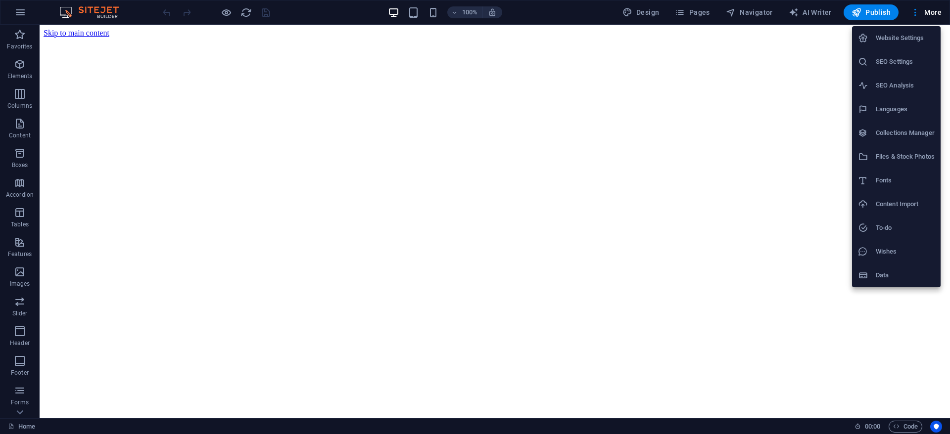
click at [886, 57] on h6 "SEO Settings" at bounding box center [905, 62] width 59 height 12
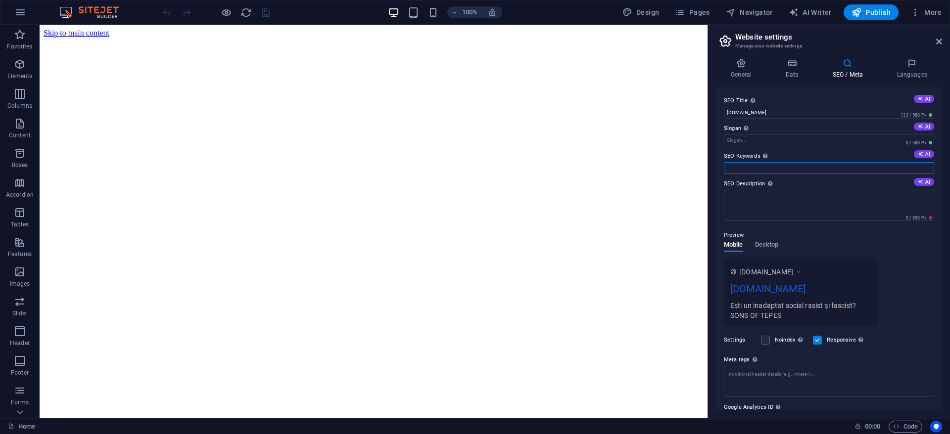
click at [756, 169] on input "SEO Keywords Comma-separated list of keywords representing your website. AI" at bounding box center [829, 168] width 210 height 12
paste input "Ești un inadaptat social rasist și fascist? SONS OF TEPES"
type input "Ești un inadaptat social rasist și fascist? SONS OF TEPES"
click at [752, 203] on textarea "SEO Description Describe the contents of your website - this is crucial for sea…" at bounding box center [829, 205] width 210 height 31
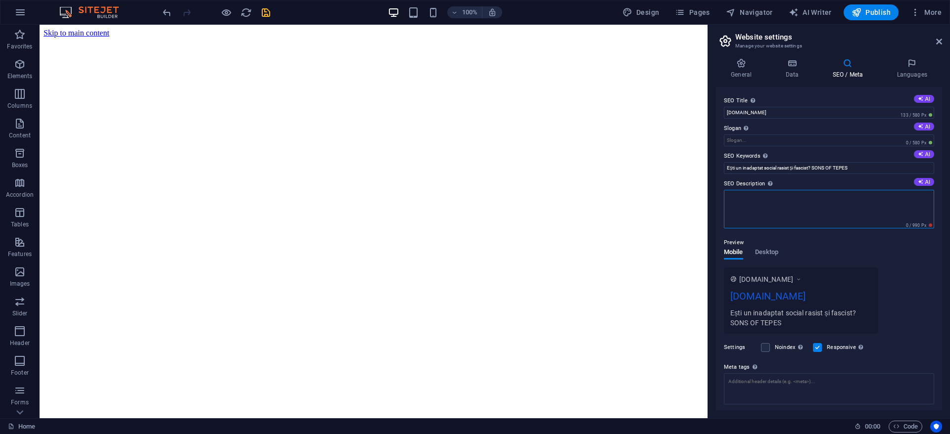
paste textarea "Ești un inadaptat social rasist și fascist? SONS OF TEPES"
type textarea "Ești un inadaptat social rasist și fascist? SONS OF TEPES"
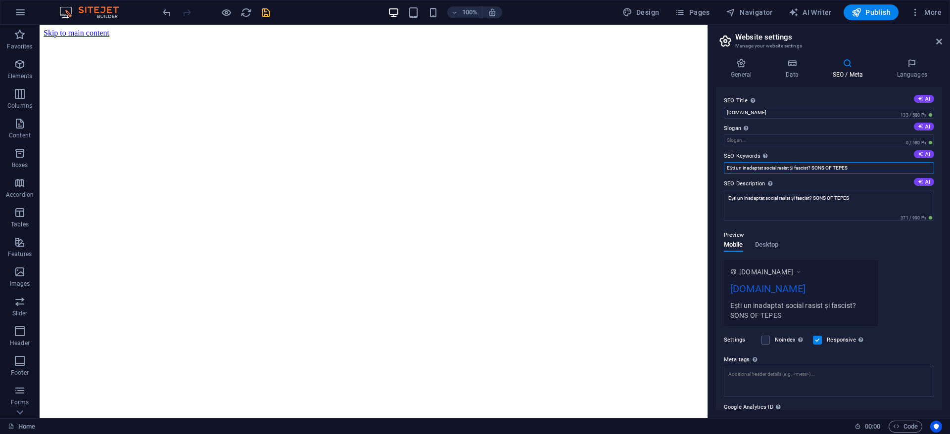
drag, startPoint x: 899, startPoint y: 192, endPoint x: 625, endPoint y: 154, distance: 277.3
click at [910, 242] on div "Preview Mobile Desktop www.example.com sonsoftepes.ro Ești un inadaptat social …" at bounding box center [829, 274] width 210 height 105
click at [264, 12] on icon "save" at bounding box center [265, 12] width 11 height 11
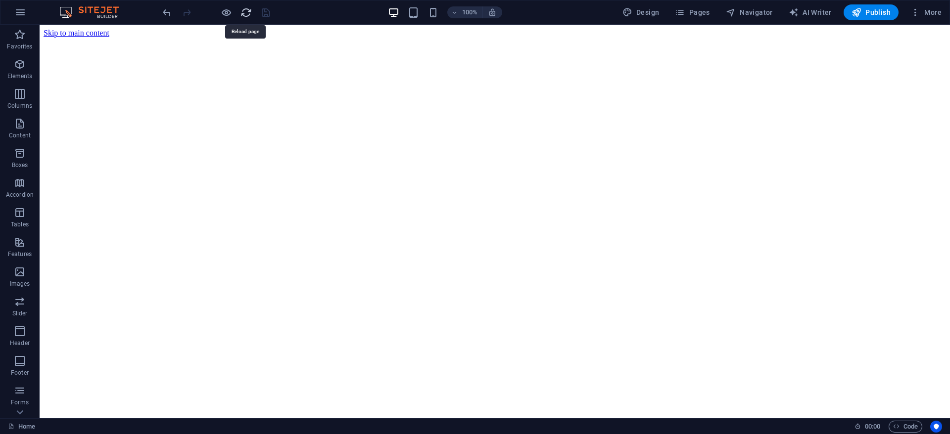
click at [243, 15] on icon "reload" at bounding box center [245, 12] width 11 height 11
click at [248, 16] on icon "reload" at bounding box center [245, 12] width 11 height 11
click at [936, 11] on span "More" at bounding box center [925, 12] width 31 height 10
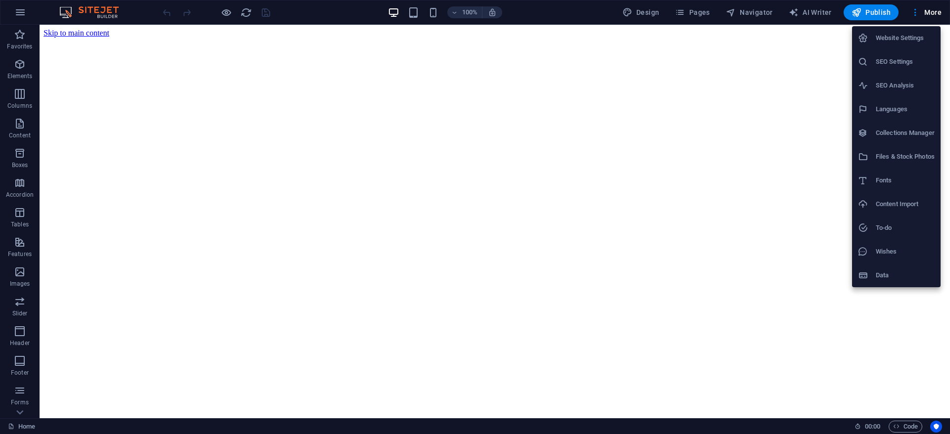
click at [898, 59] on h6 "SEO Settings" at bounding box center [905, 62] width 59 height 12
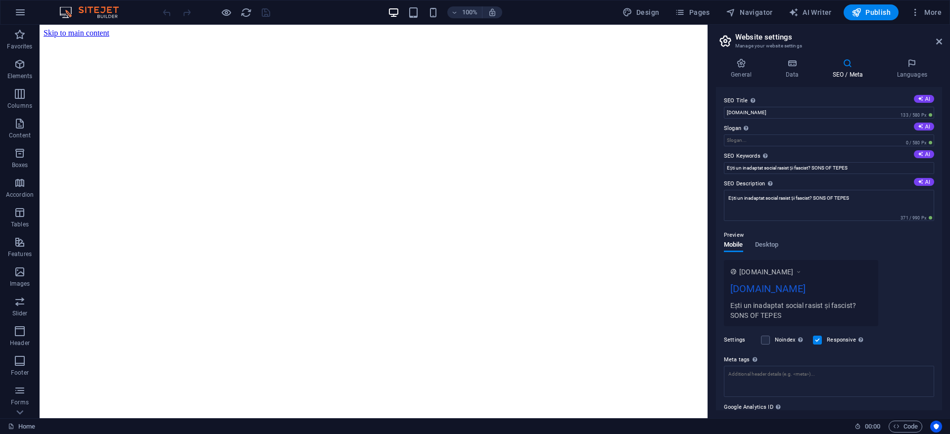
click at [882, 245] on div "Preview Mobile Desktop www.example.com sonsoftepes.ro Ești un inadaptat social …" at bounding box center [829, 274] width 210 height 105
click at [925, 14] on span "More" at bounding box center [925, 12] width 31 height 10
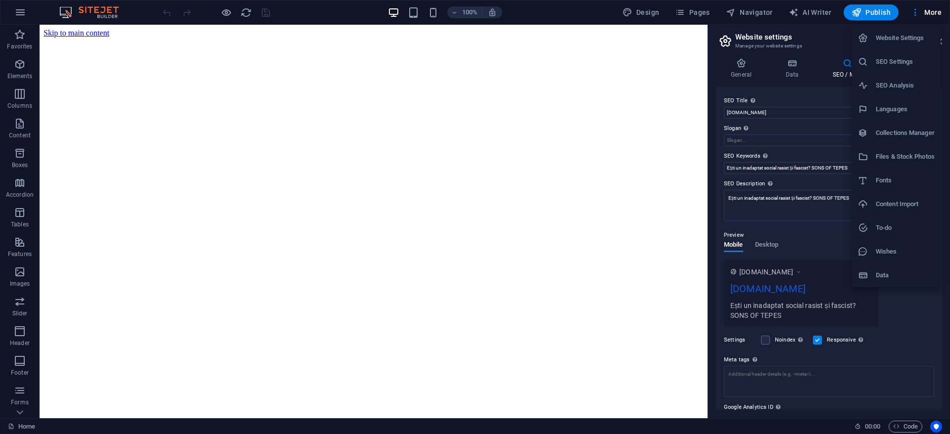
click at [905, 84] on h6 "SEO Analysis" at bounding box center [905, 86] width 59 height 12
select select "google.com"
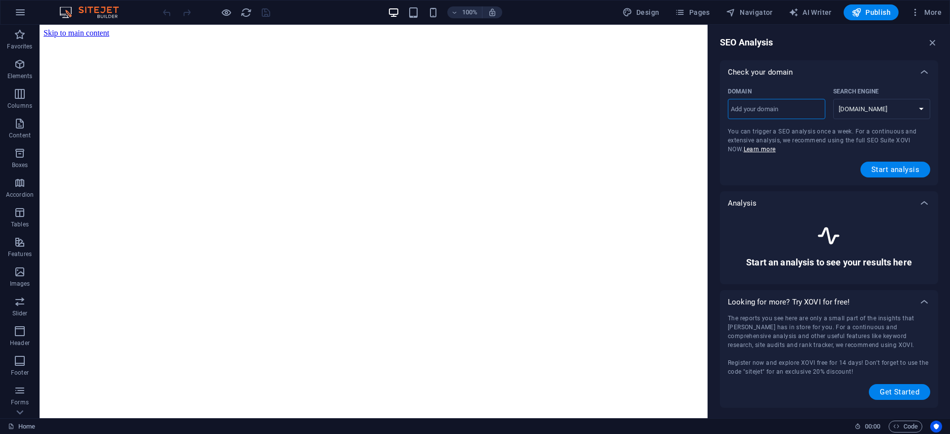
click at [771, 111] on input "Domain ​" at bounding box center [776, 109] width 97 height 16
type input "[DOMAIN_NAME]"
click at [895, 166] on span "Start analysis" at bounding box center [895, 170] width 48 height 8
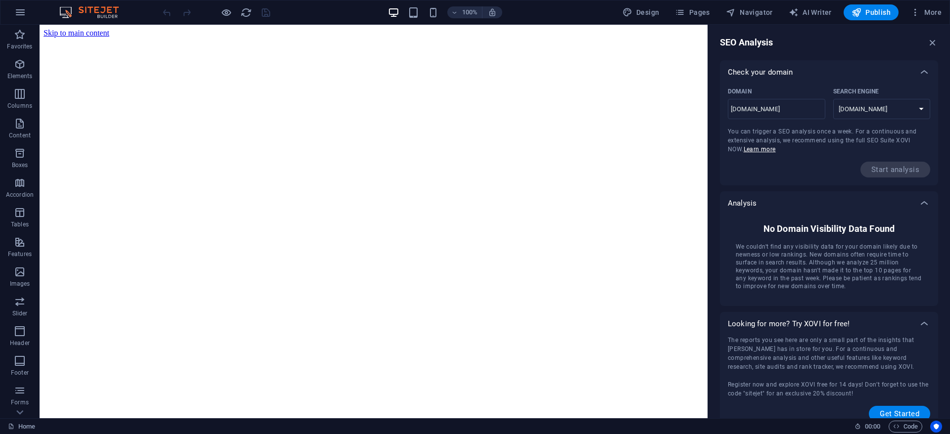
click at [866, 20] on div "100% Design Pages Navigator AI Writer Publish More" at bounding box center [474, 12] width 949 height 24
click at [871, 8] on span "Publish" at bounding box center [870, 12] width 39 height 10
